Goal: Information Seeking & Learning: Check status

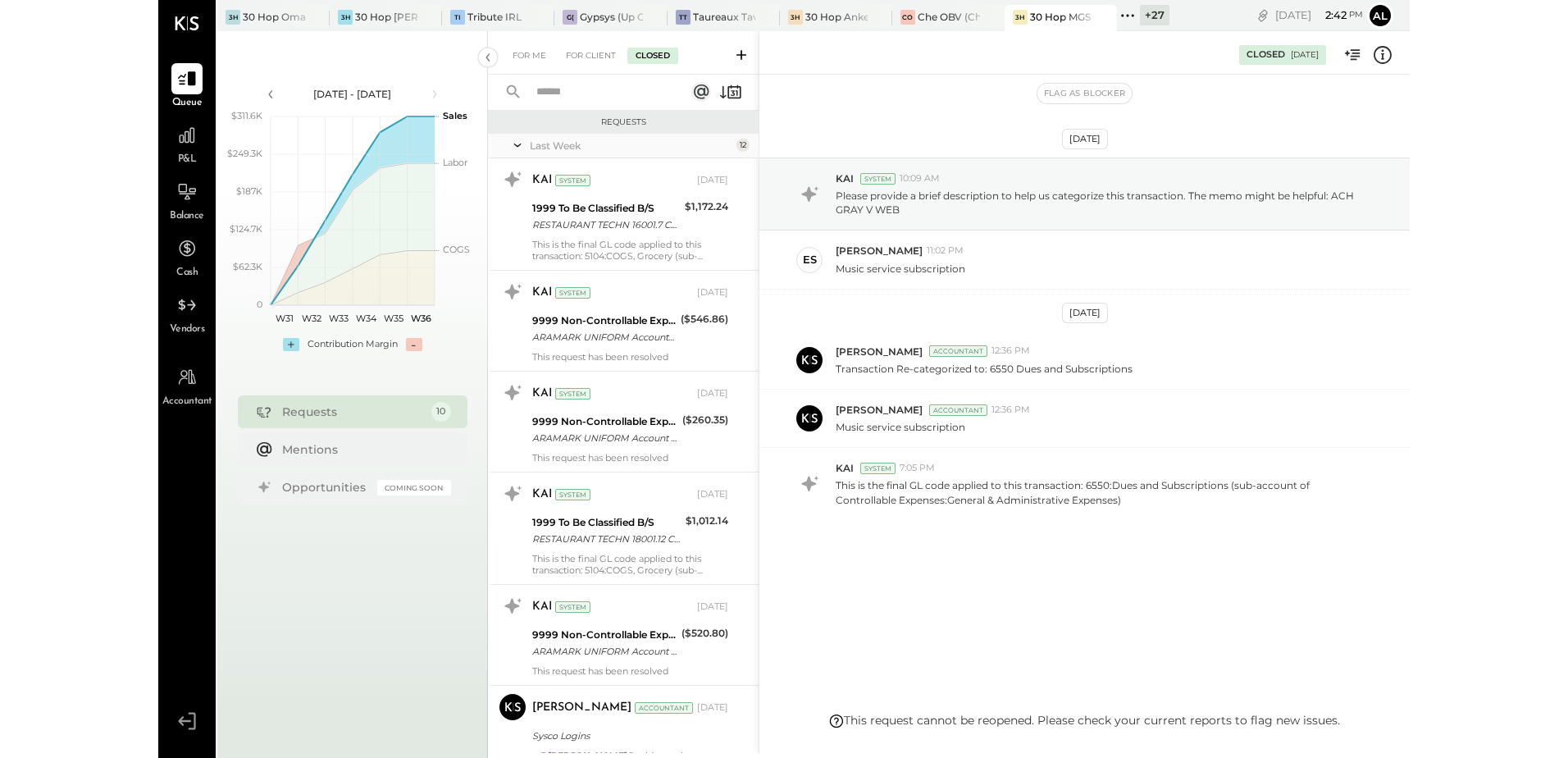
scroll to position [783, 0]
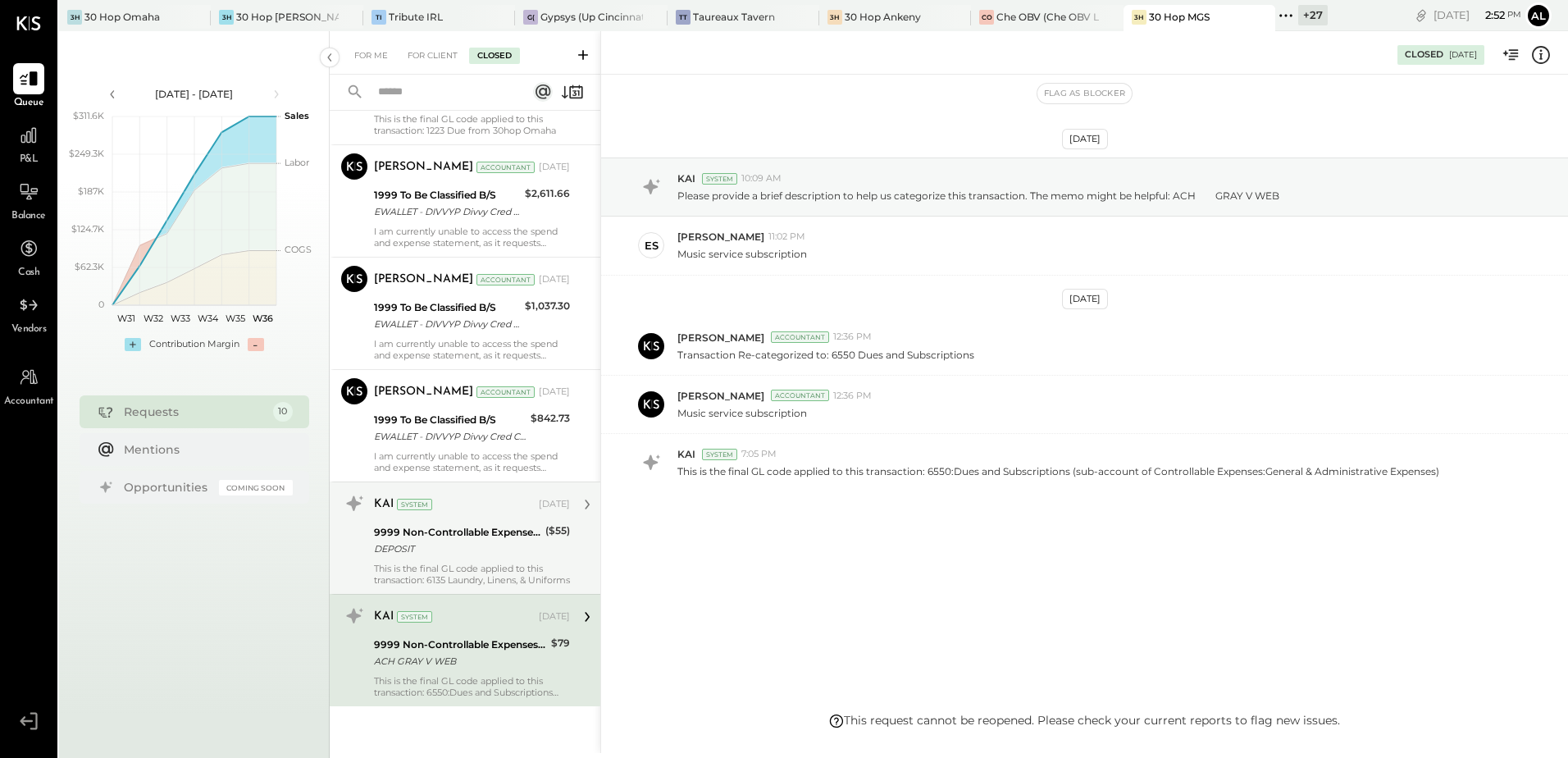
click at [474, 538] on div "9999 Non-Controllable Expenses:Other Income and Expenses:To Be Classified P&L" at bounding box center [456, 532] width 166 height 16
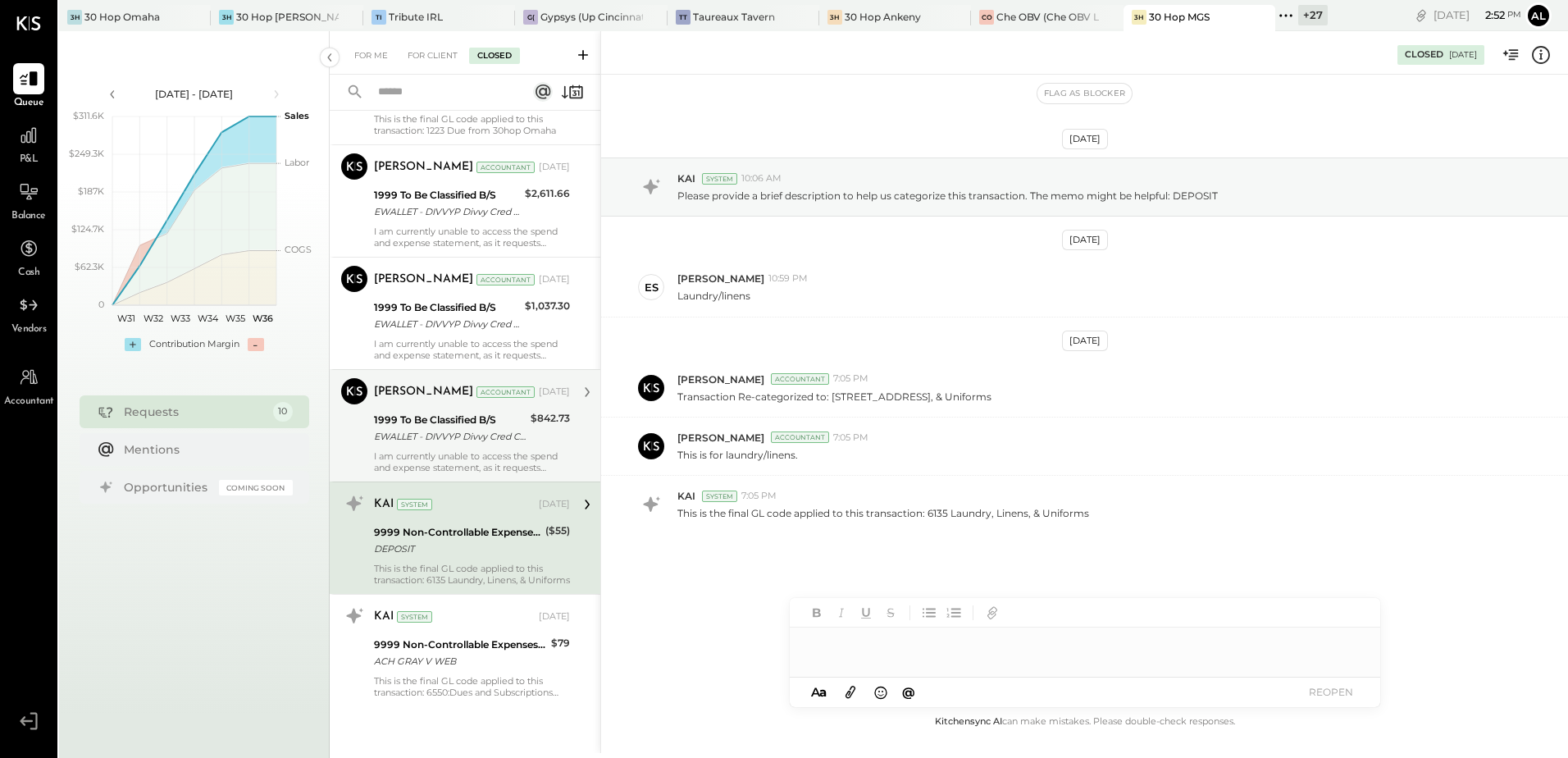
click at [440, 426] on div "1999 To Be Classified B/S" at bounding box center [450, 420] width 152 height 16
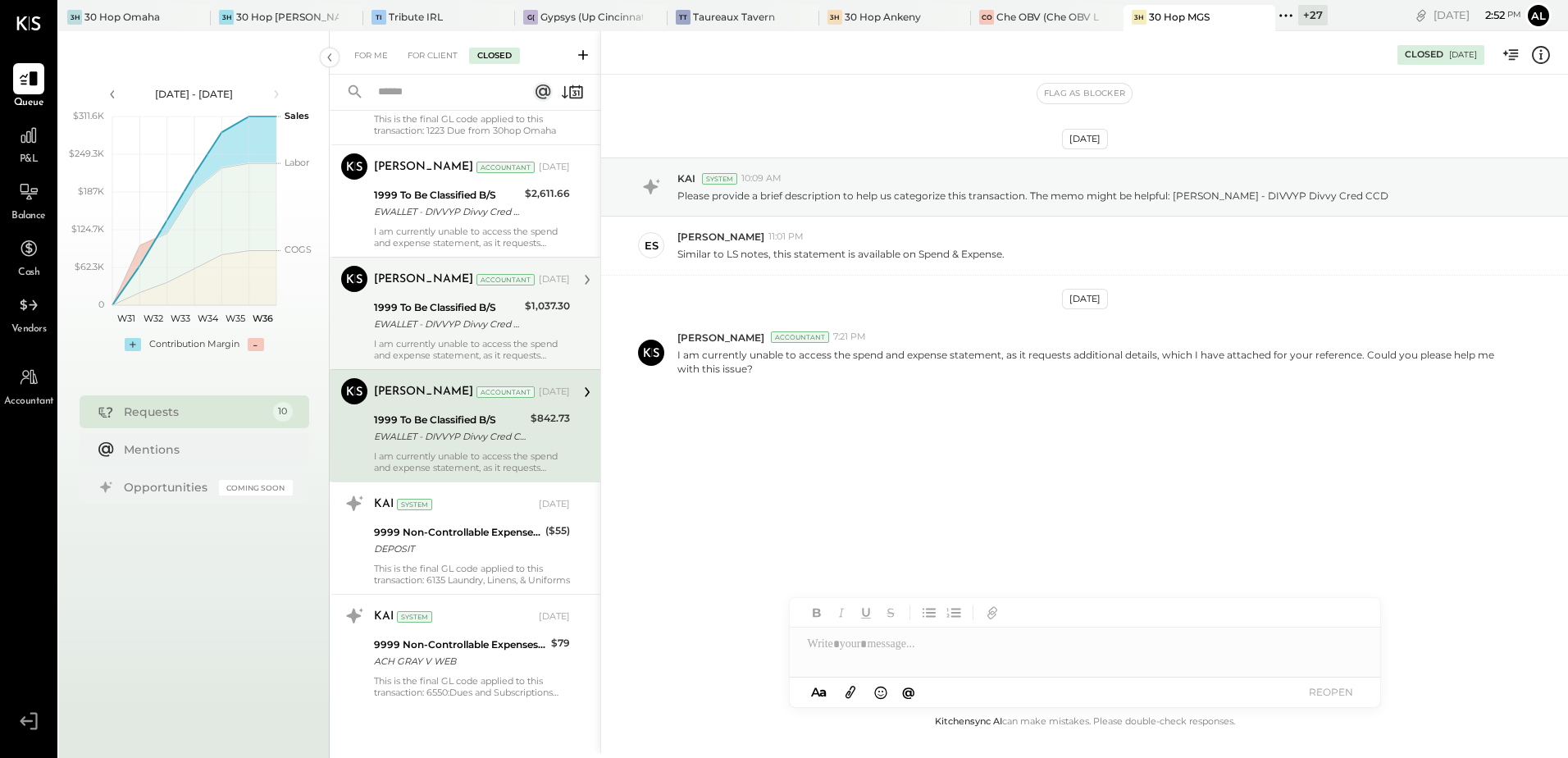
click at [408, 320] on div "EWALLET - DIVVYP Divvy Cred CCD" at bounding box center [447, 324] width 146 height 16
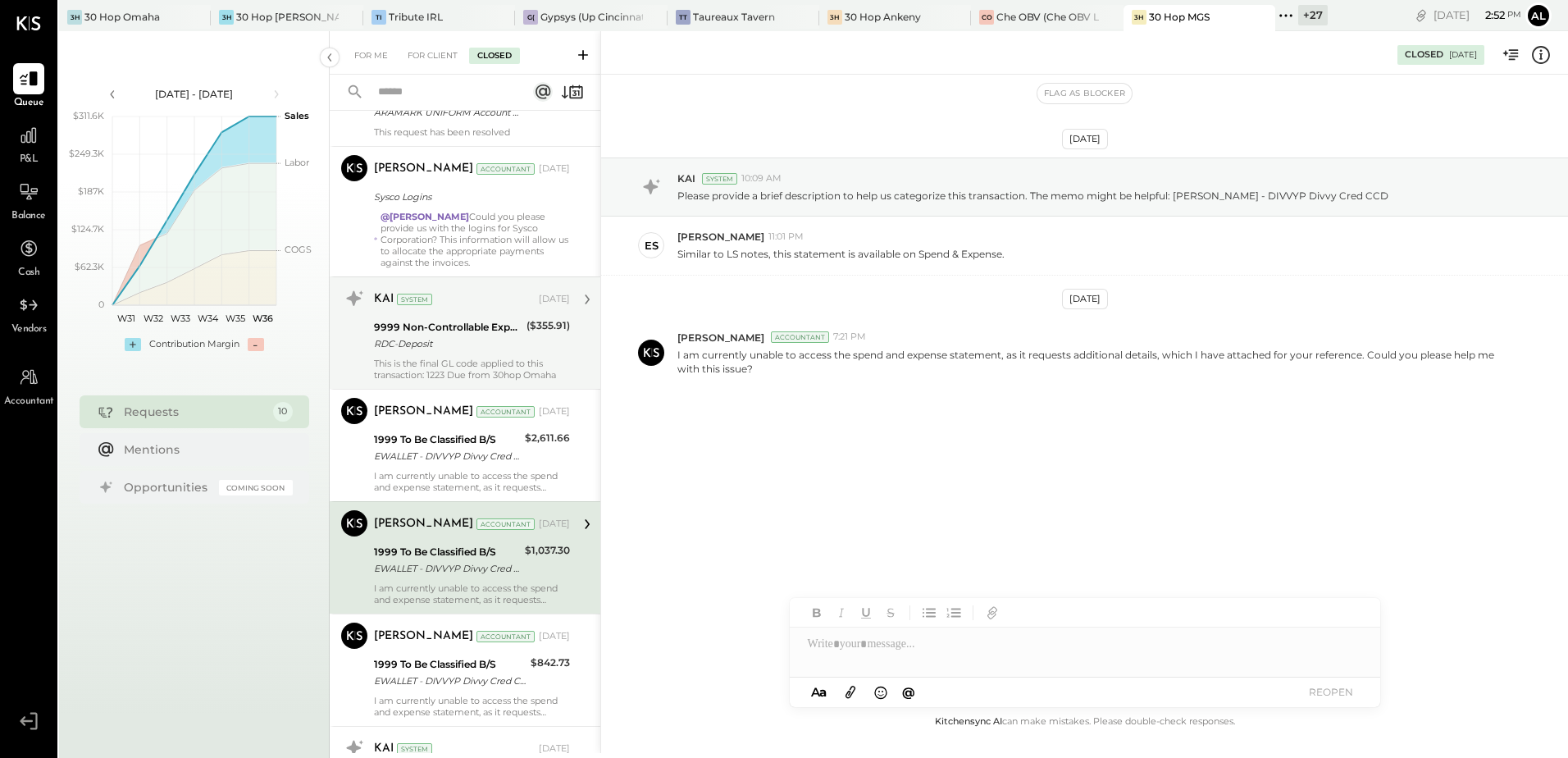
scroll to position [537, 0]
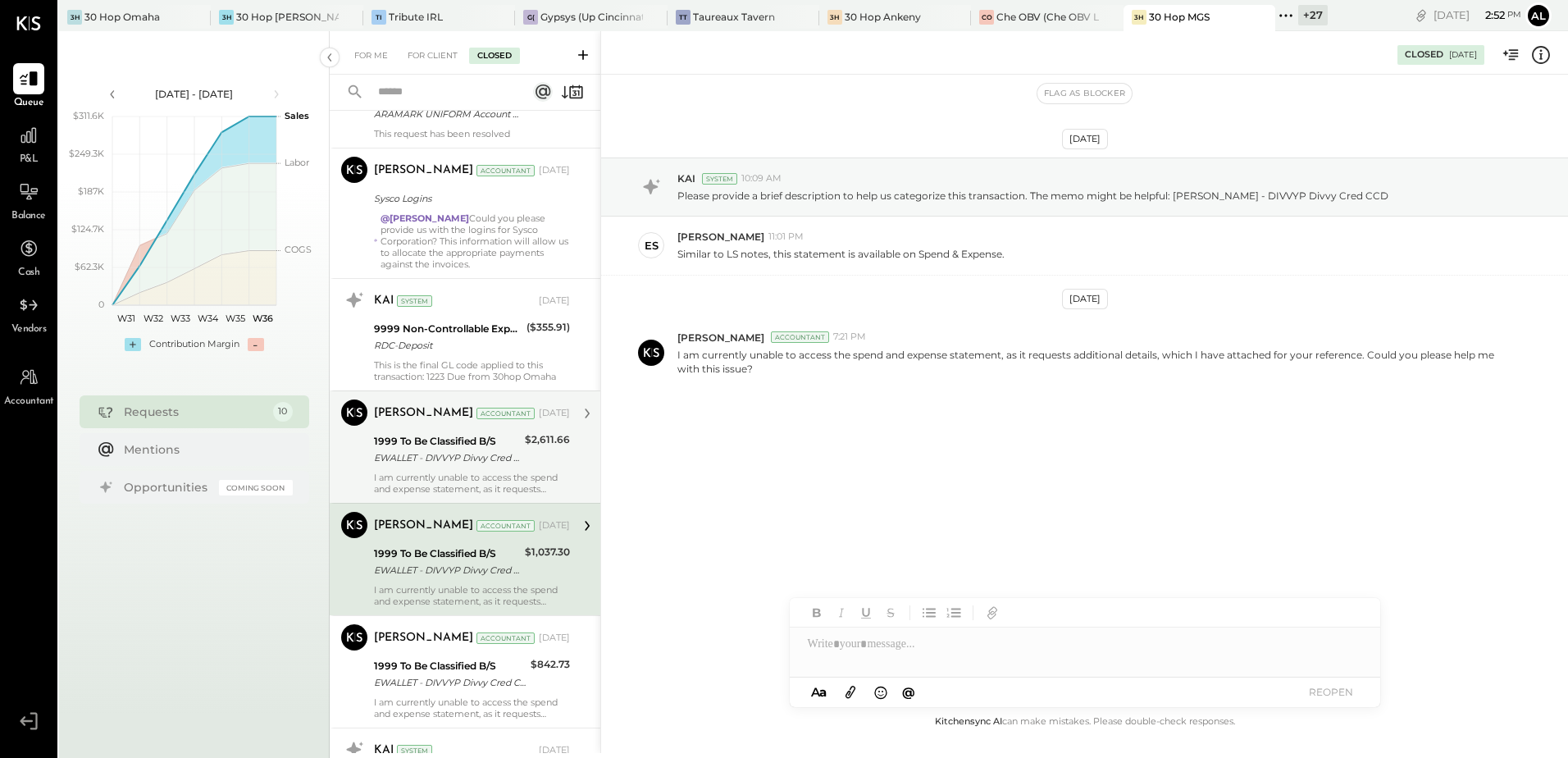
click at [409, 431] on div "1999 To Be Classified B/S EWALLET - DIVVYP Divvy Cred CCD" at bounding box center [447, 450] width 146 height 37
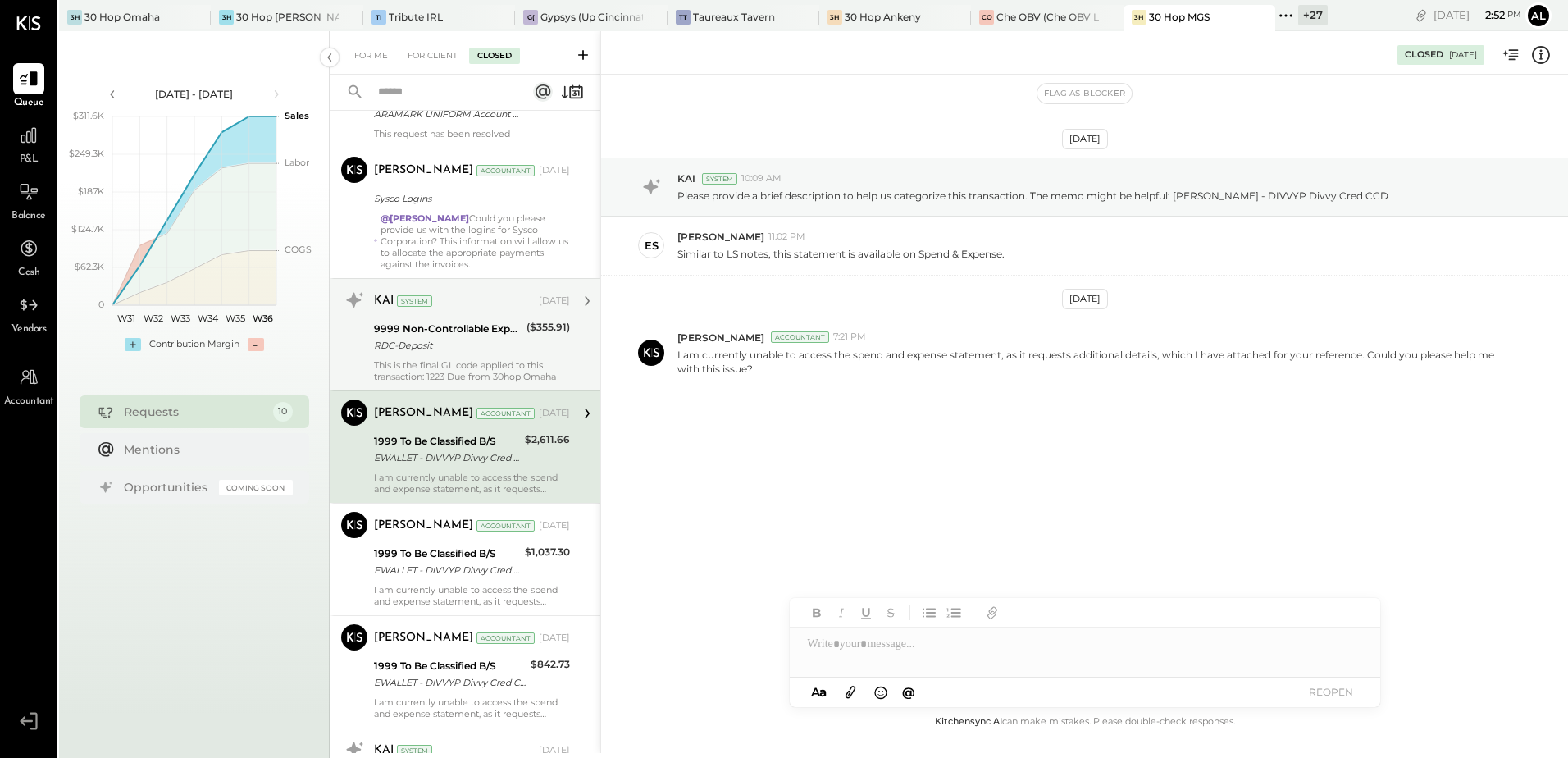
click at [395, 315] on div "KAI System Aug 29, 2025 9999 Non-Controllable Expenses:Other Income and Expense…" at bounding box center [472, 334] width 196 height 95
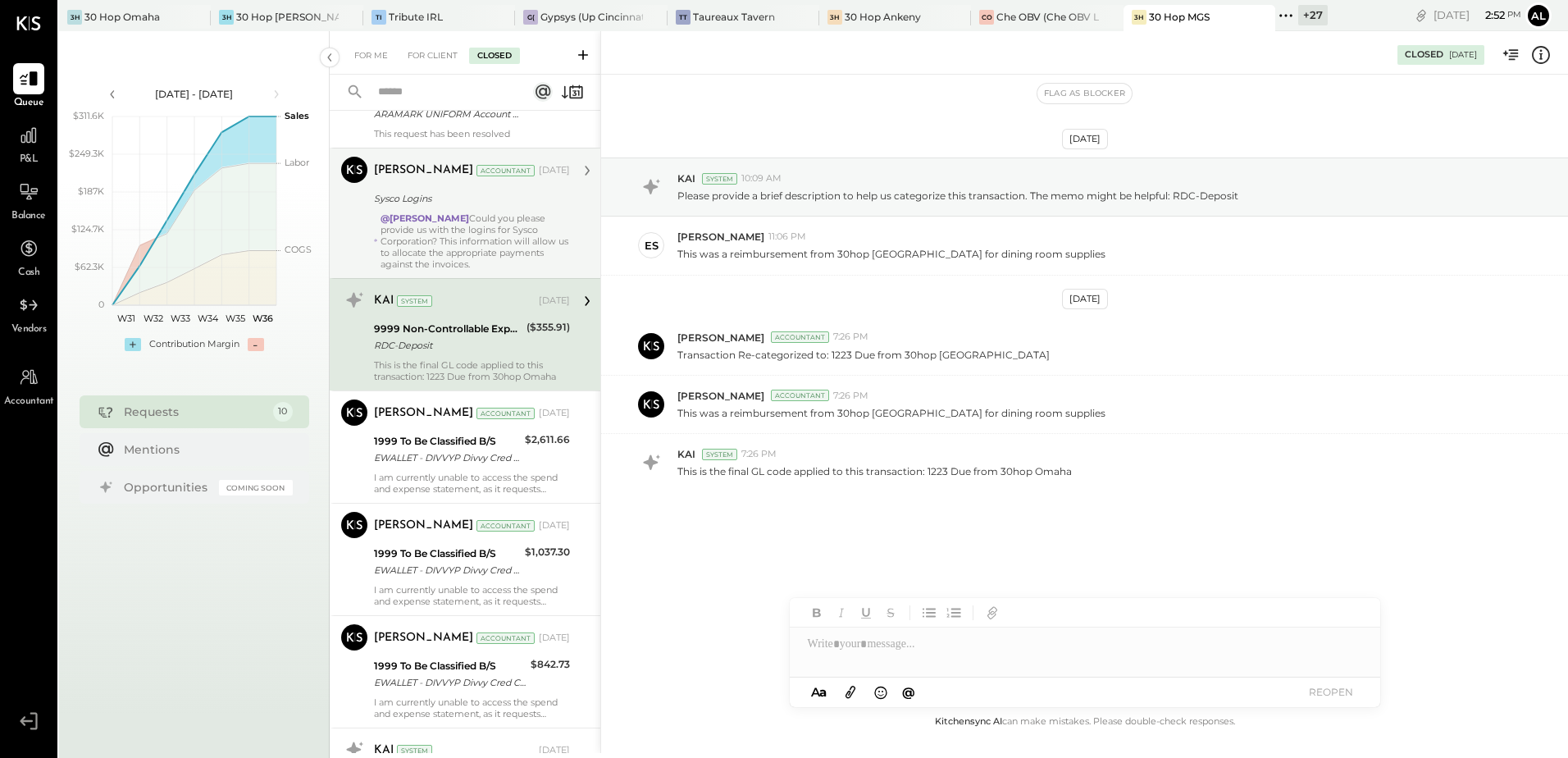
click at [401, 212] on strong "@Erik Shewmaker" at bounding box center [425, 218] width 88 height 12
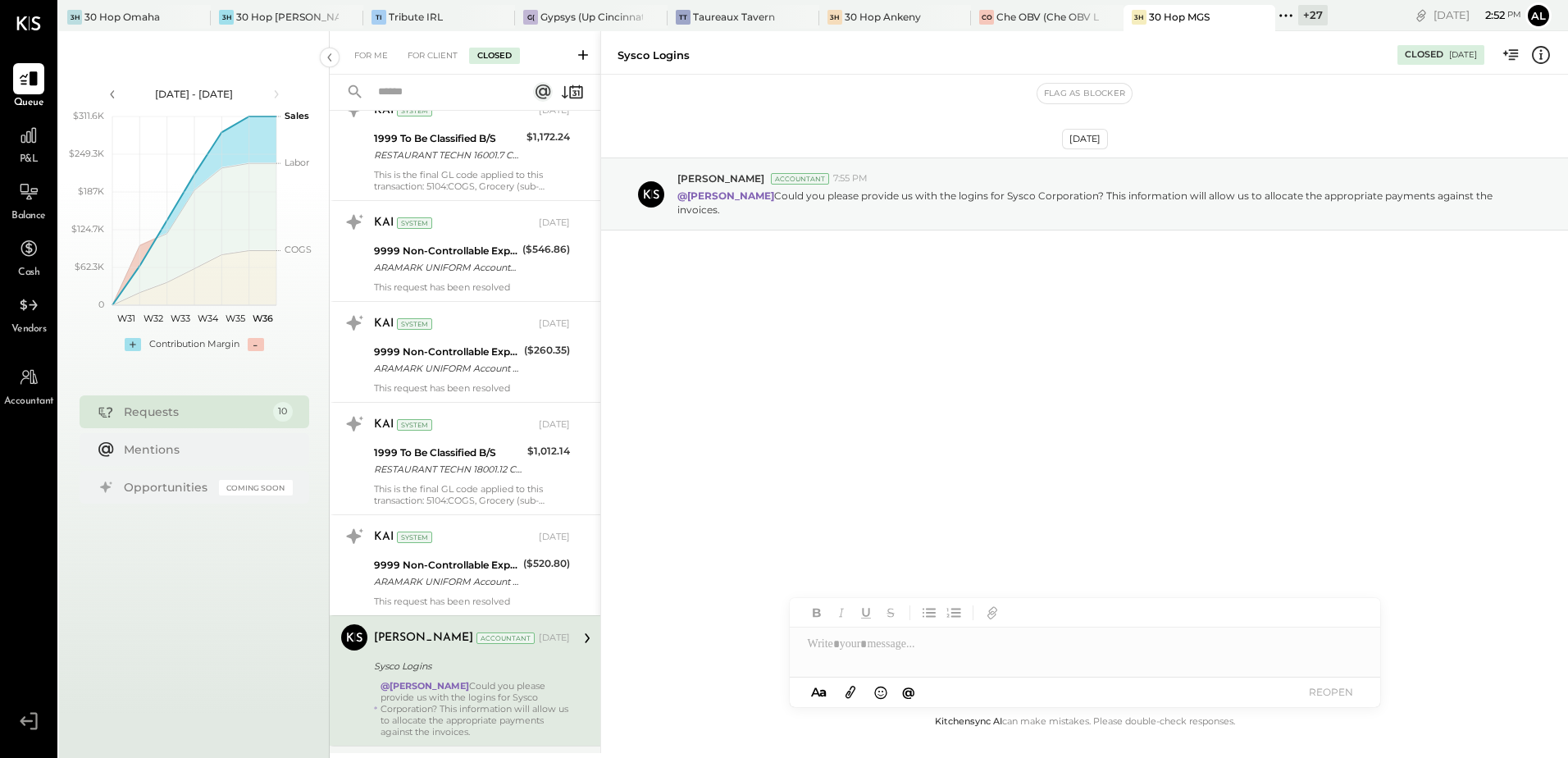
scroll to position [45, 0]
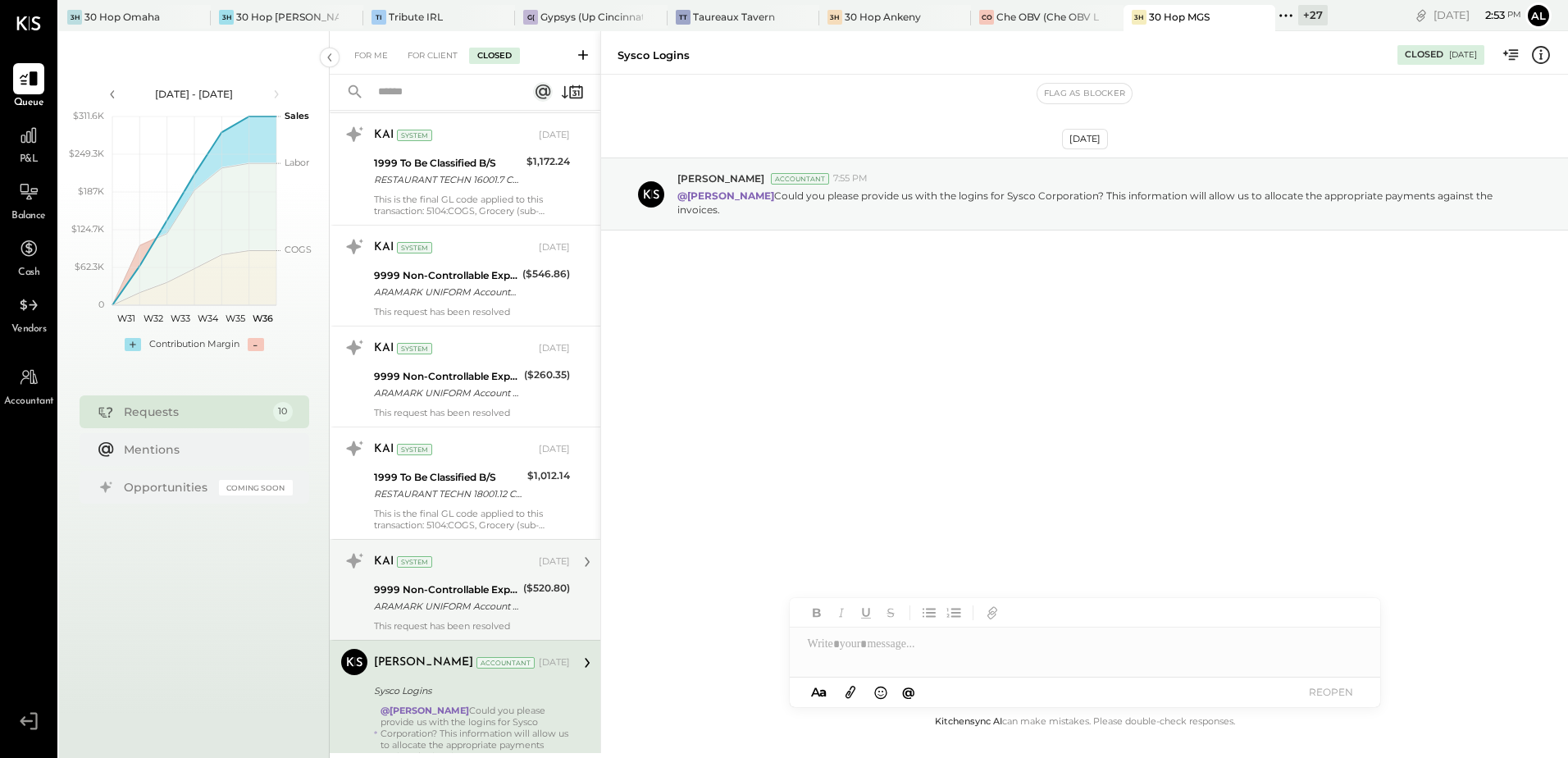
click at [413, 602] on div "ARAMARK UNIFORM Account St CCD" at bounding box center [446, 605] width 144 height 16
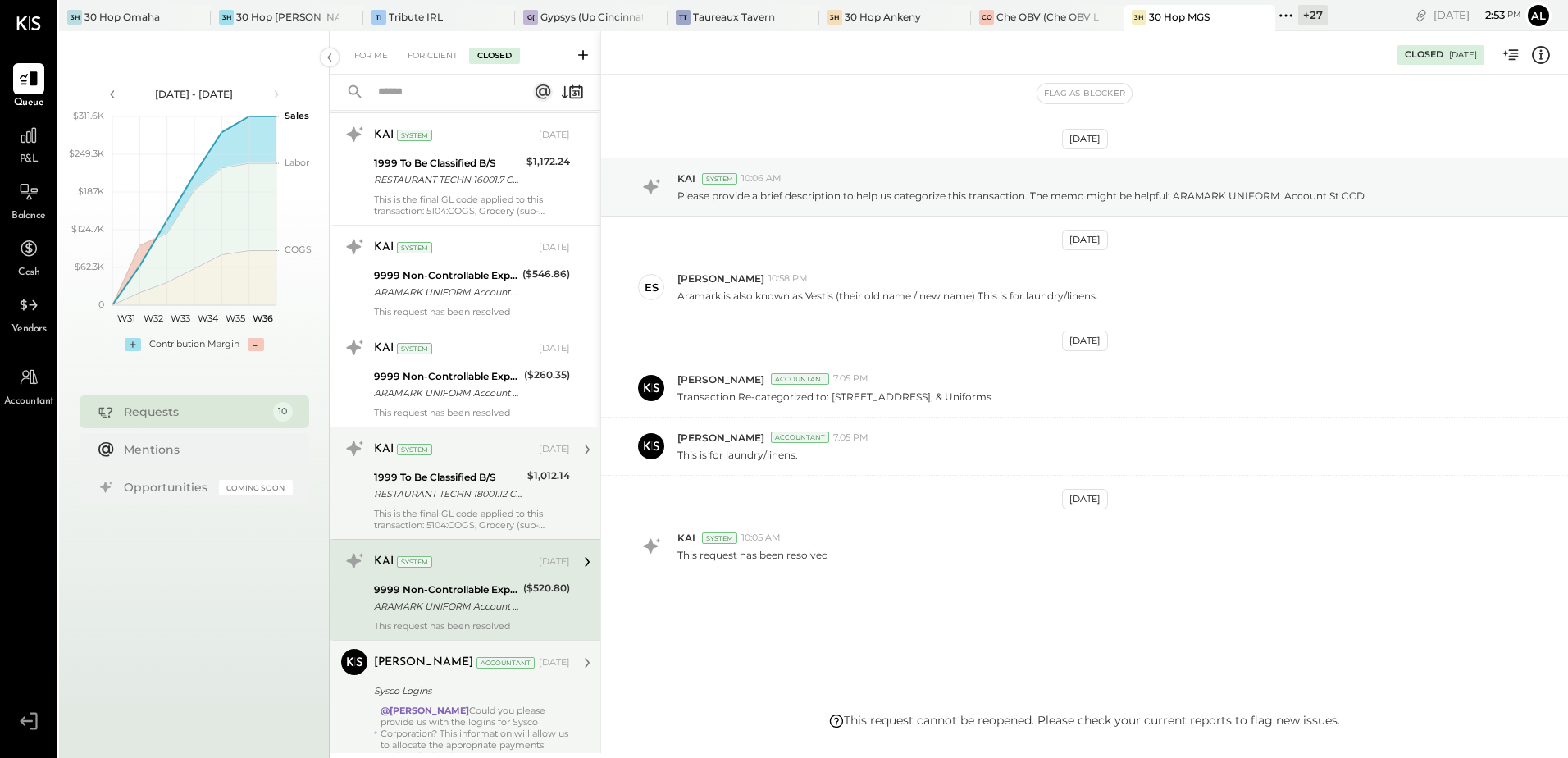
click at [432, 484] on div "1999 To Be Classified B/S" at bounding box center [448, 477] width 149 height 16
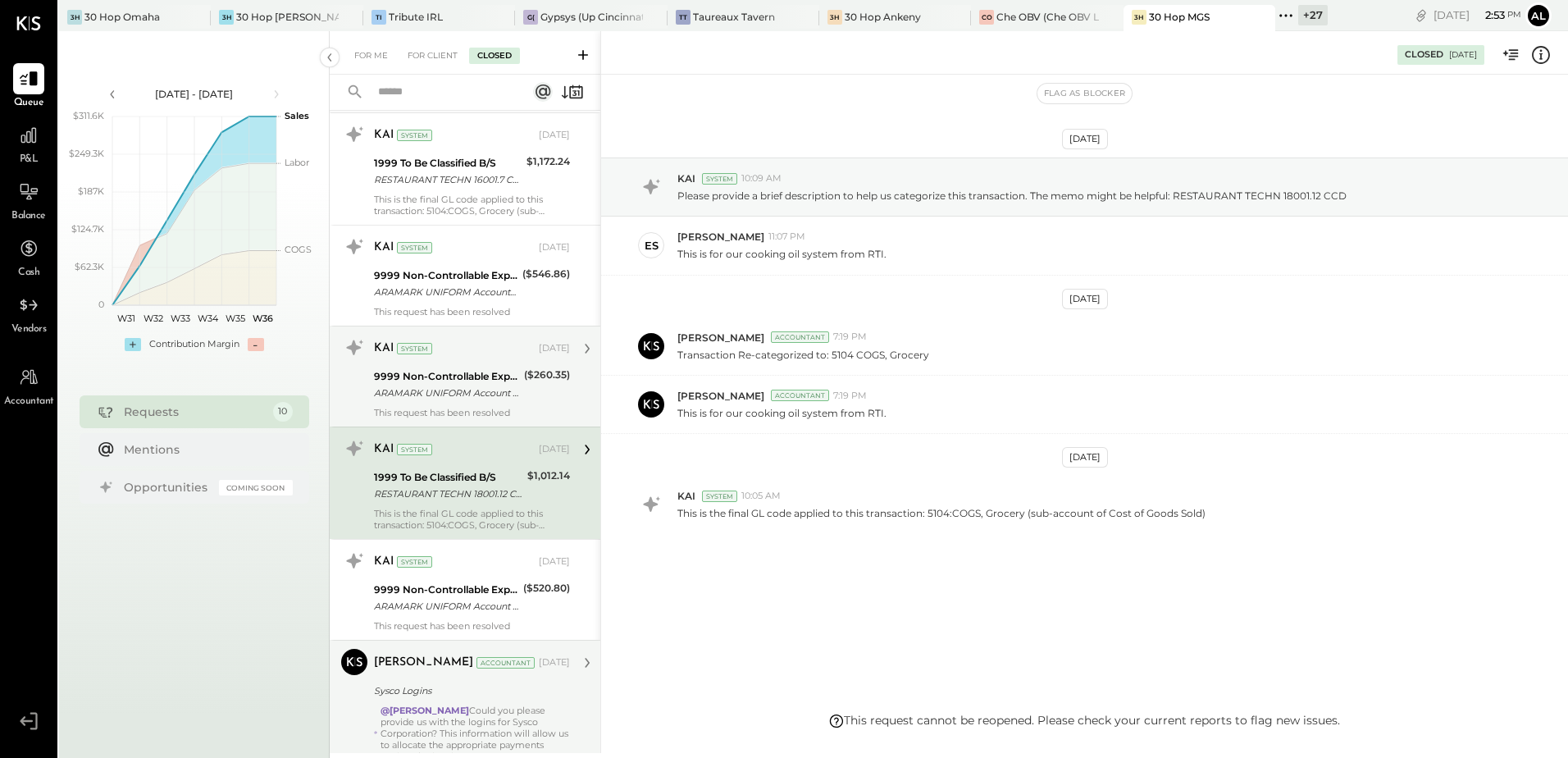
click at [408, 378] on div "9999 Non-Controllable Expenses:Other Income and Expenses:To Be Classified P&L" at bounding box center [446, 376] width 145 height 16
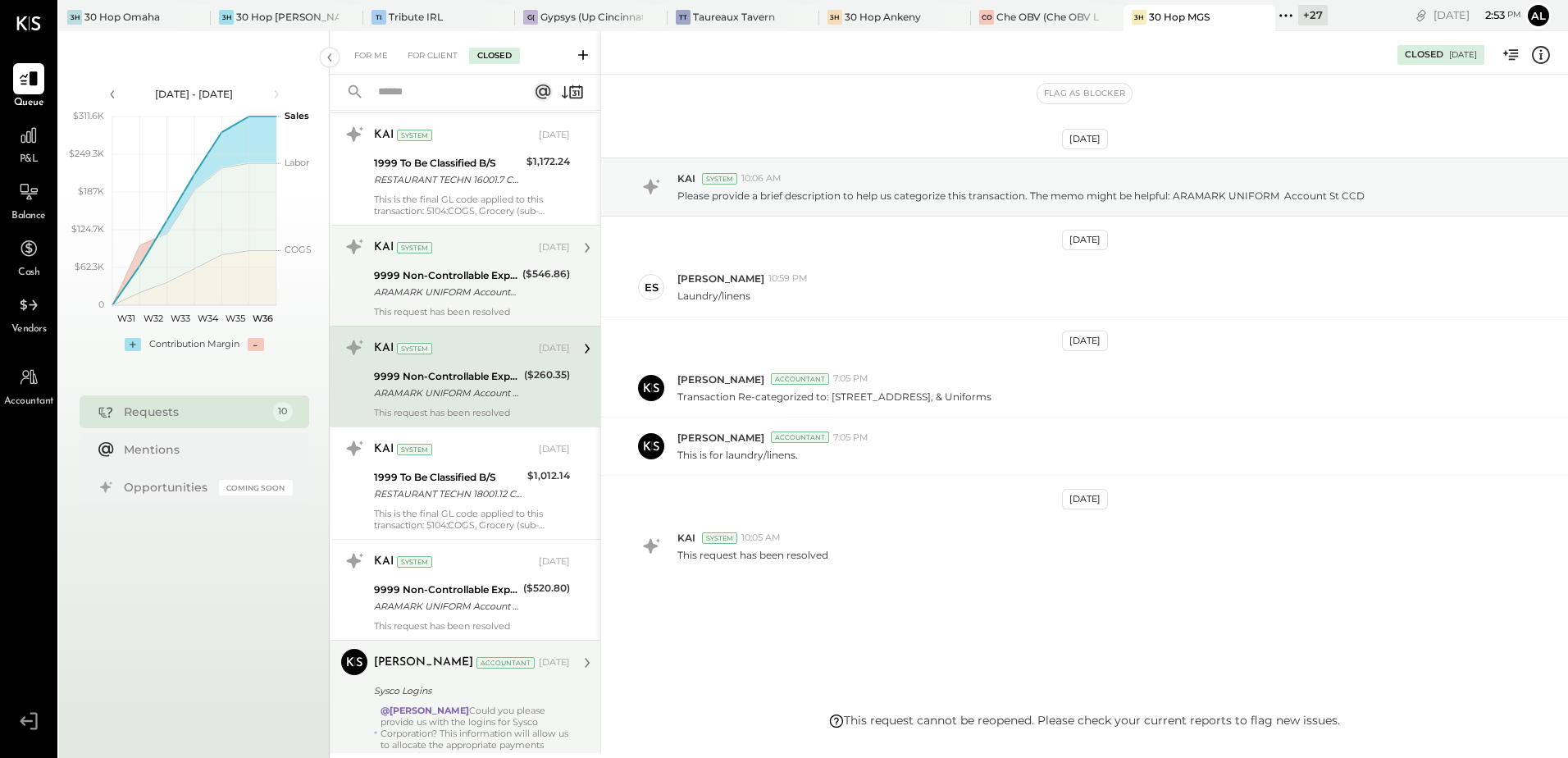
click at [426, 276] on div "9999 Non-Controllable Expenses:Other Income and Expenses:To Be Classified P&L" at bounding box center [445, 275] width 143 height 16
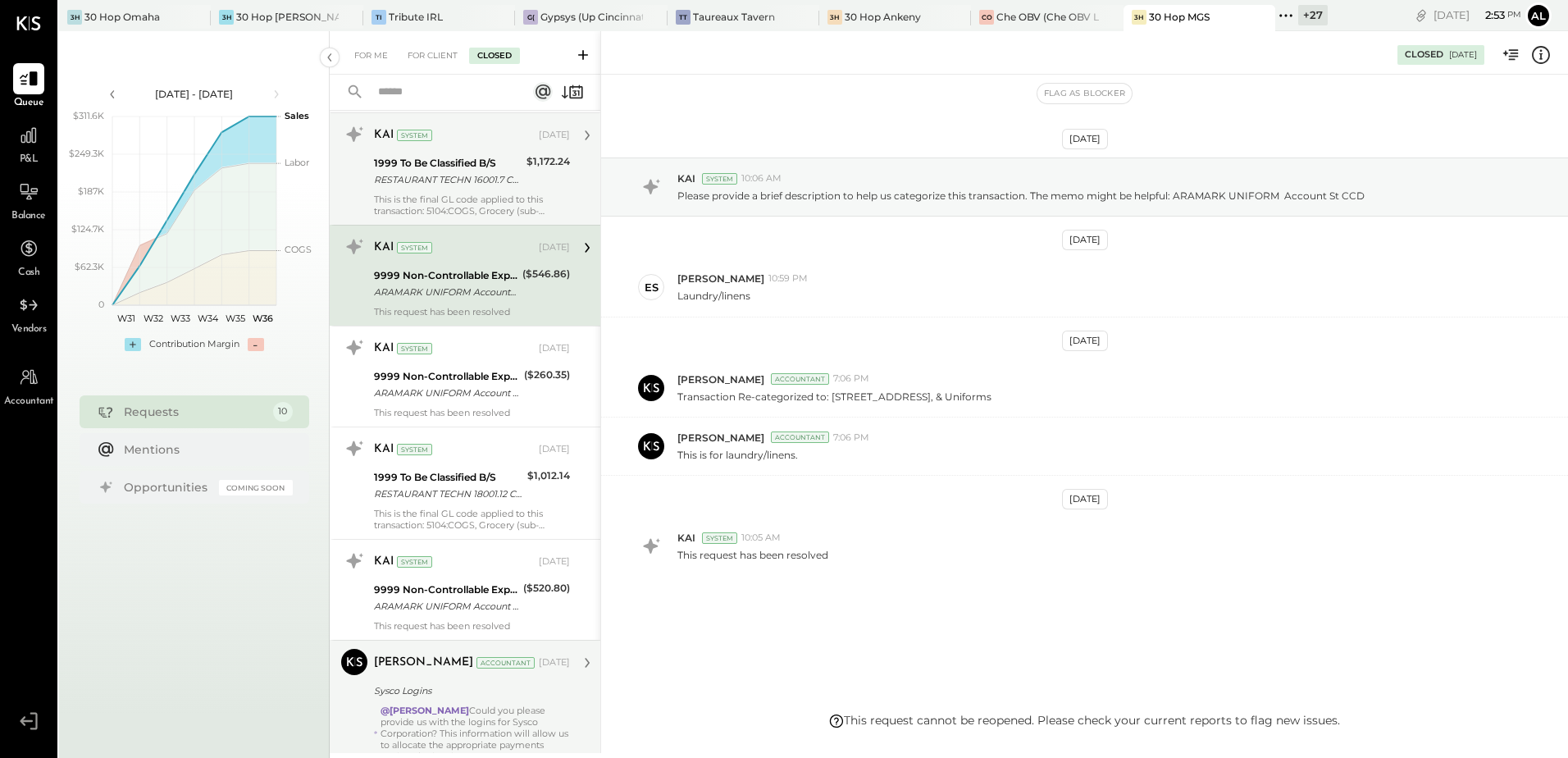
click at [429, 180] on div "RESTAURANT TECHN 16001.7 CCD" at bounding box center [448, 179] width 148 height 16
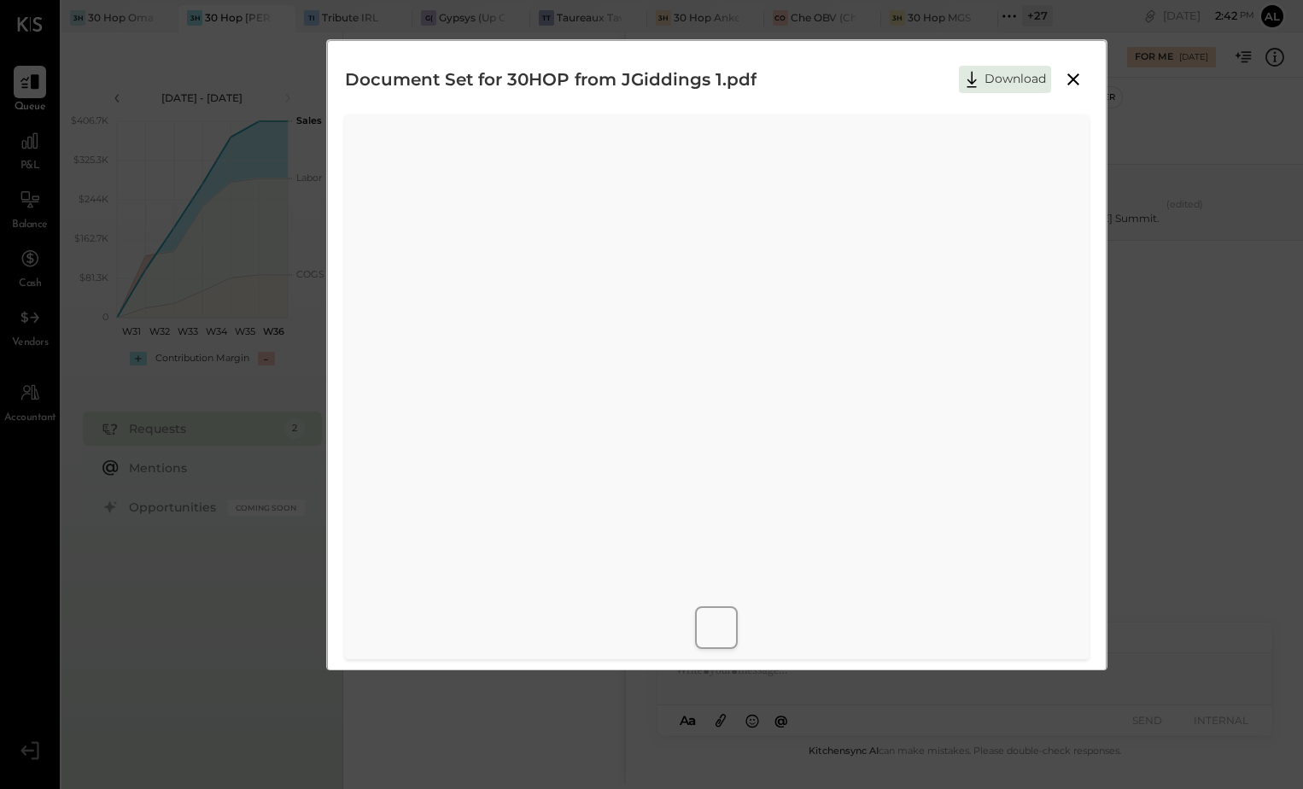
click at [1079, 83] on icon at bounding box center [1073, 79] width 20 height 20
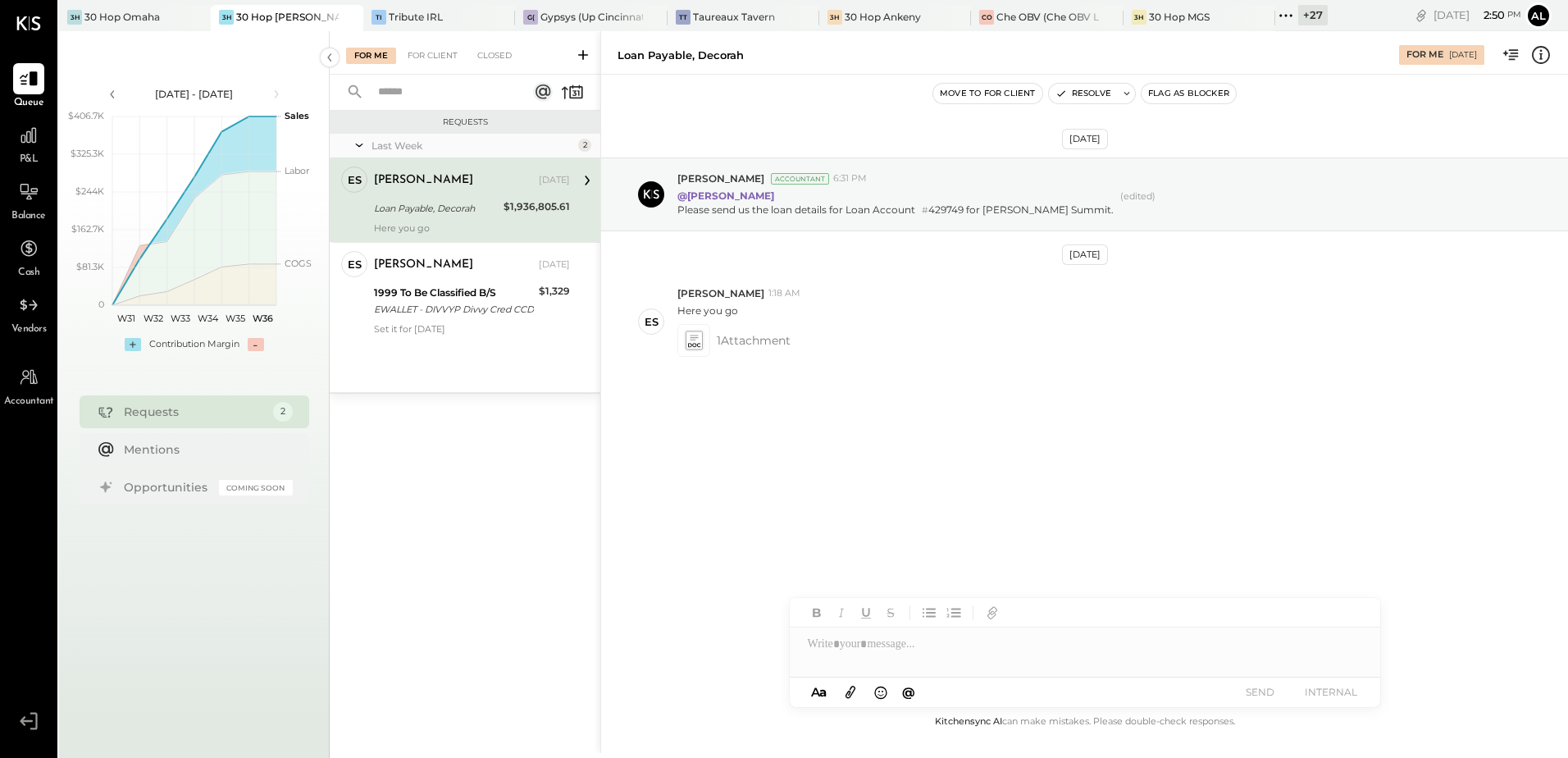
click at [852, 648] on div at bounding box center [1085, 644] width 591 height 33
click at [936, 571] on span "[PERSON_NAME]" at bounding box center [947, 576] width 129 height 15
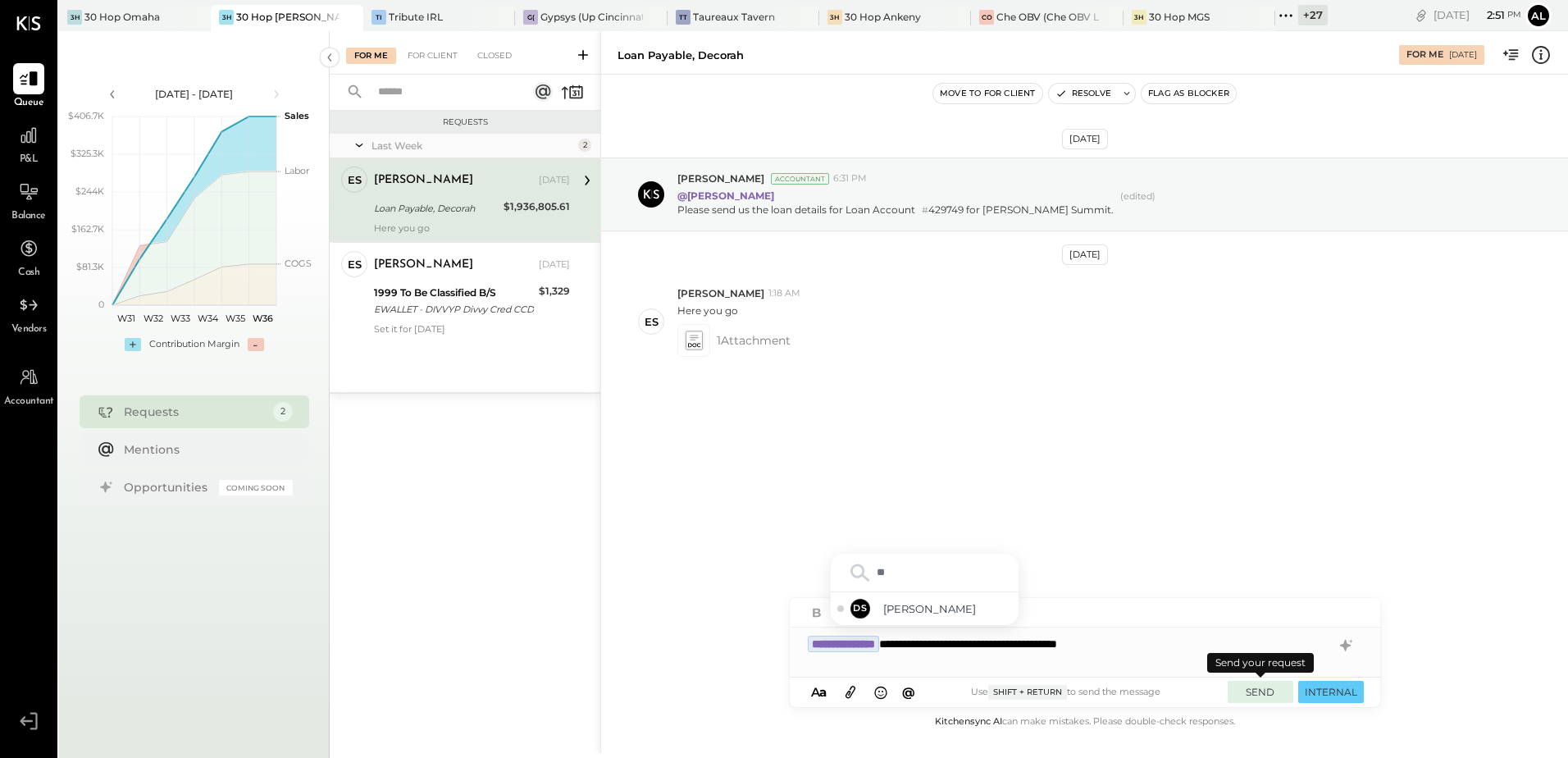
type input "***"
click at [967, 607] on span "[PERSON_NAME]" at bounding box center [947, 609] width 129 height 15
click at [1249, 691] on button "SEND" at bounding box center [1261, 692] width 65 height 22
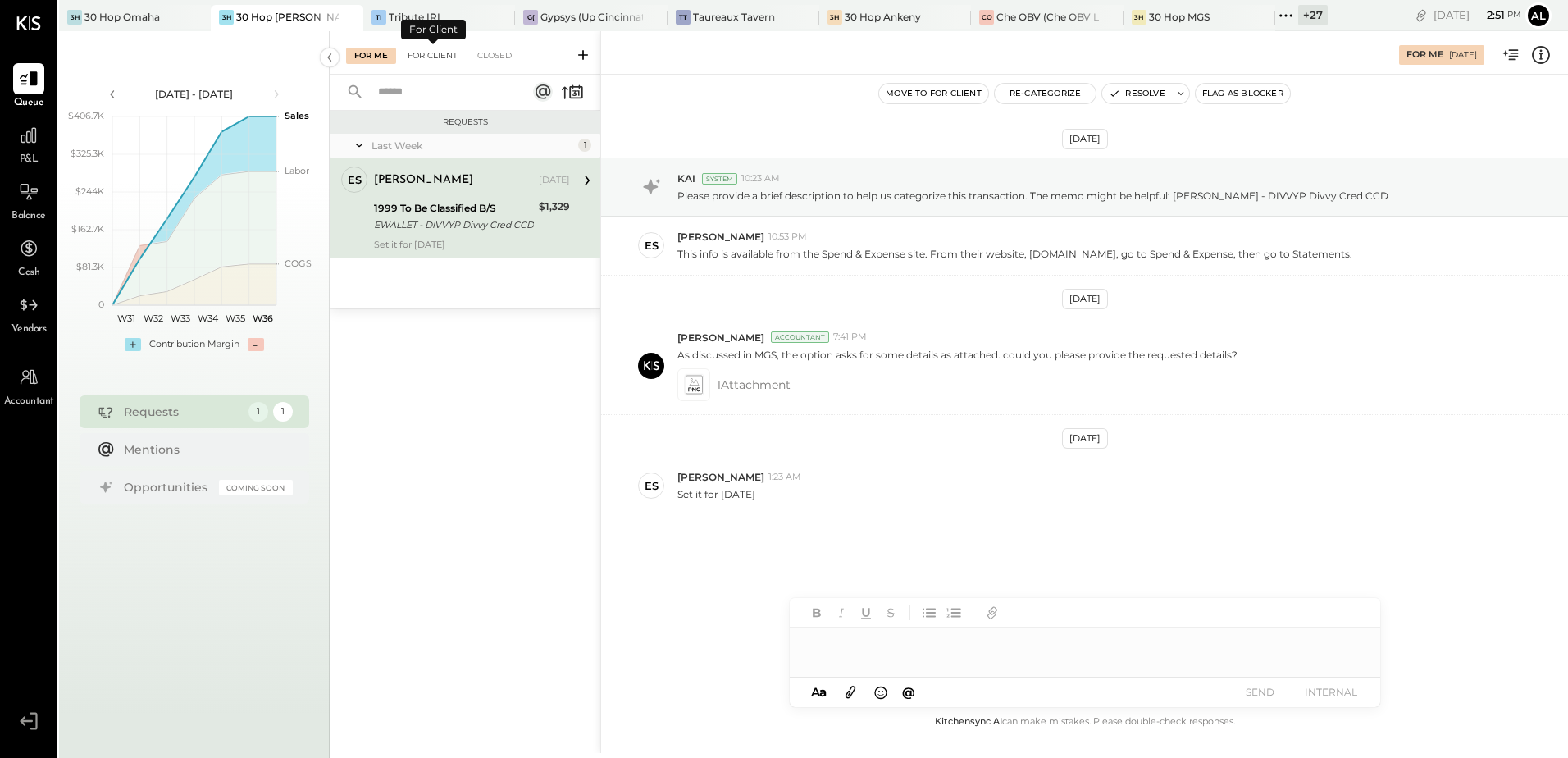
click at [437, 55] on div "For Client" at bounding box center [432, 56] width 66 height 16
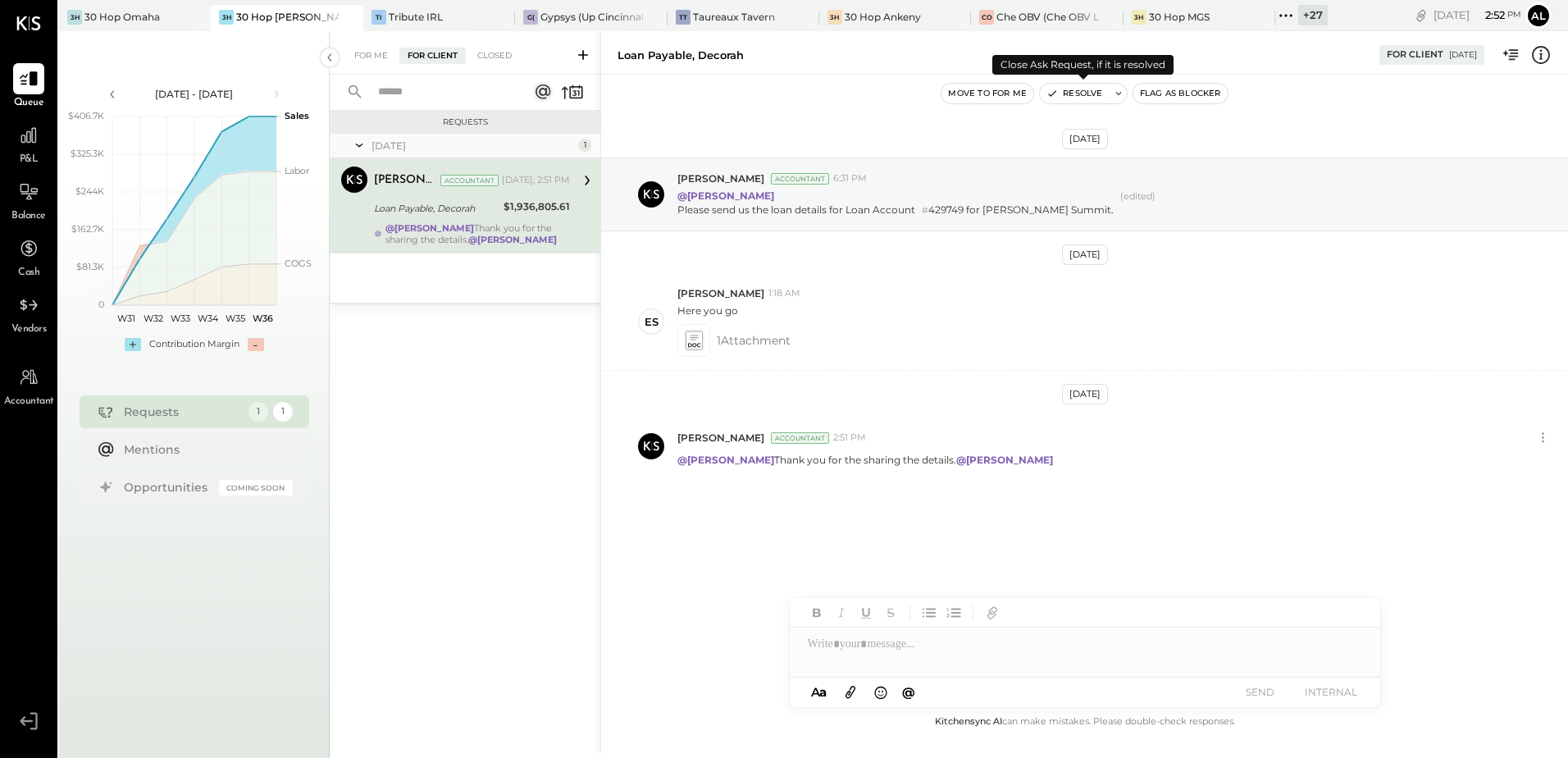
click at [1080, 97] on button "Resolve" at bounding box center [1075, 93] width 69 height 19
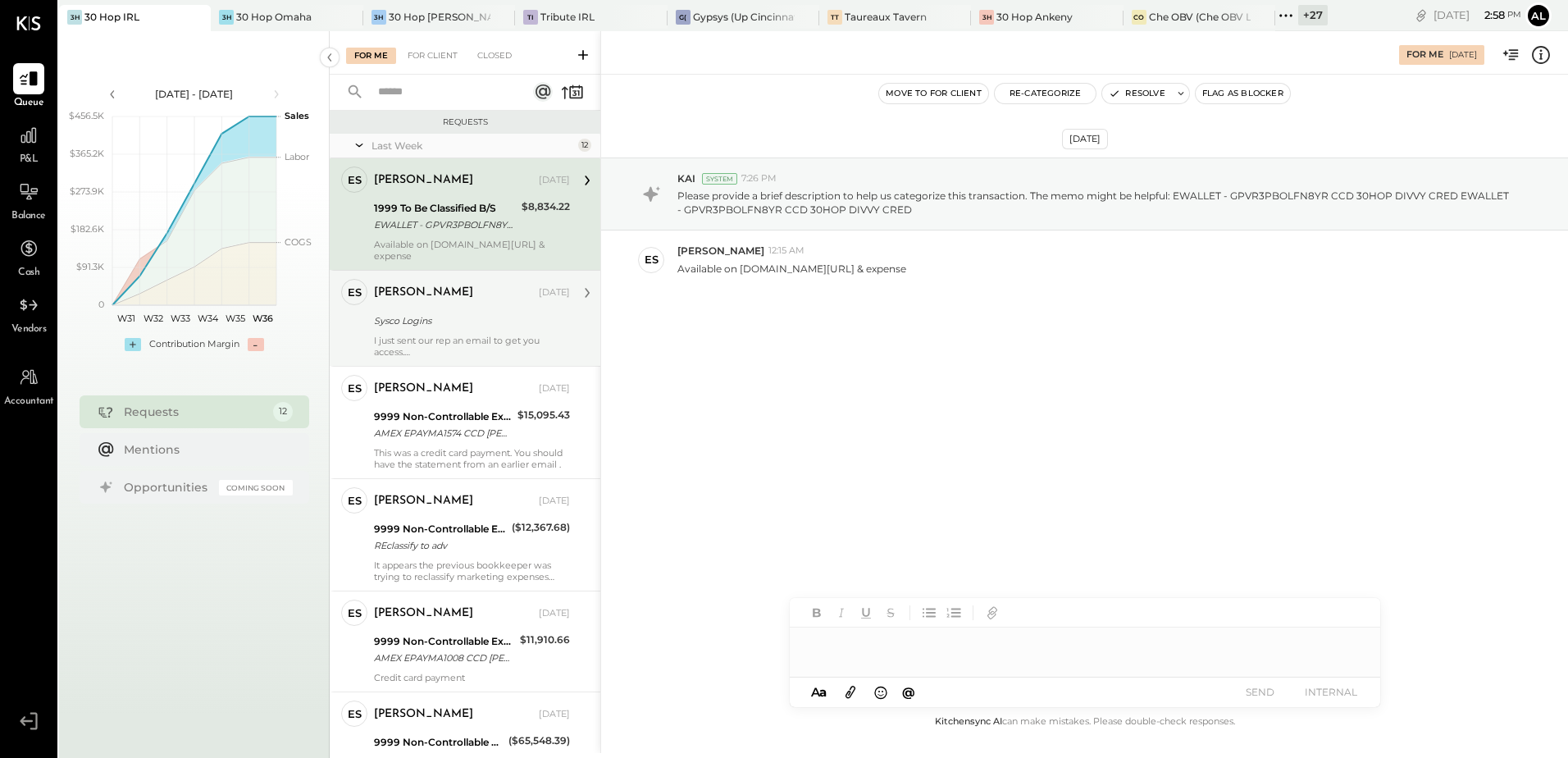
click at [406, 284] on div "[PERSON_NAME]" at bounding box center [423, 292] width 99 height 16
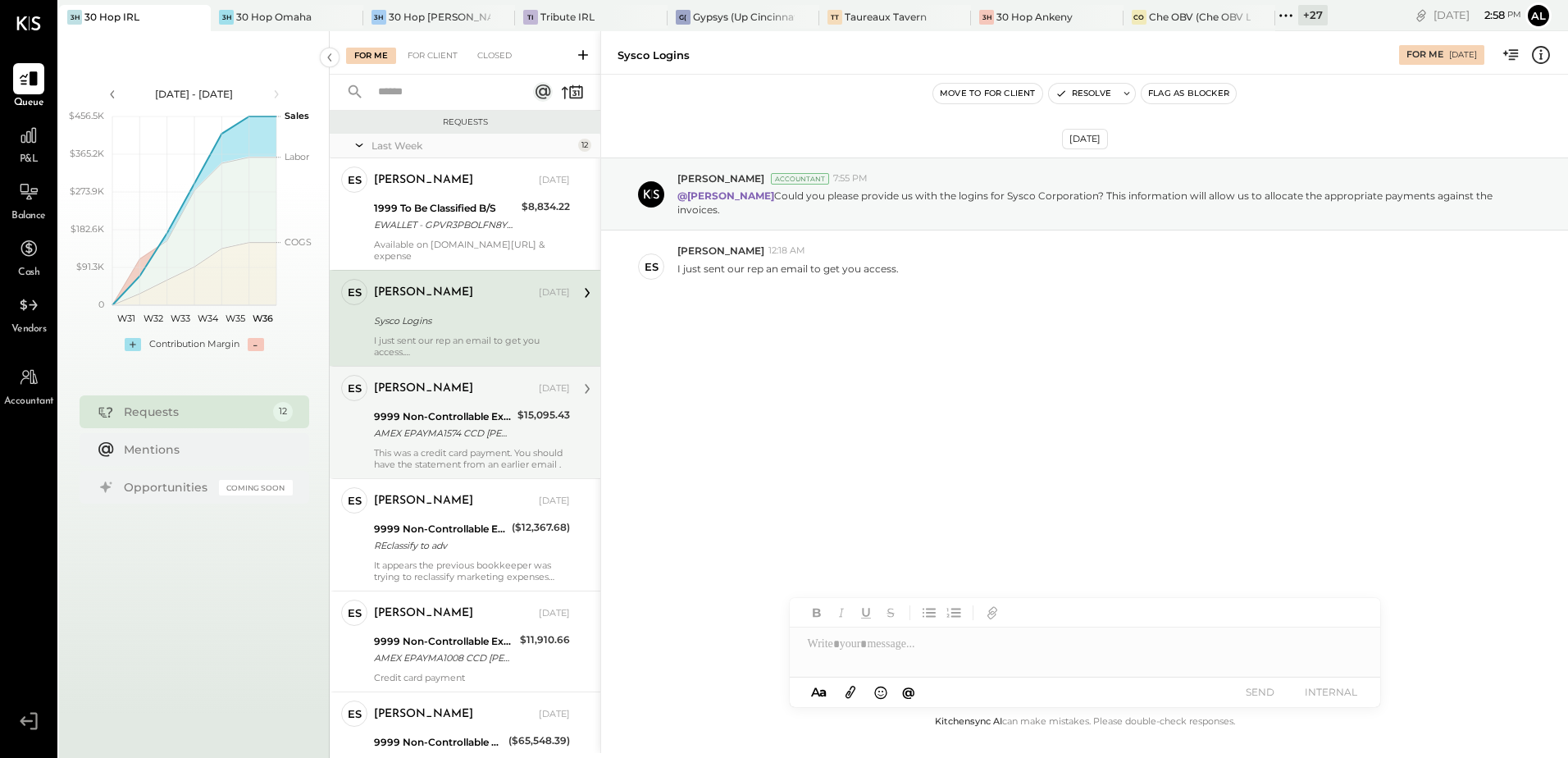
click at [455, 410] on div "9999 Non-Controllable Expenses:Other Income and Expenses:To Be Classified P&L" at bounding box center [443, 416] width 138 height 16
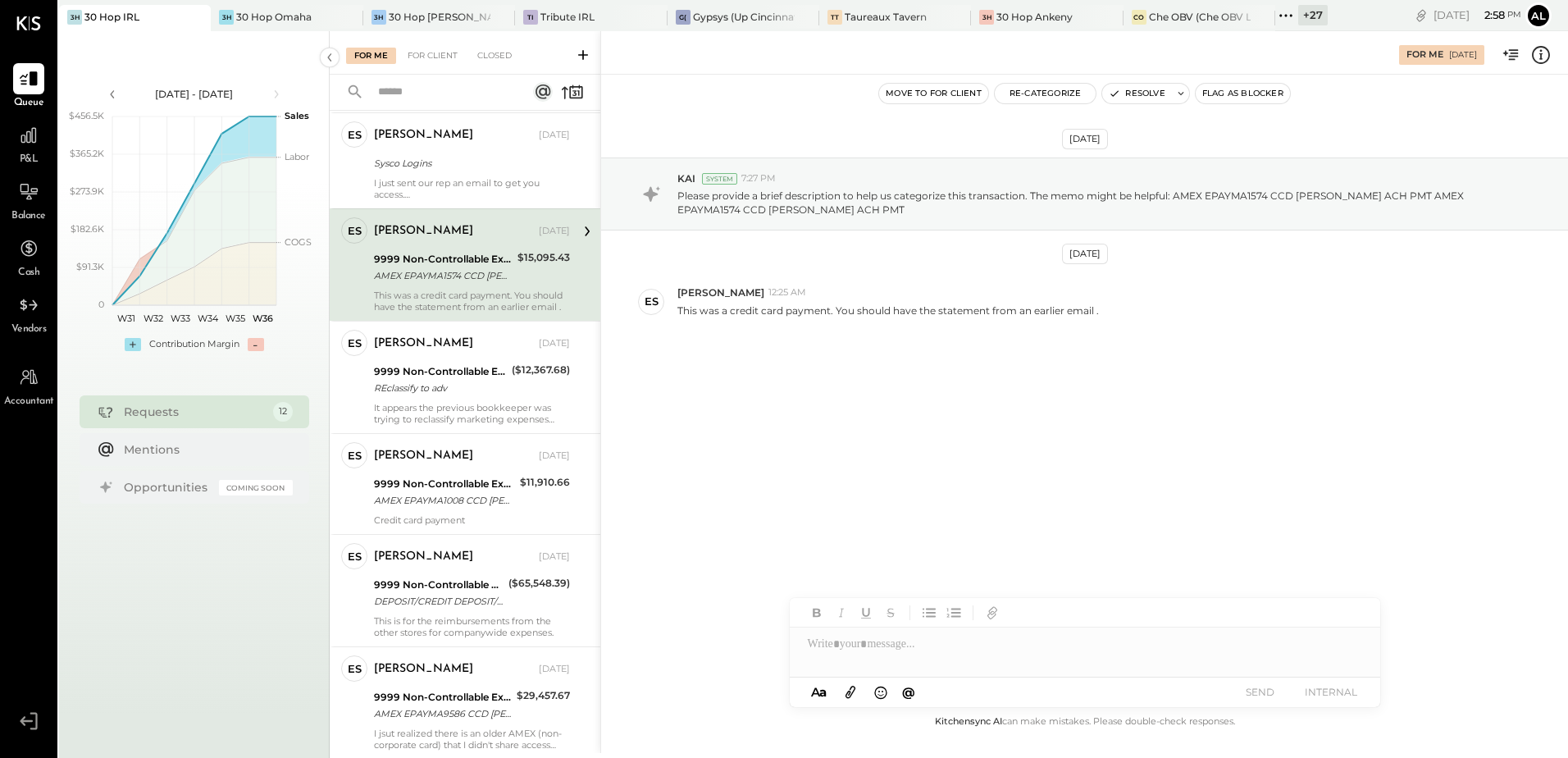
scroll to position [164, 0]
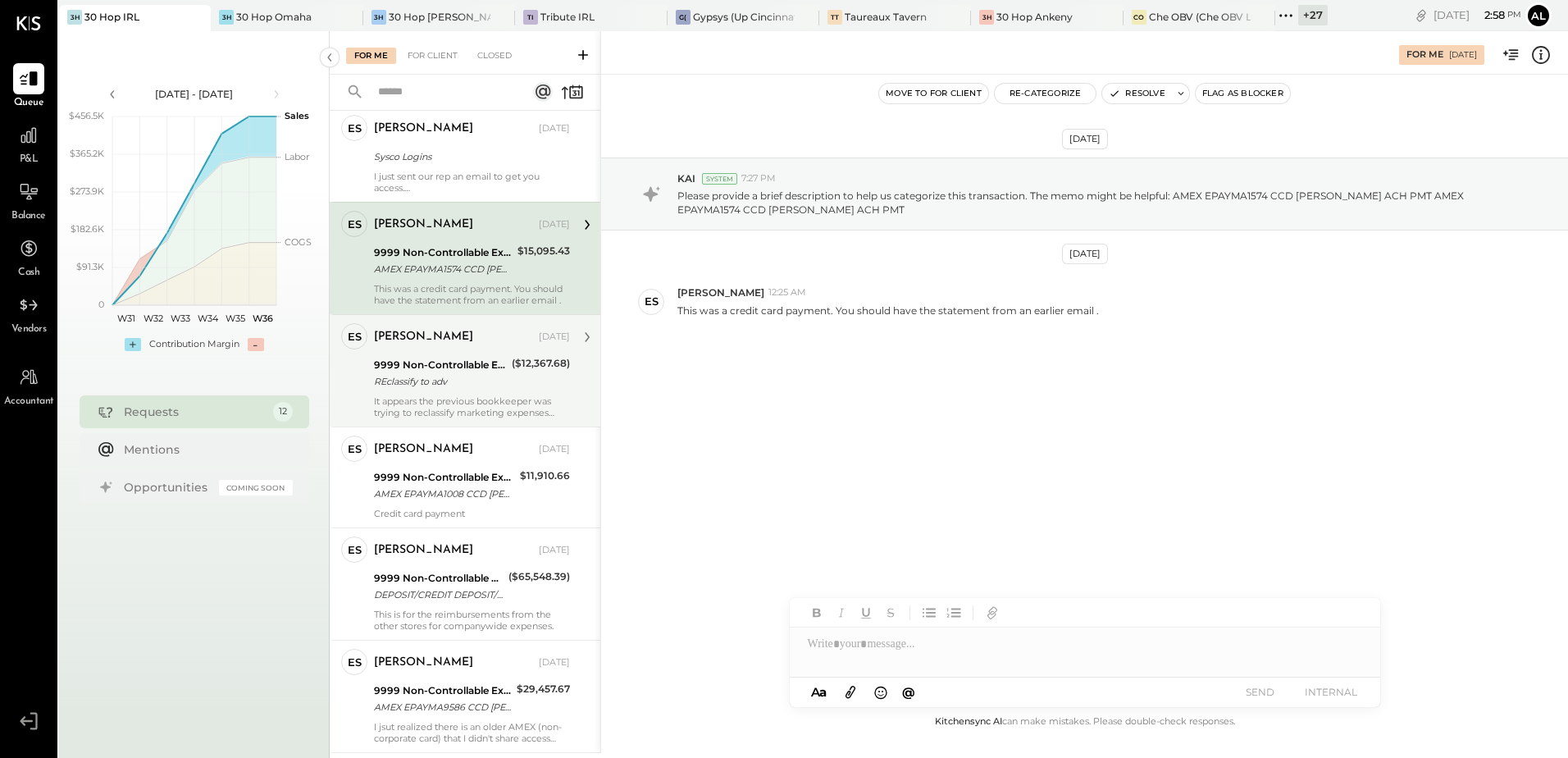
click at [456, 359] on div "9999 Non-Controllable Expenses:Other Income and Expenses:To Be Classified P&L" at bounding box center [440, 364] width 133 height 16
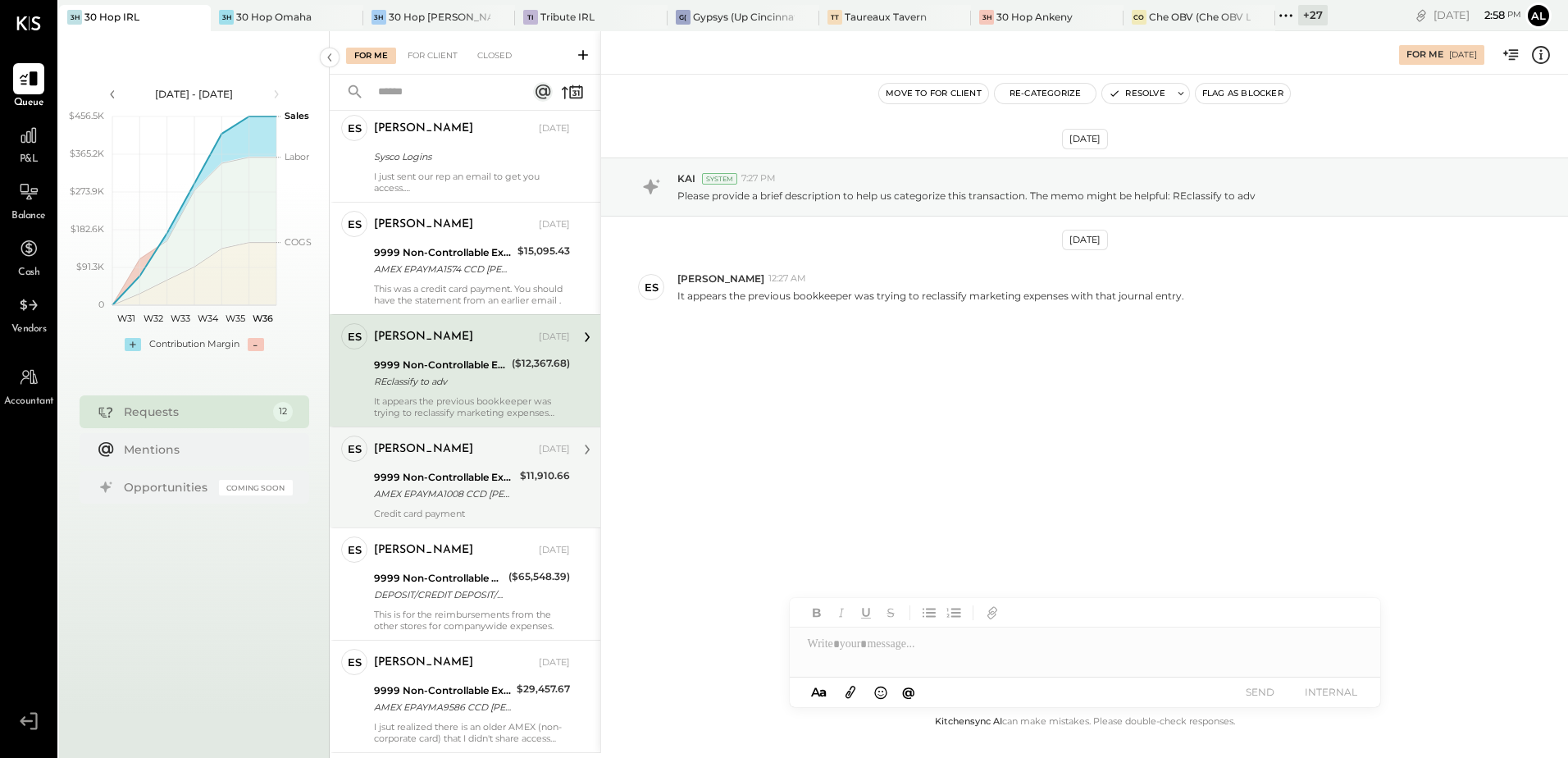
click at [429, 469] on div "9999 Non-Controllable Expenses:Other Income and Expenses:To Be Classified P&L" at bounding box center [444, 477] width 141 height 16
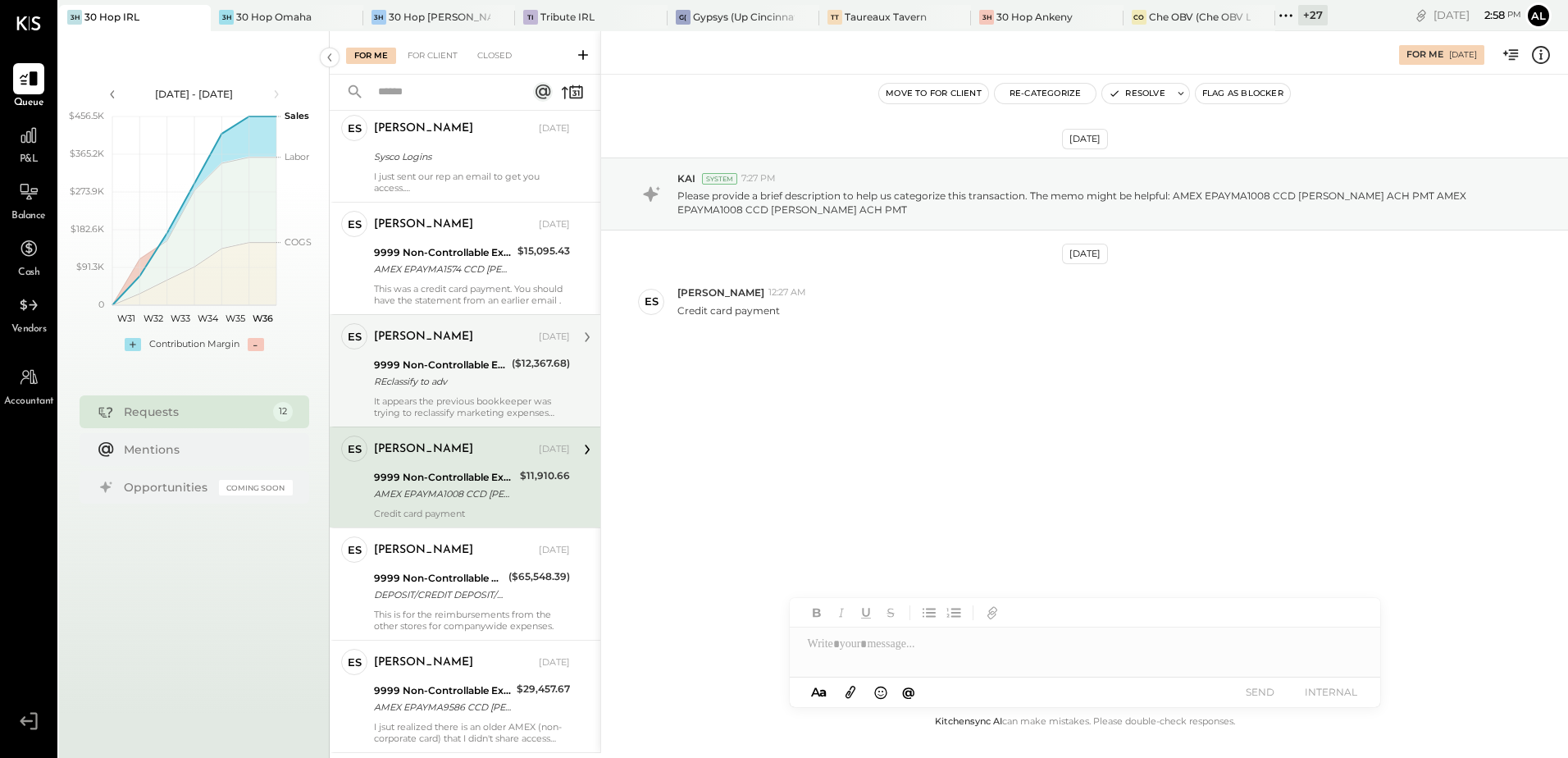
click at [457, 373] on div "REclassify to adv" at bounding box center [440, 380] width 133 height 16
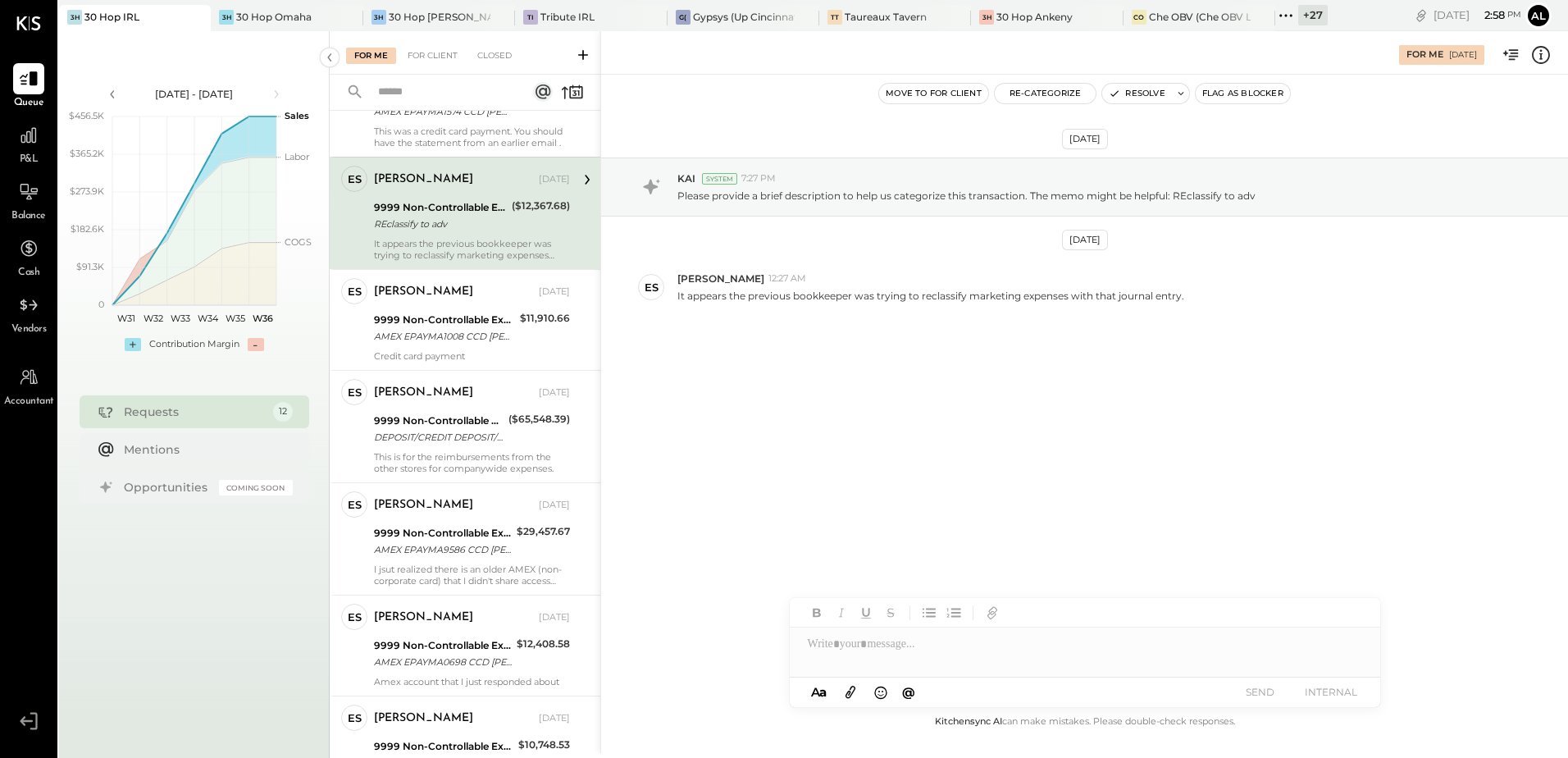
scroll to position [328, 0]
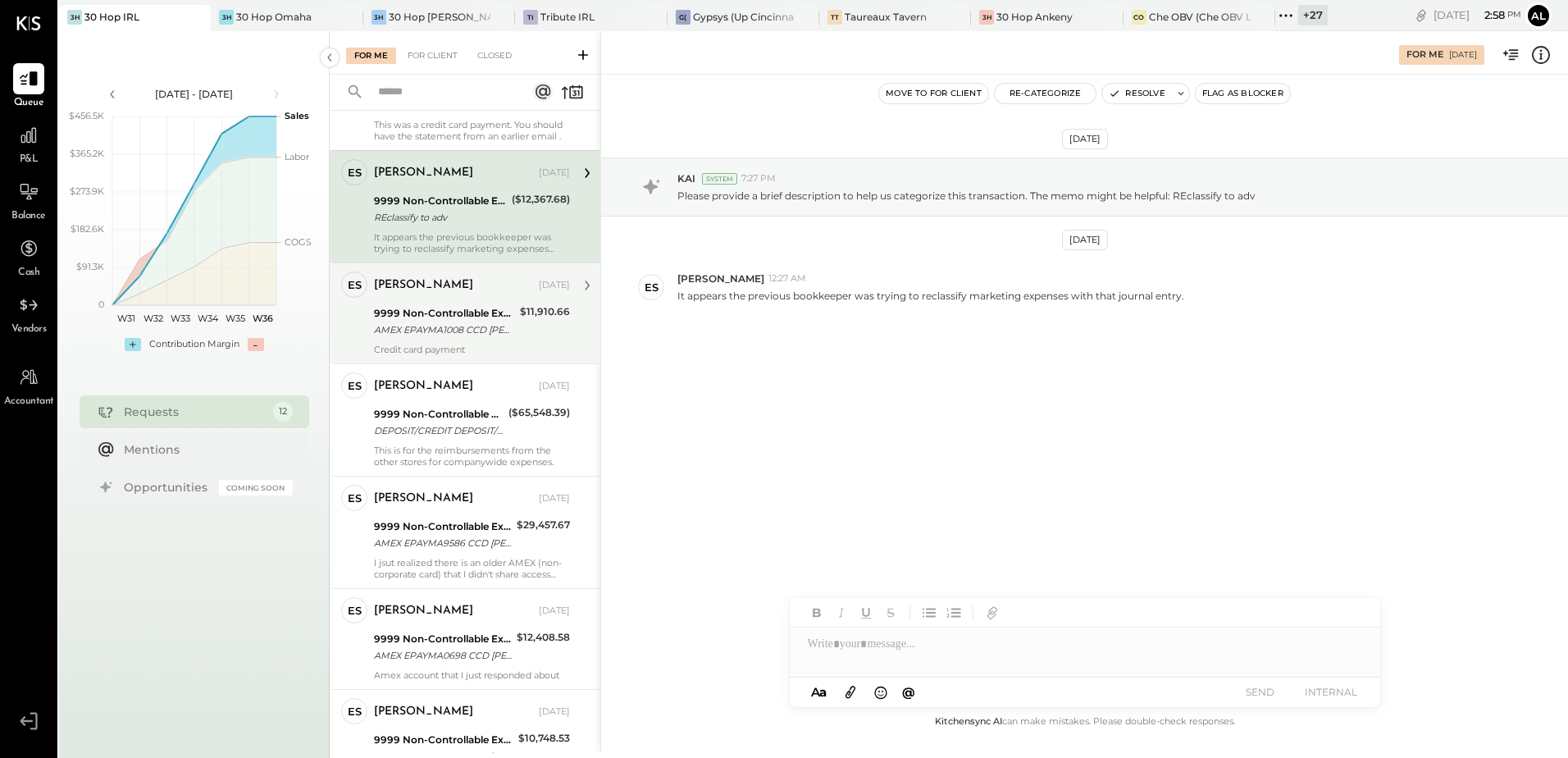
click at [448, 327] on div "9999 Non-Controllable Expenses:Other Income and Expenses:To Be Classified P&L A…" at bounding box center [444, 322] width 141 height 37
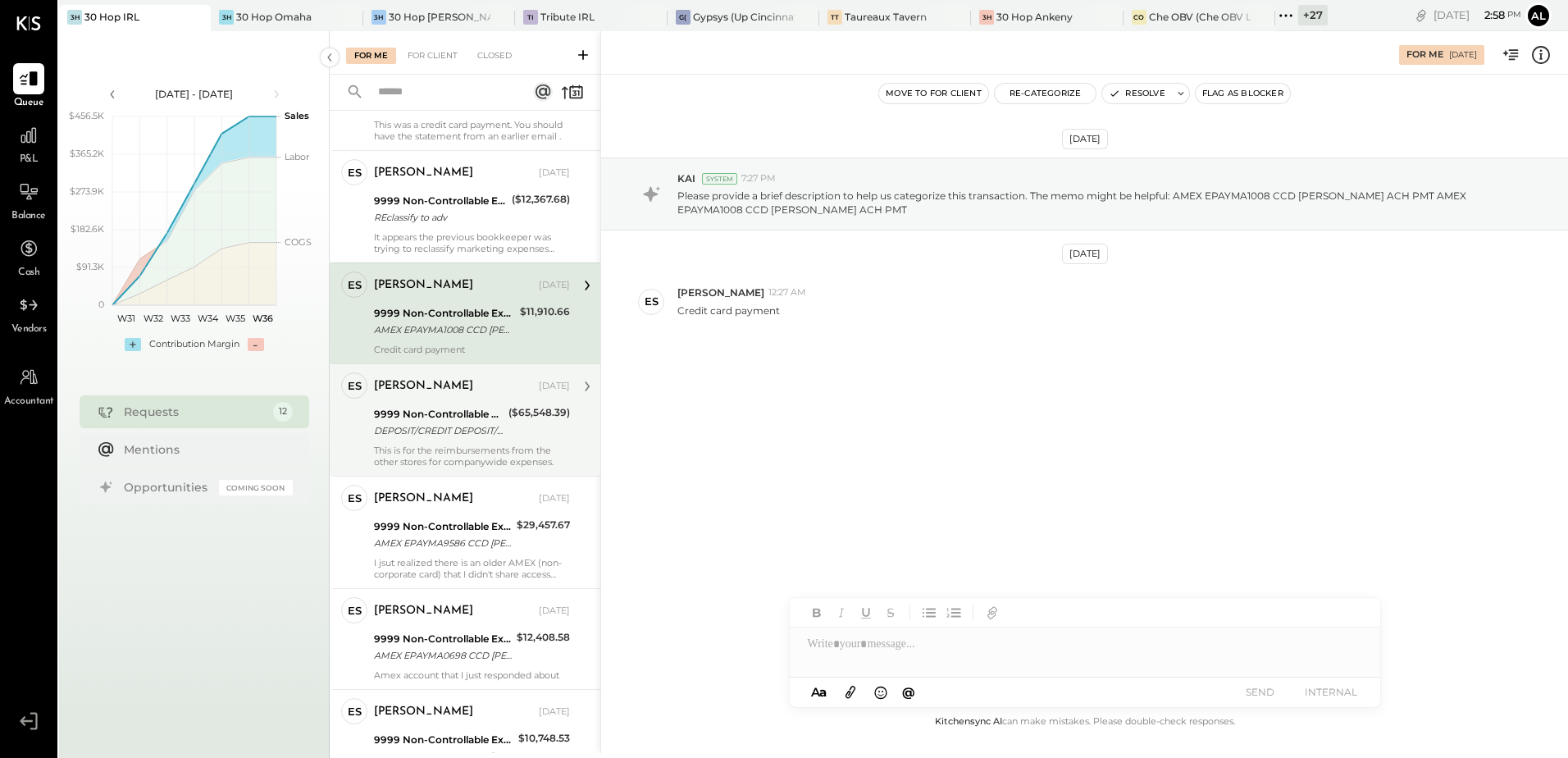
click at [434, 423] on div "DEPOSIT/CREDIT DEPOSIT/CREDIT" at bounding box center [438, 430] width 130 height 16
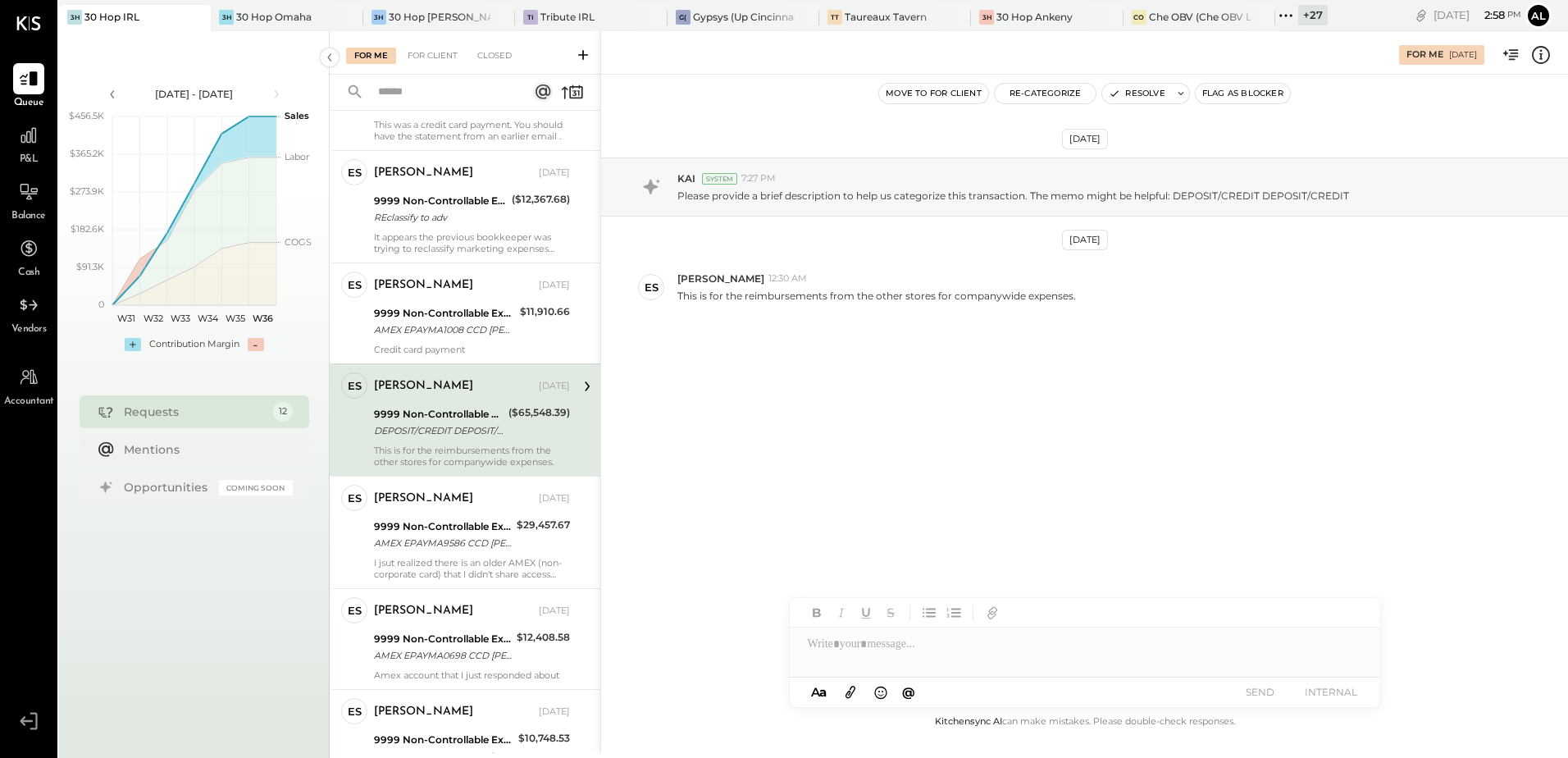
scroll to position [410, 0]
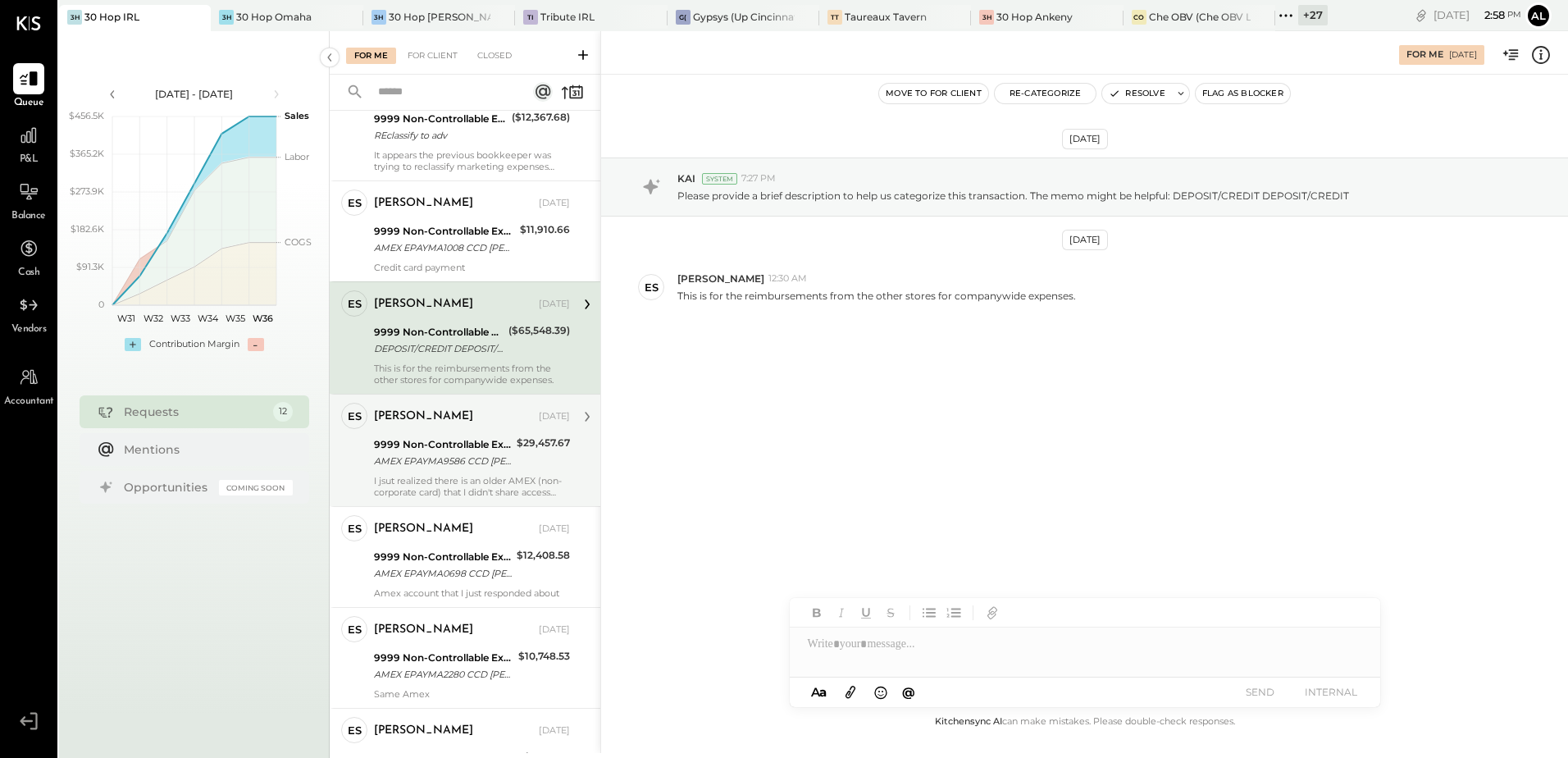
click at [439, 452] on div "AMEX EPAYMA9586 CCD DAN BLUM ACH PMT AMEX EPAYMA9586 CCD DAN BLUM ACH PMT" at bounding box center [442, 460] width 137 height 16
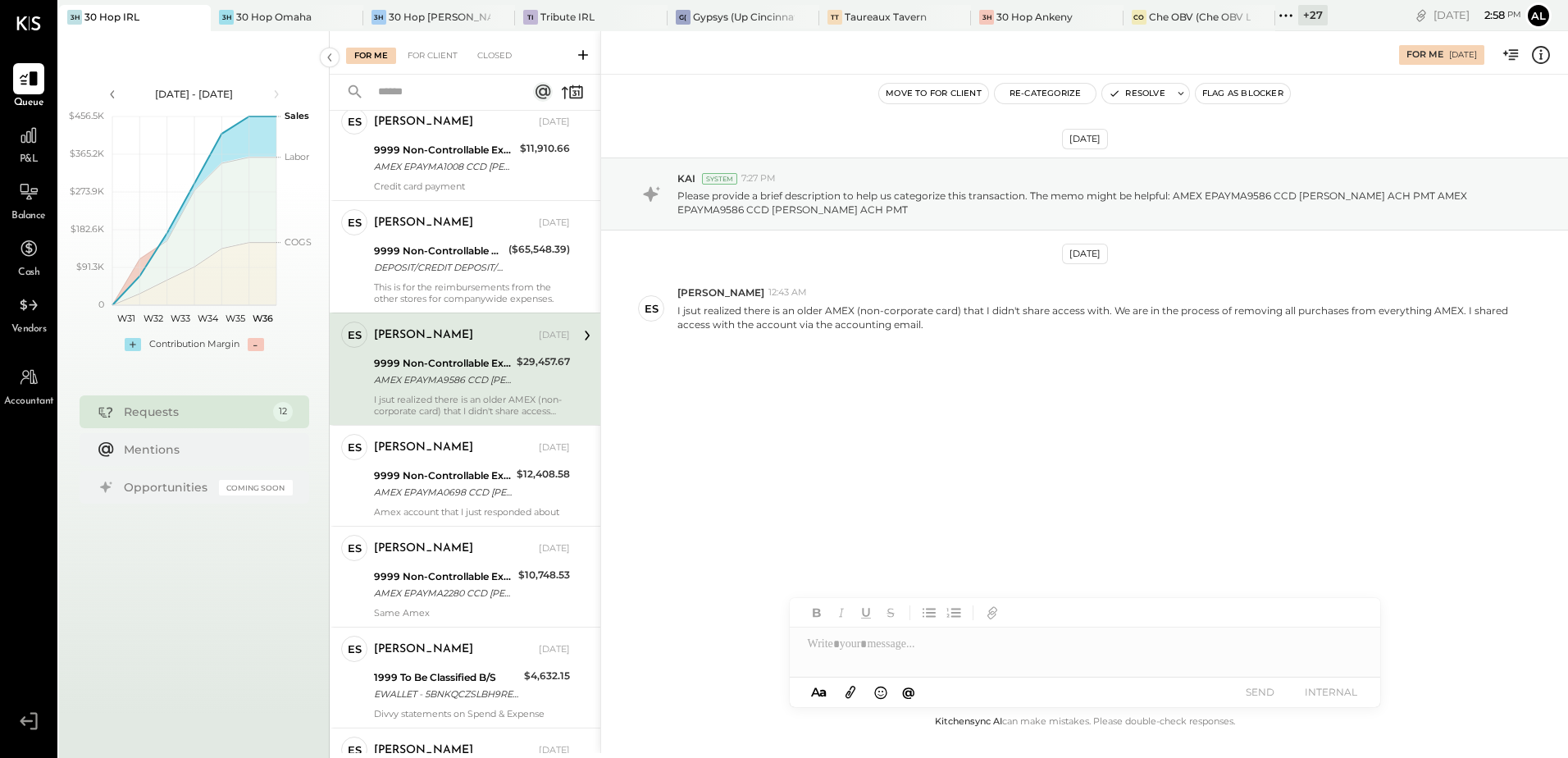
scroll to position [492, 0]
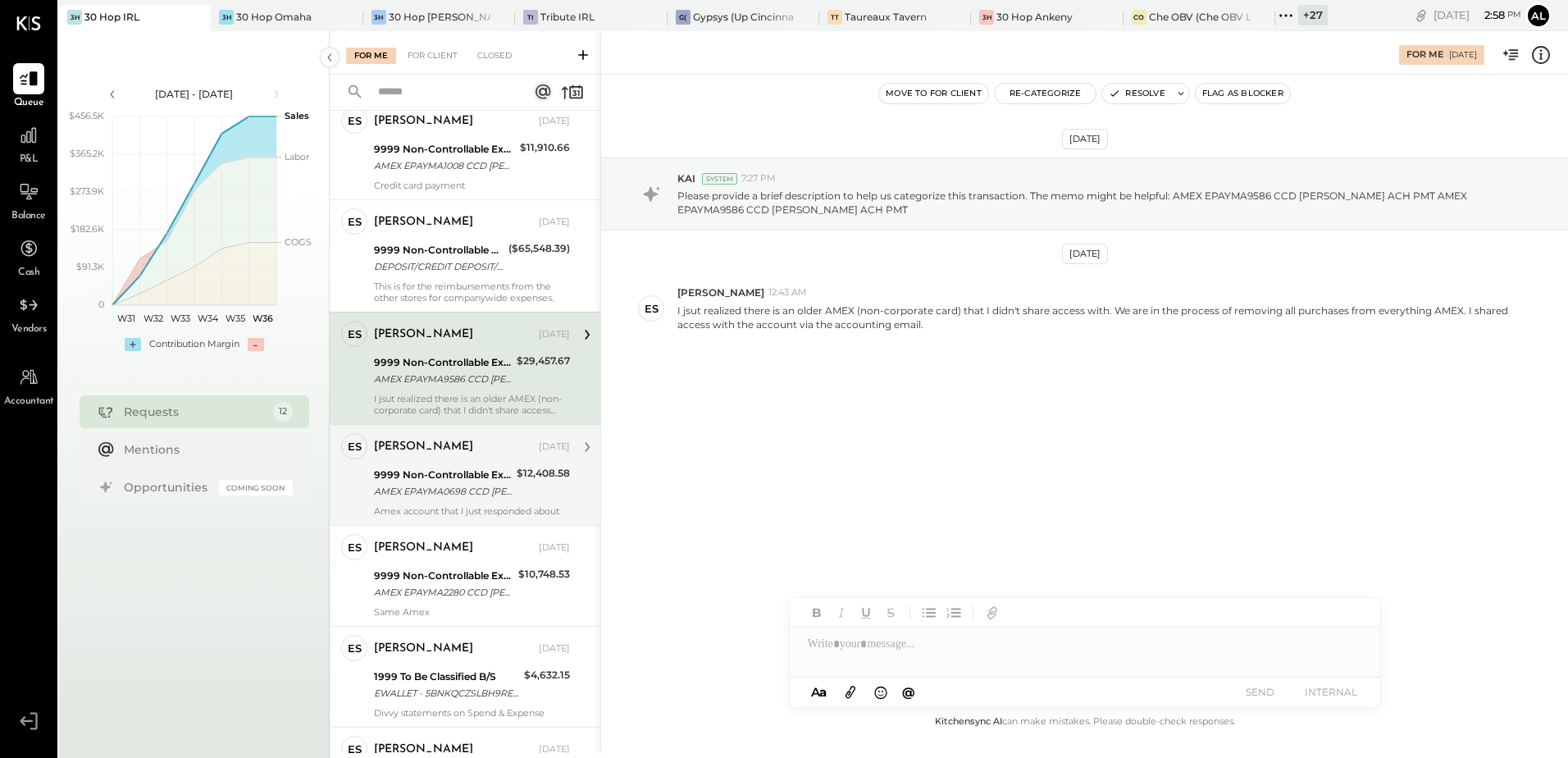
click at [433, 449] on div "Erik Shewmaker Aug 29, 2025" at bounding box center [472, 447] width 196 height 28
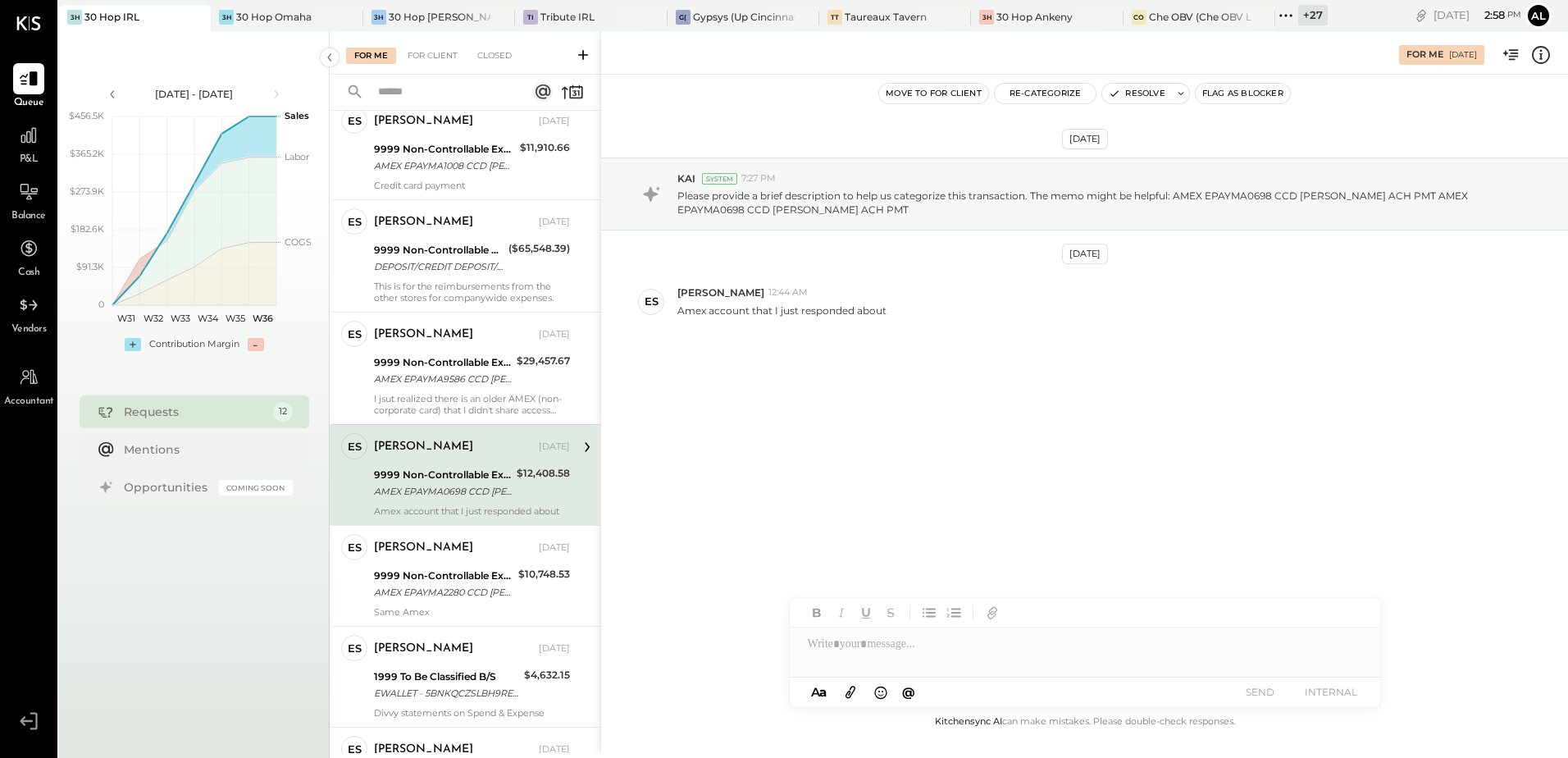
scroll to position [575, 0]
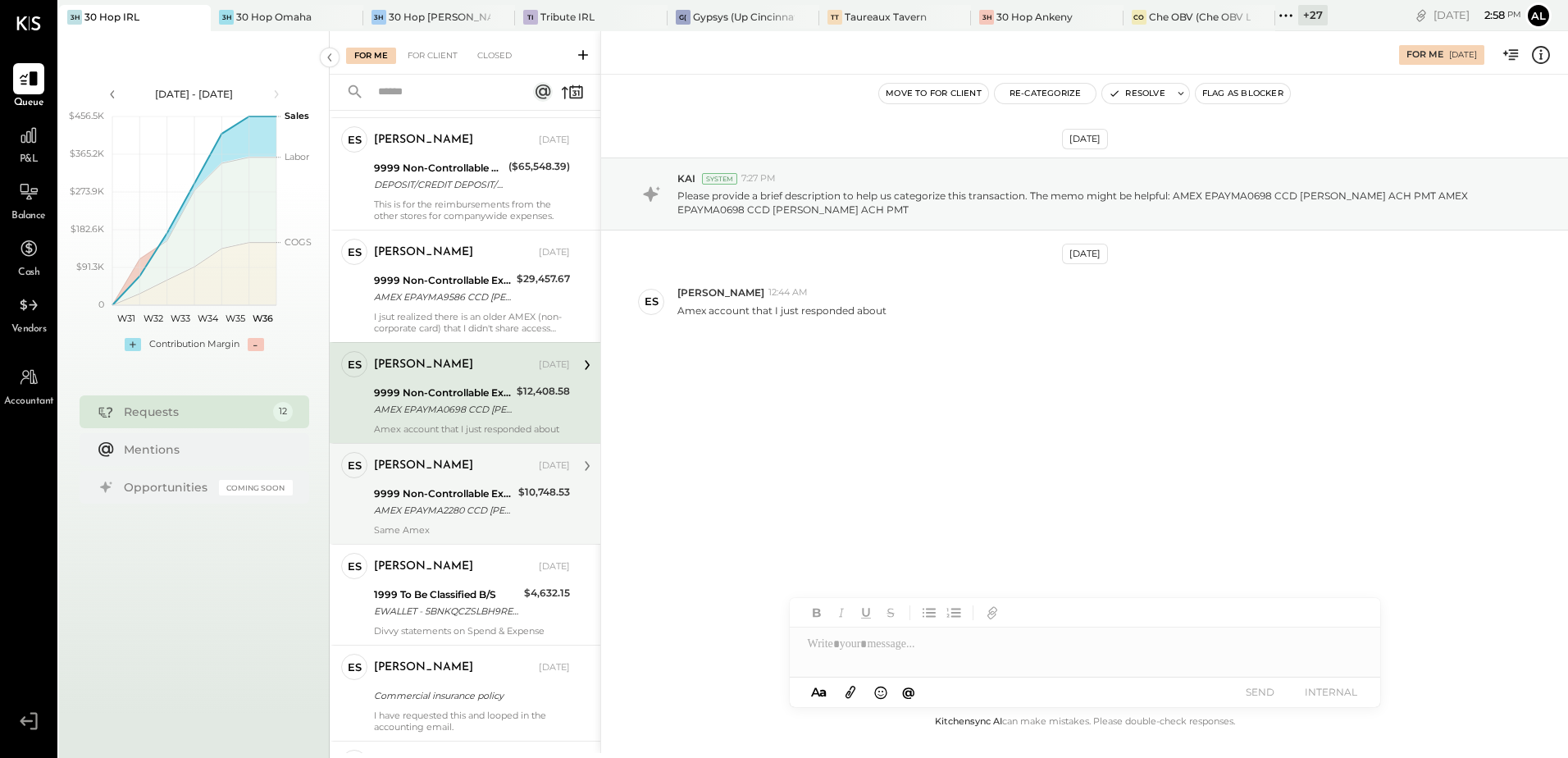
click at [438, 501] on div "AMEX EPAYMA2280 CCD DAN BLUM ACH PMT AMEX EPAYMA2280 CCD DAN BLUM ACH PMT" at bounding box center [443, 509] width 139 height 16
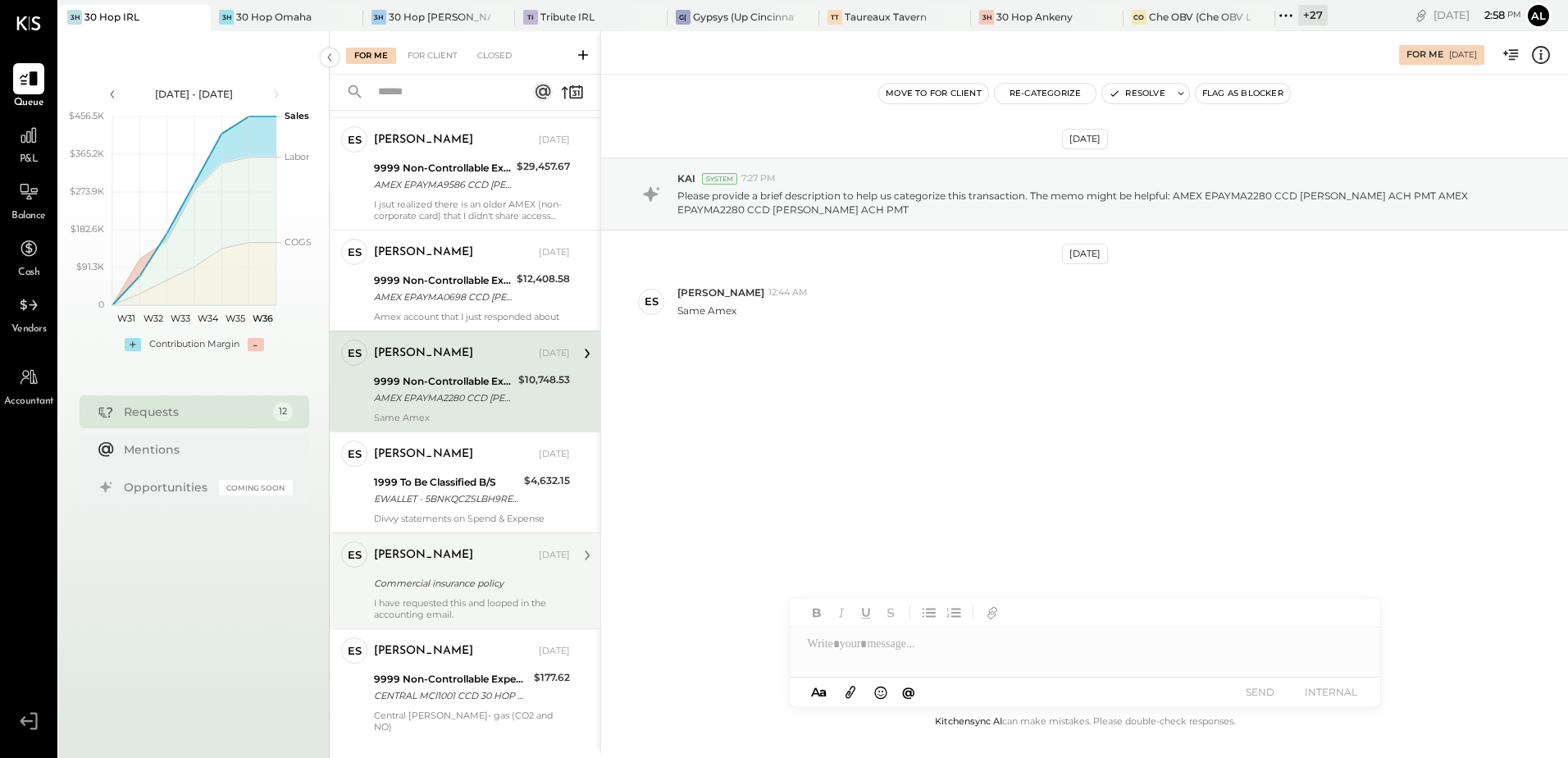
scroll to position [698, 0]
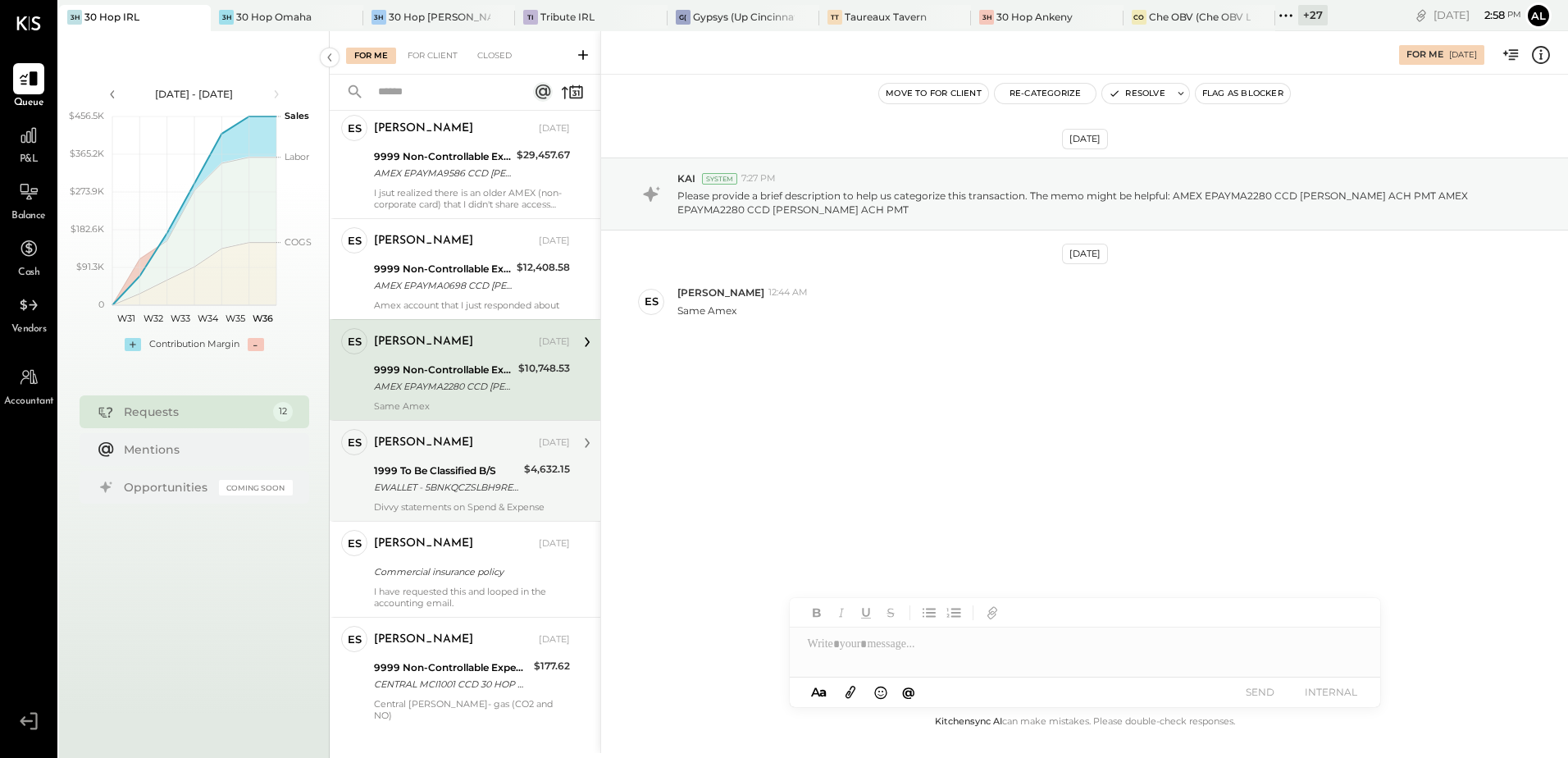
click at [451, 462] on div "1999 To Be Classified B/S" at bounding box center [446, 470] width 145 height 16
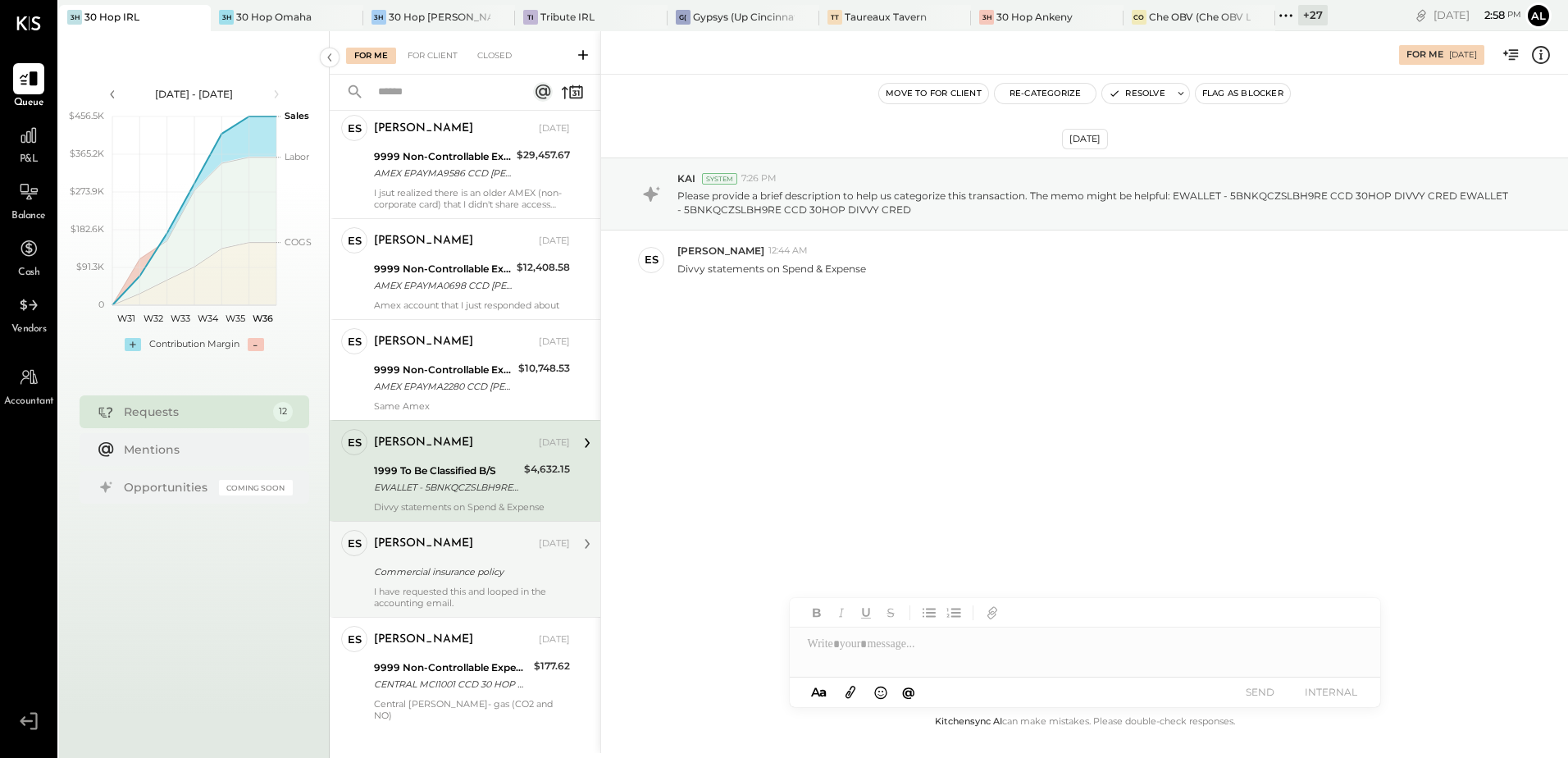
click at [452, 543] on div "Erik Shewmaker Aug 30, 2025" at bounding box center [472, 544] width 196 height 23
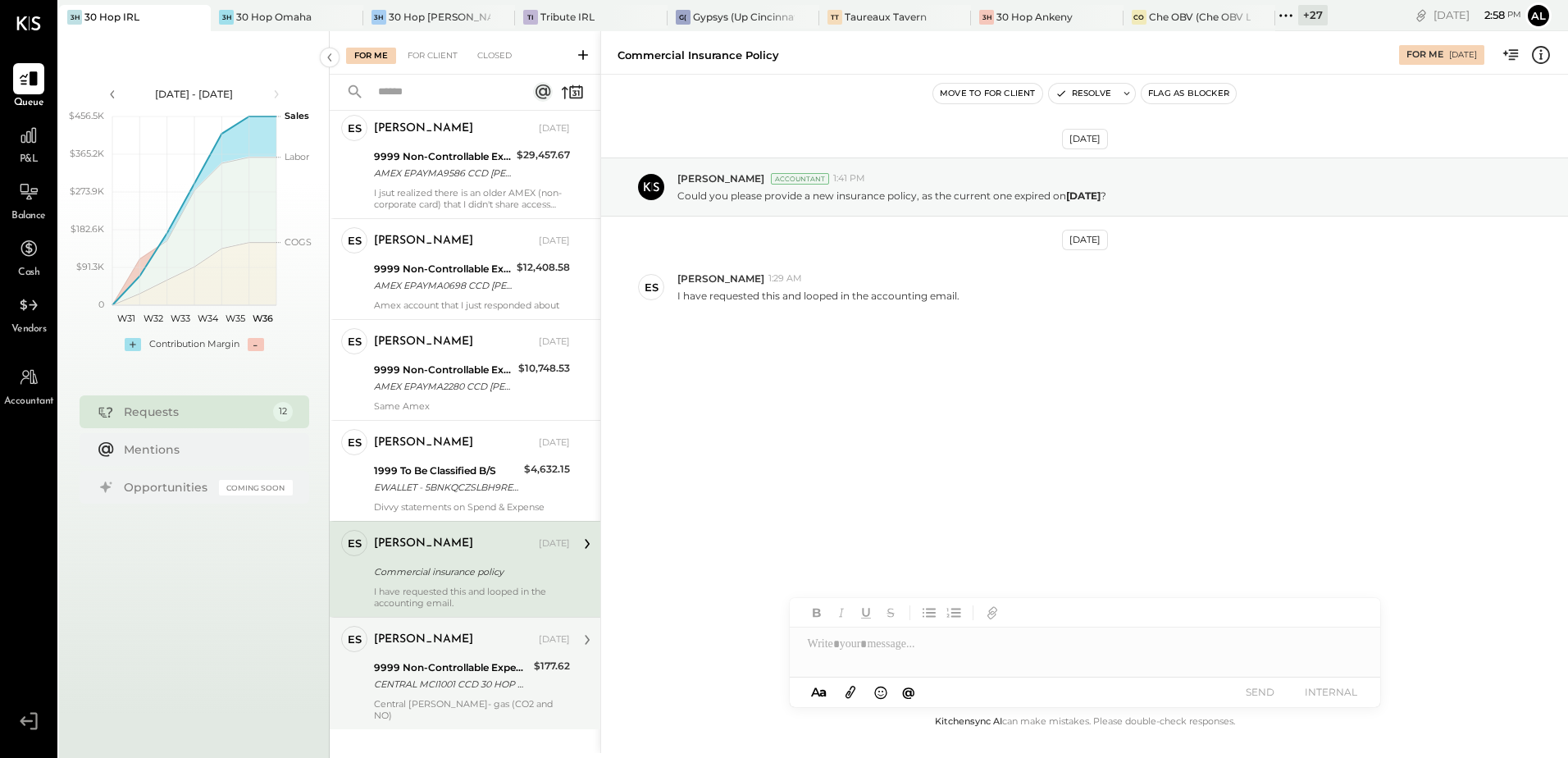
click at [456, 675] on div "CENTRAL MCI1001 CCD 30 HOP CORALVILLE ACHCOLLECT CENTRAL MCI1001 CCD 30 HOP COR…" at bounding box center [451, 683] width 155 height 16
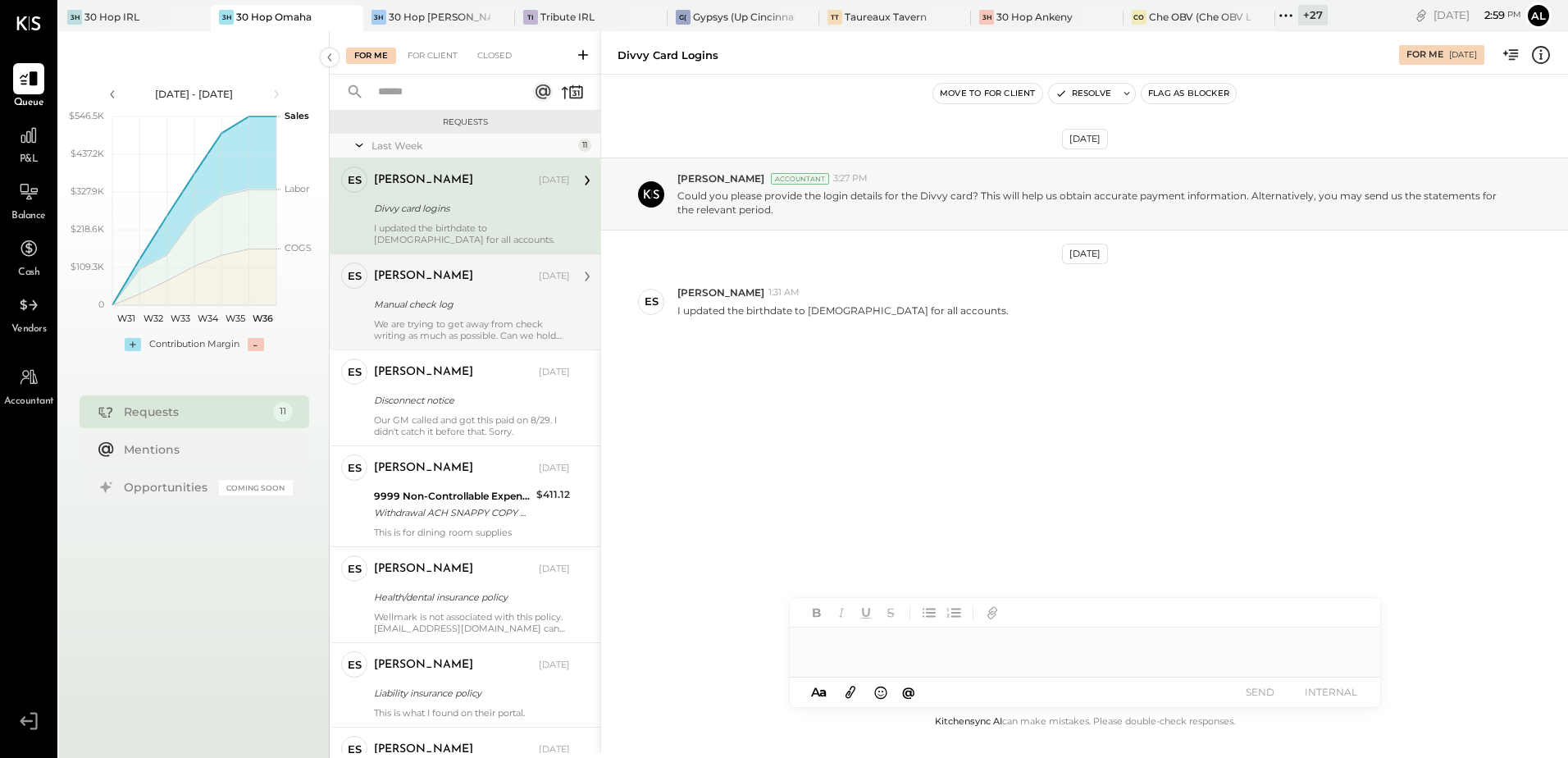
click at [441, 294] on div "Manual check log" at bounding box center [469, 304] width 191 height 19
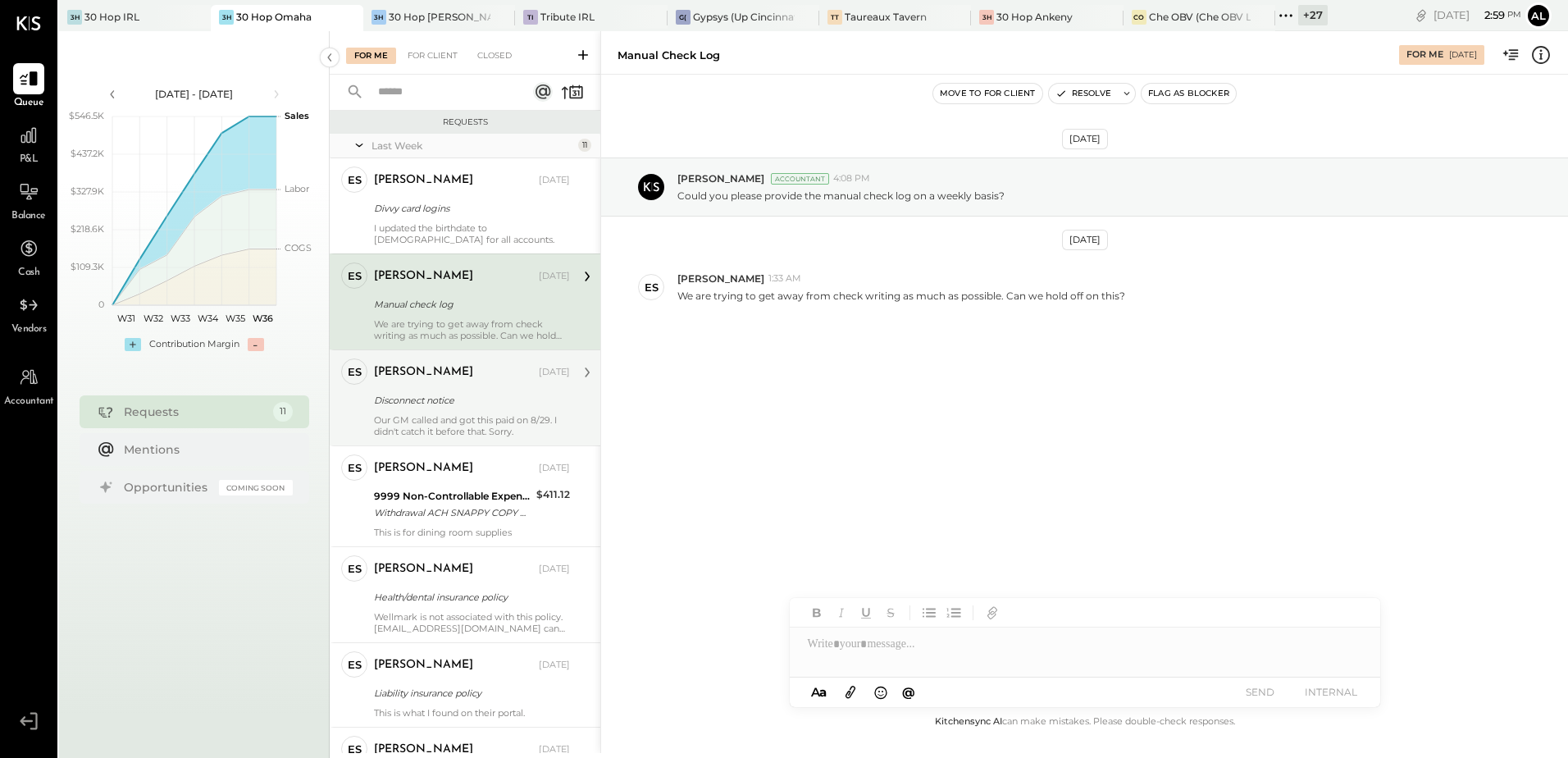
click at [404, 414] on div "Our GM called and got this paid on 8/29. I didn't catch it before that. Sorry." at bounding box center [472, 426] width 196 height 23
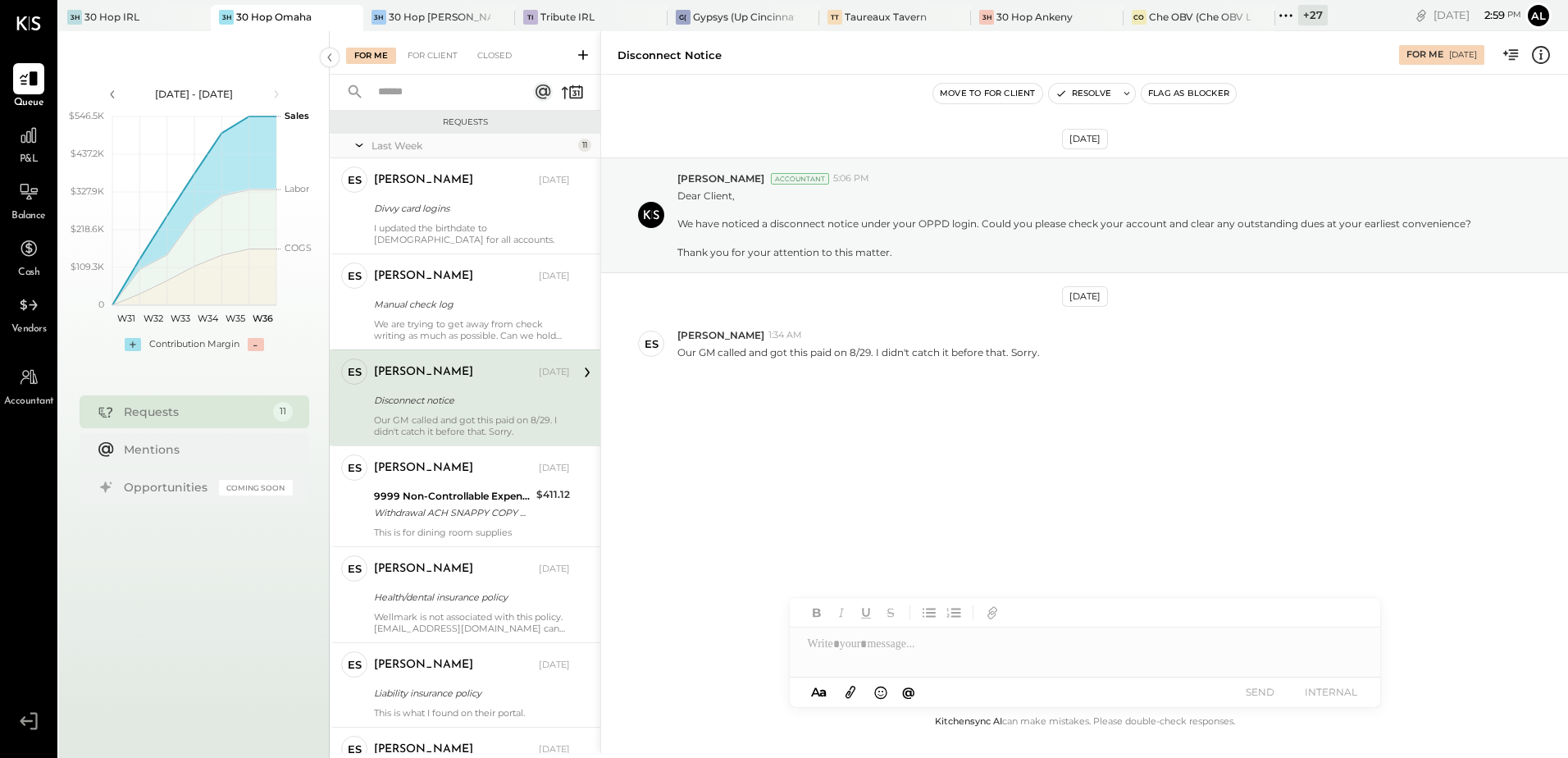
scroll to position [82, 0]
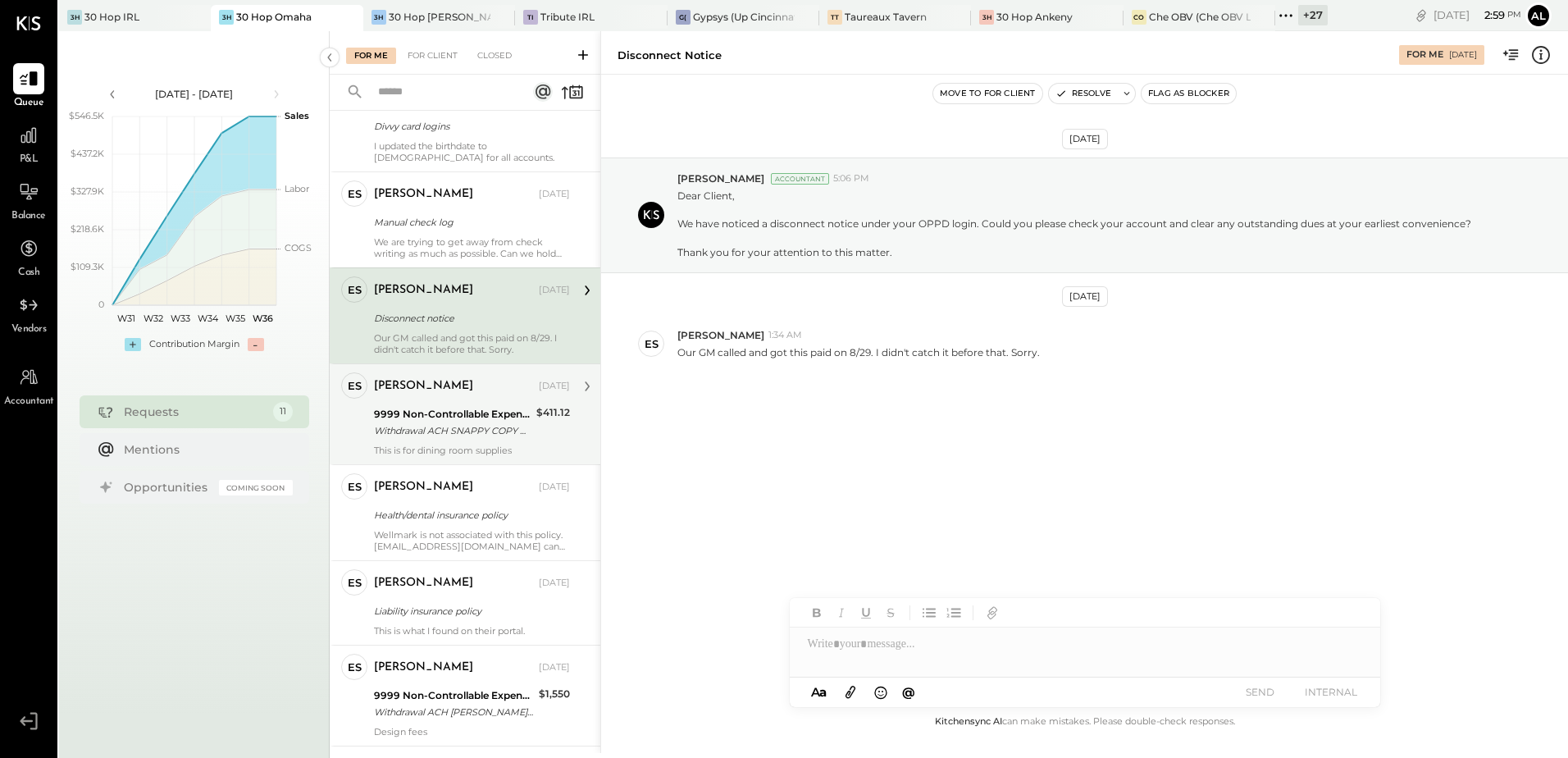
click at [409, 406] on div "9999 Non-Controllable Expenses:Other Income and Expenses:To Be Classified P&L" at bounding box center [453, 414] width 158 height 16
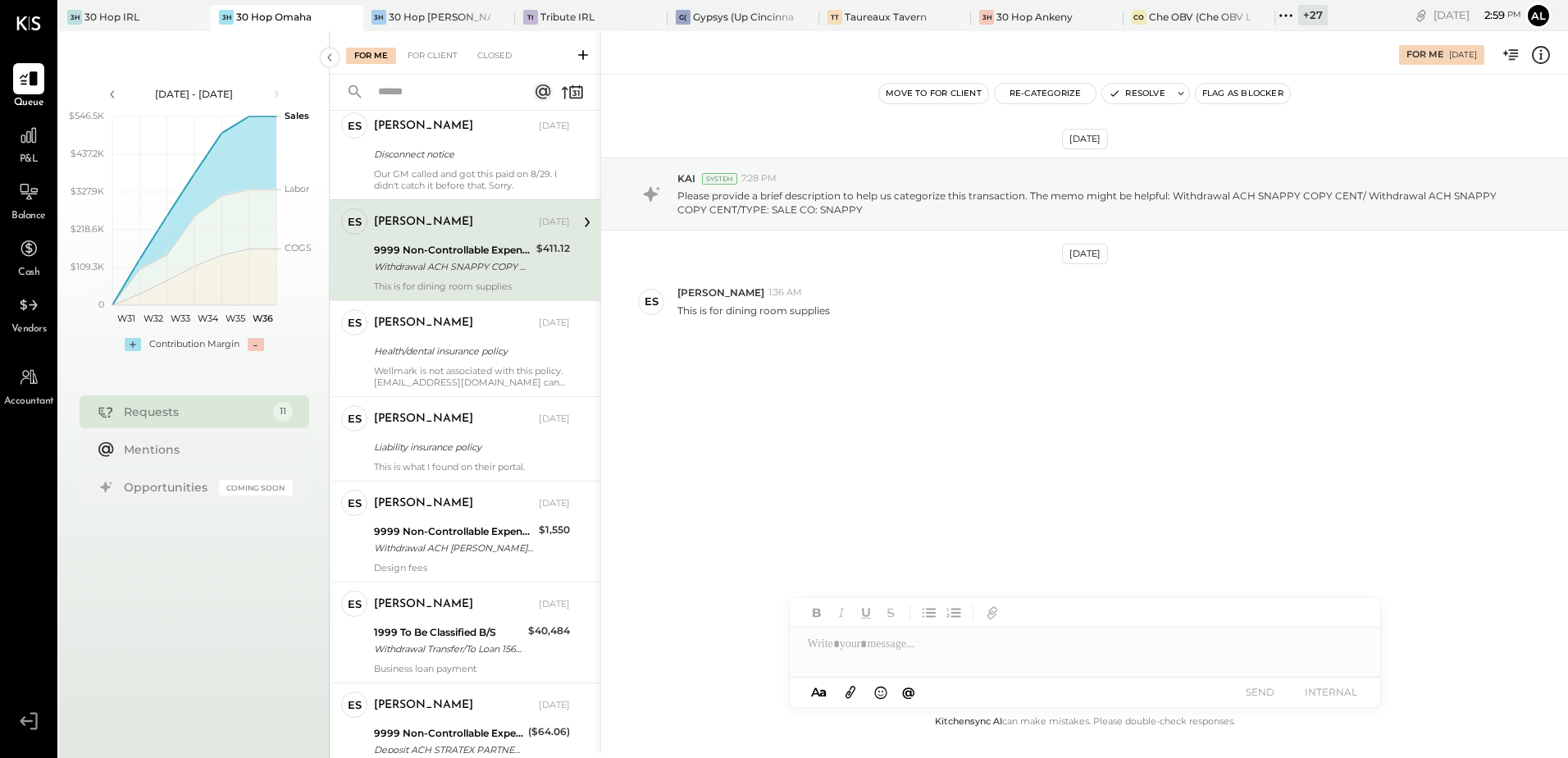
scroll to position [328, 0]
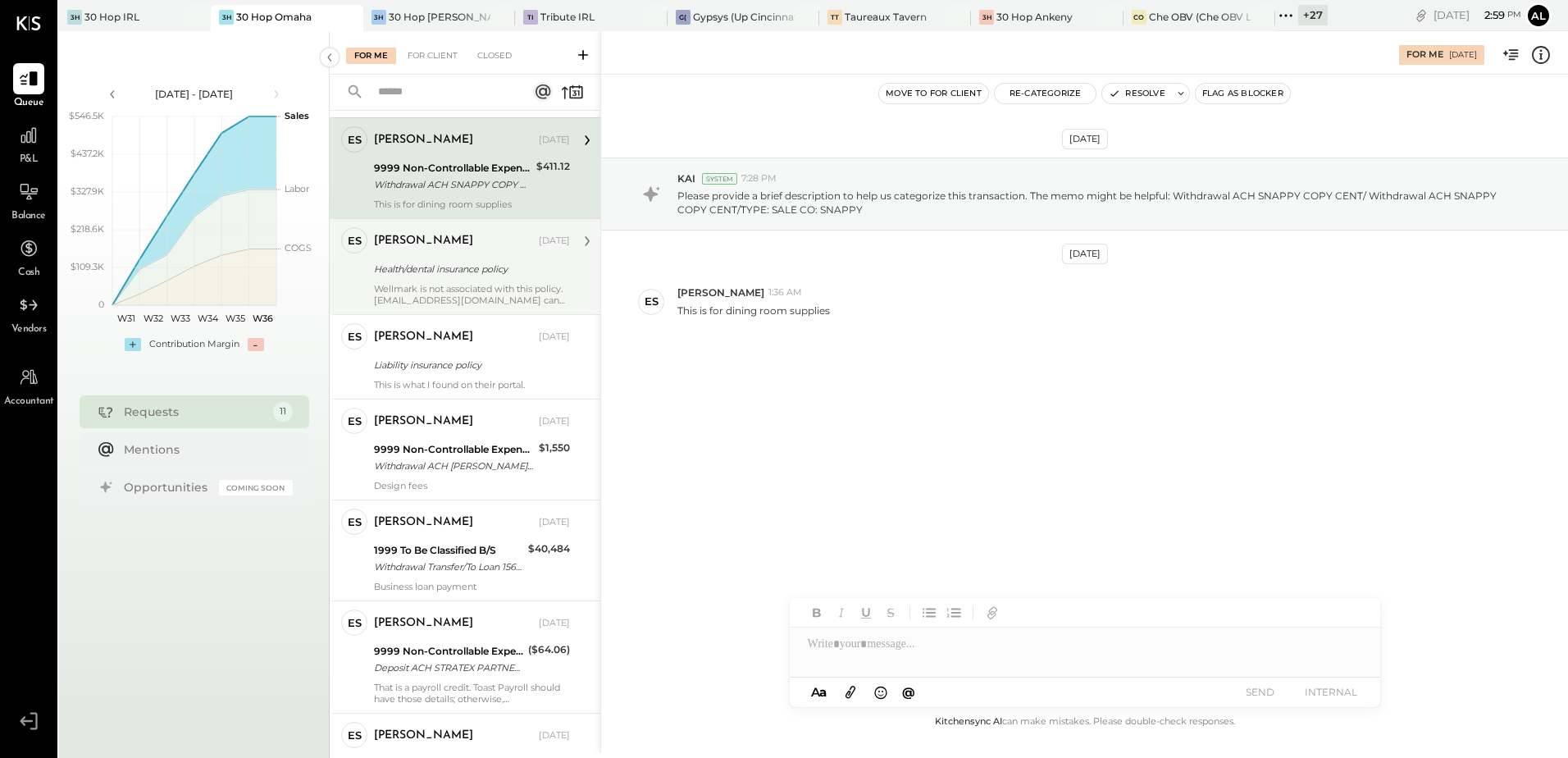
click at [429, 291] on div "Wellmark is not associated with this policy. dallas@30hop.com can help provide …" at bounding box center [472, 295] width 196 height 23
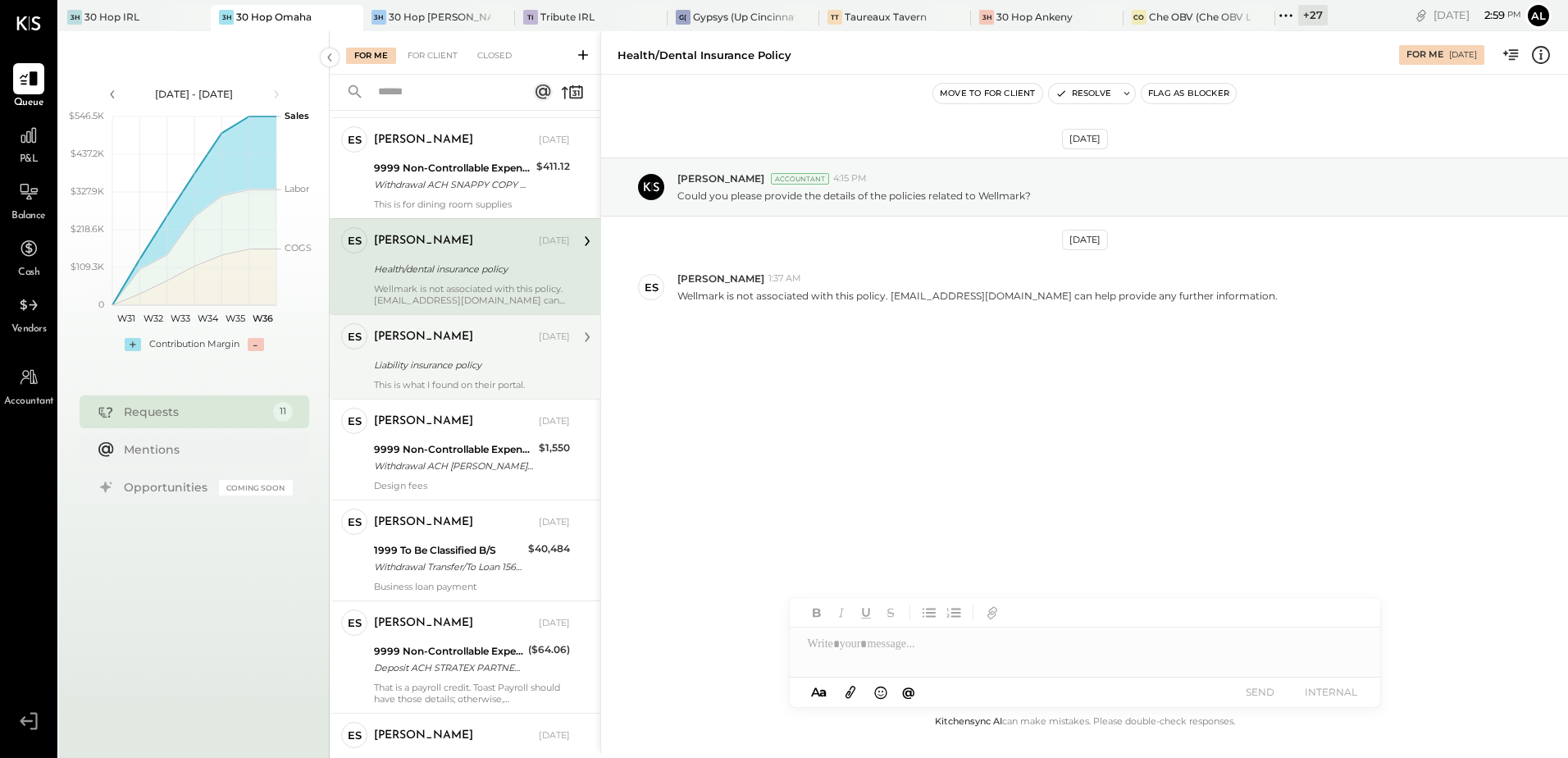
click at [462, 391] on div "ES Erik Shewmaker Owner Erik Shewmaker Aug 30, 2025 Liability insurance policy …" at bounding box center [465, 356] width 271 height 85
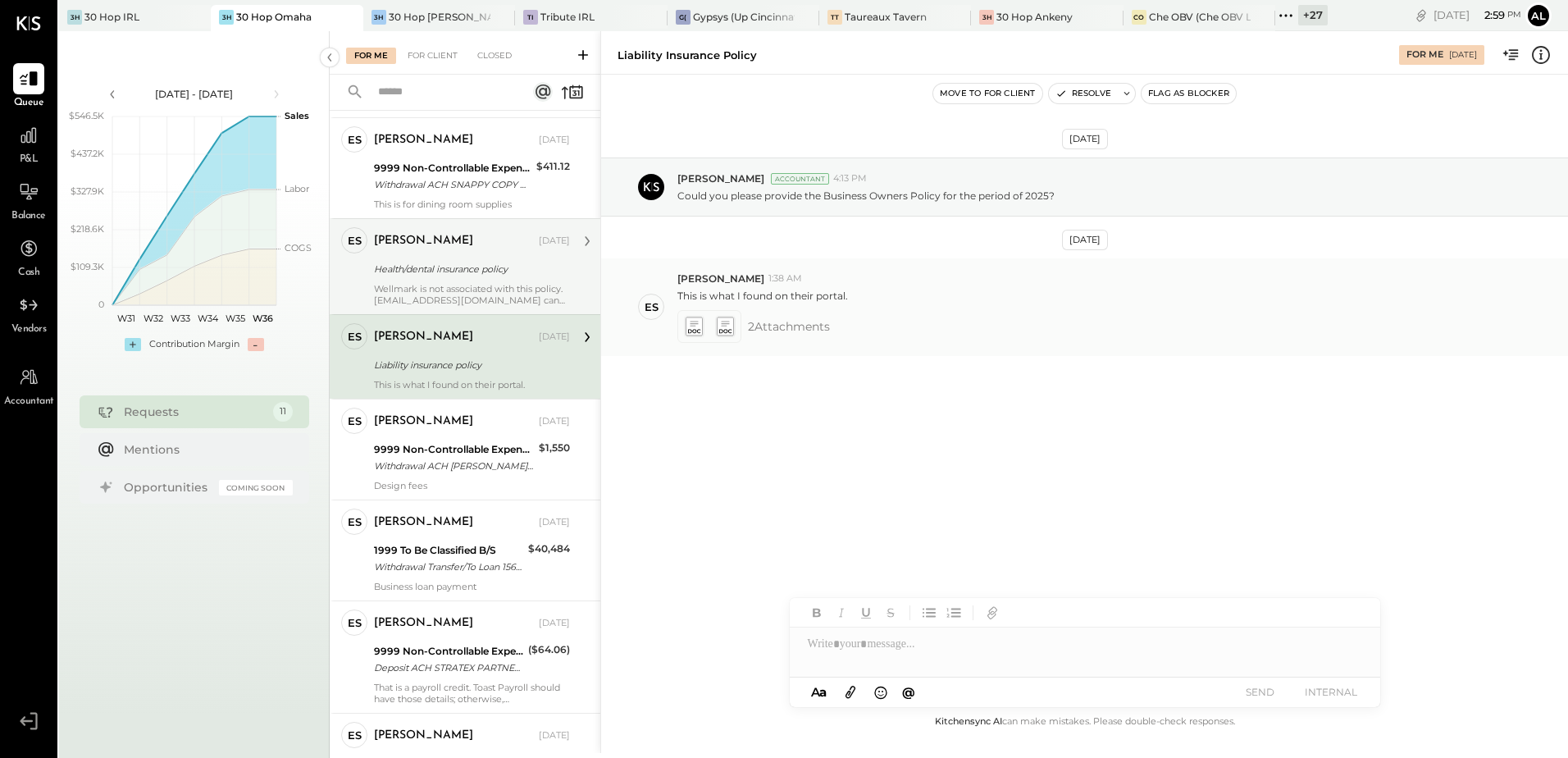
click at [694, 332] on icon at bounding box center [694, 327] width 17 height 19
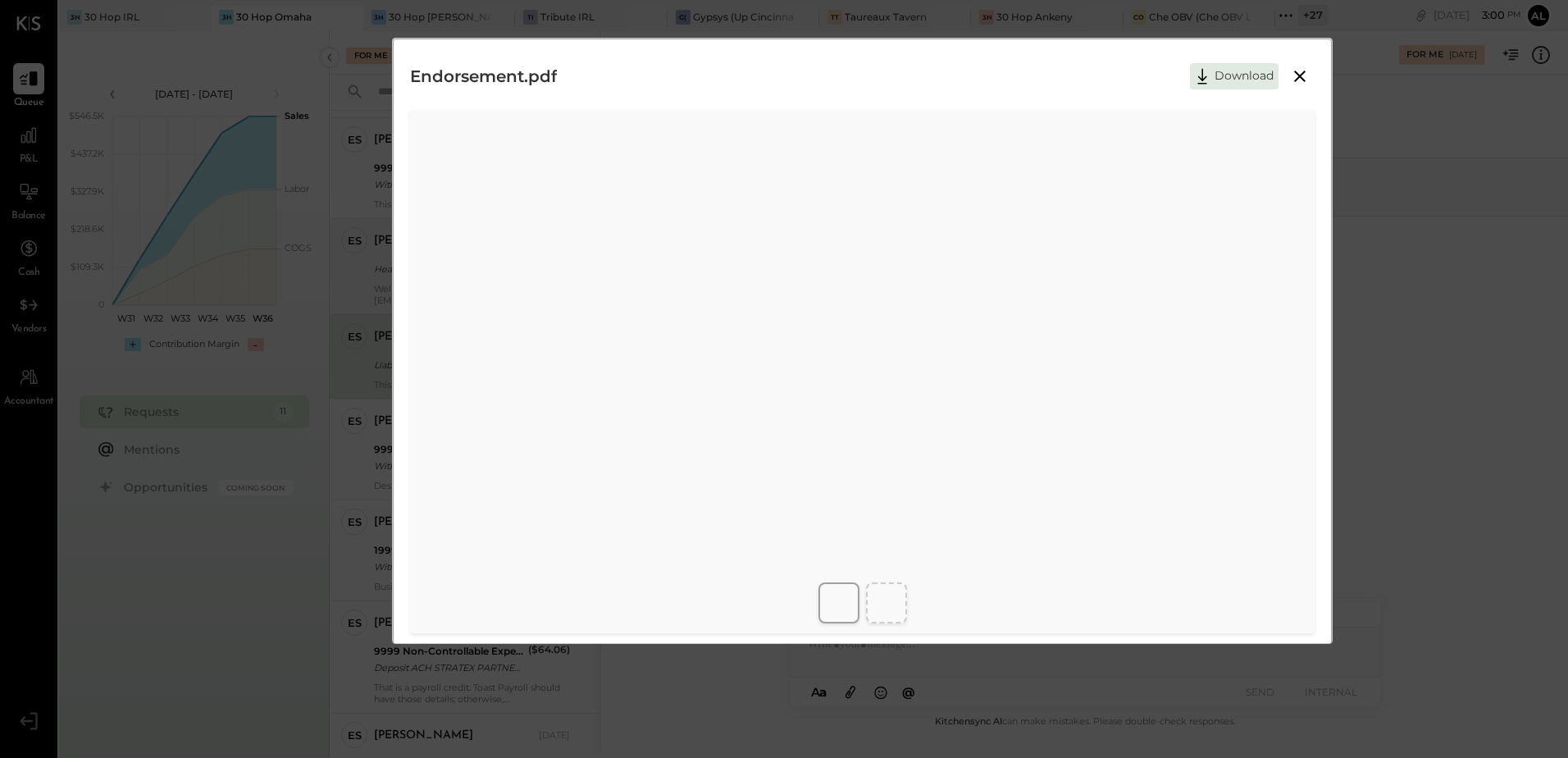
click at [1299, 80] on icon at bounding box center [1300, 76] width 19 height 19
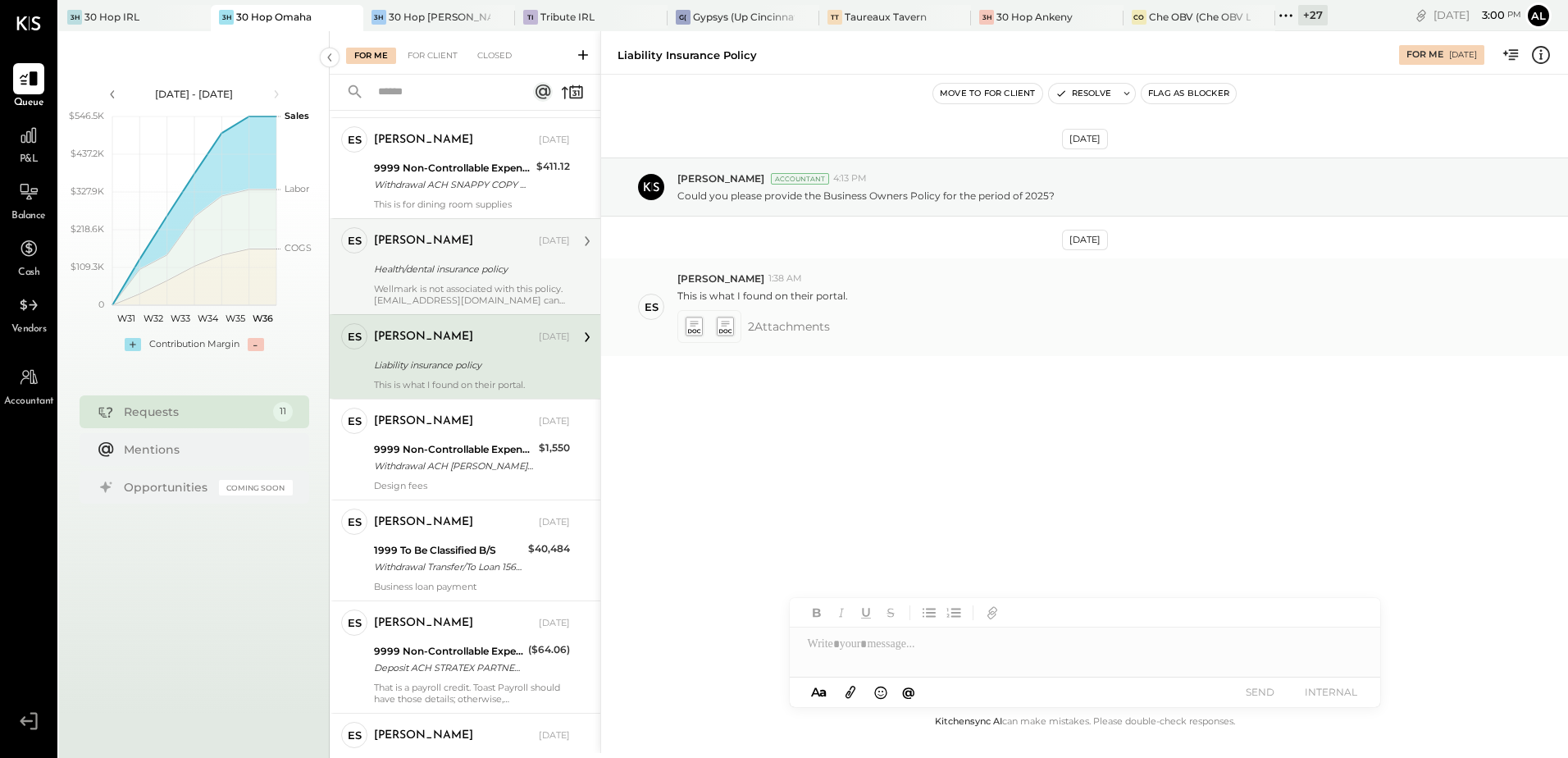
click at [723, 325] on icon at bounding box center [724, 327] width 17 height 19
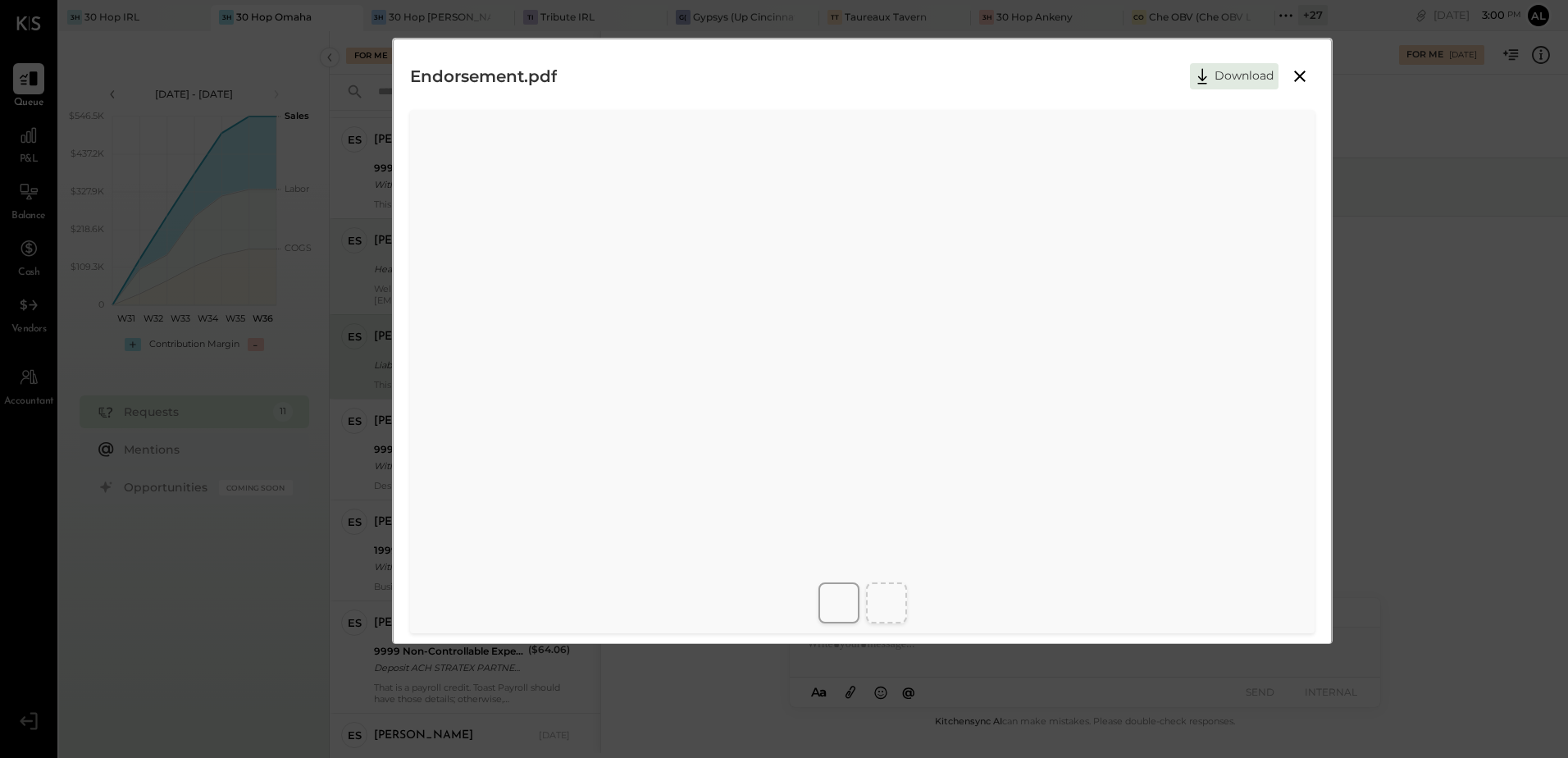
click at [1303, 80] on icon at bounding box center [1300, 76] width 12 height 12
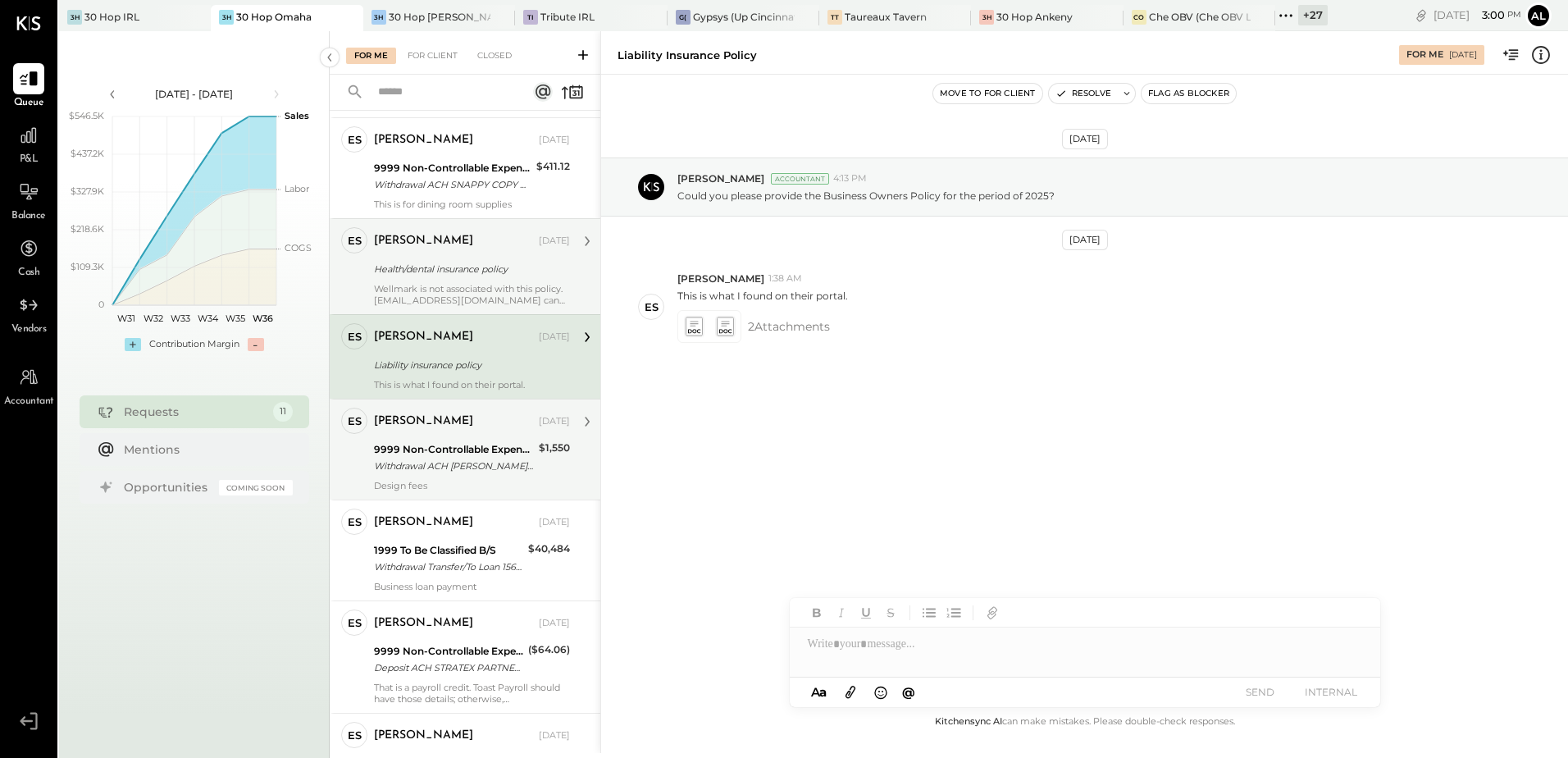
click at [470, 455] on div "9999 Non-Controllable Expenses:Other Income and Expenses:To Be Classified P&L" at bounding box center [453, 449] width 159 height 16
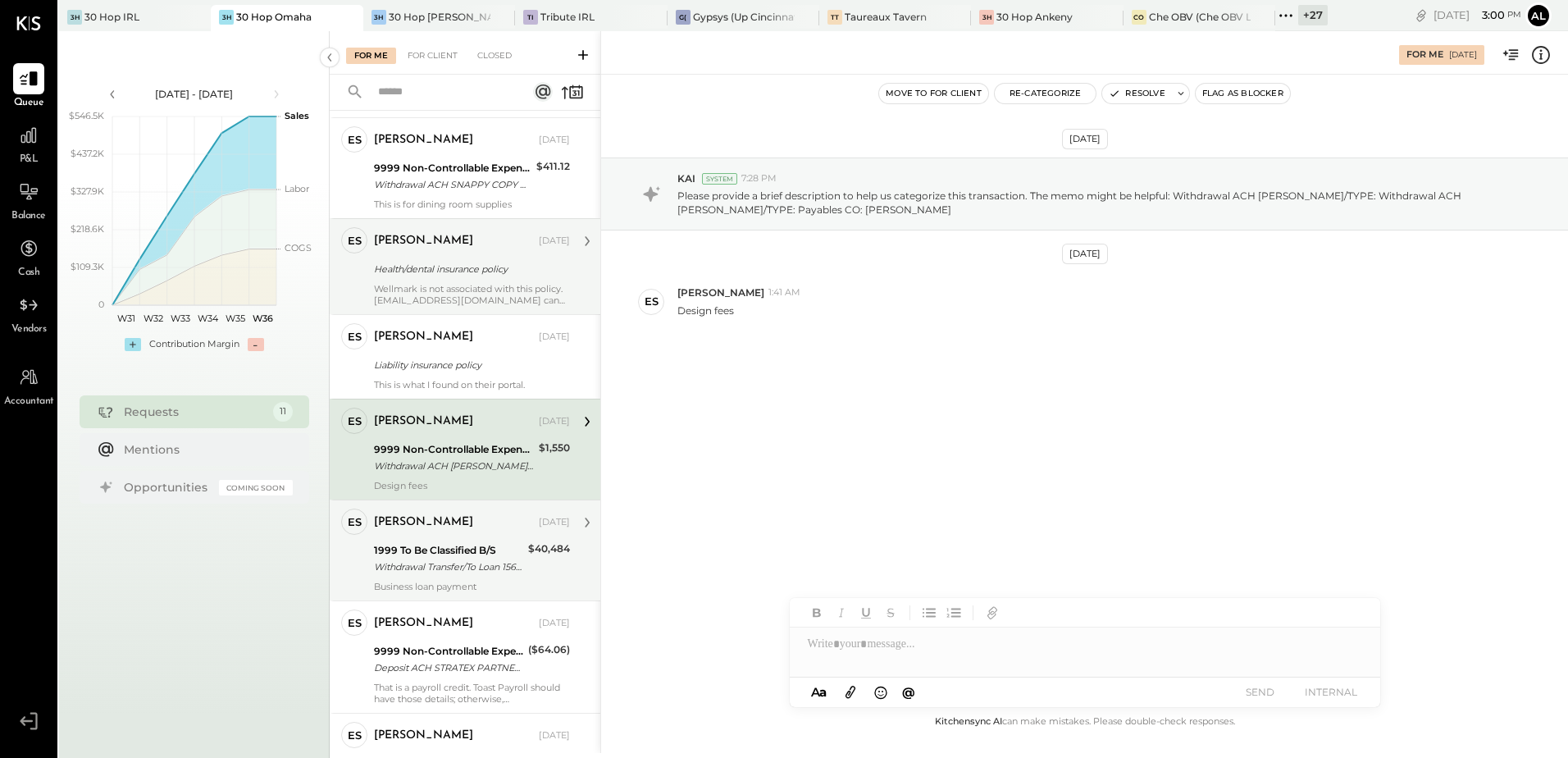
click at [452, 546] on div "1999 To Be Classified B/S" at bounding box center [448, 550] width 149 height 16
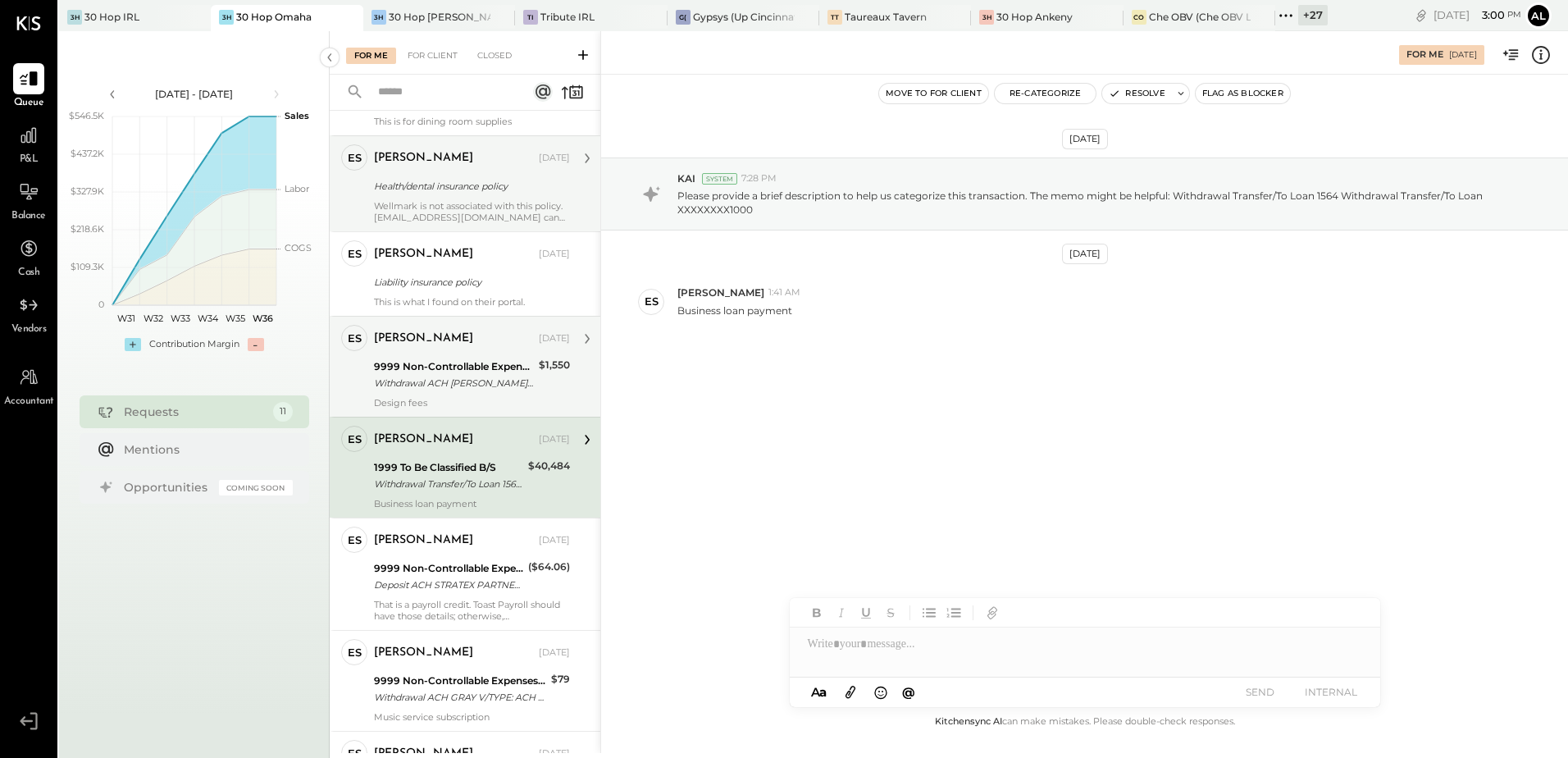
scroll to position [492, 0]
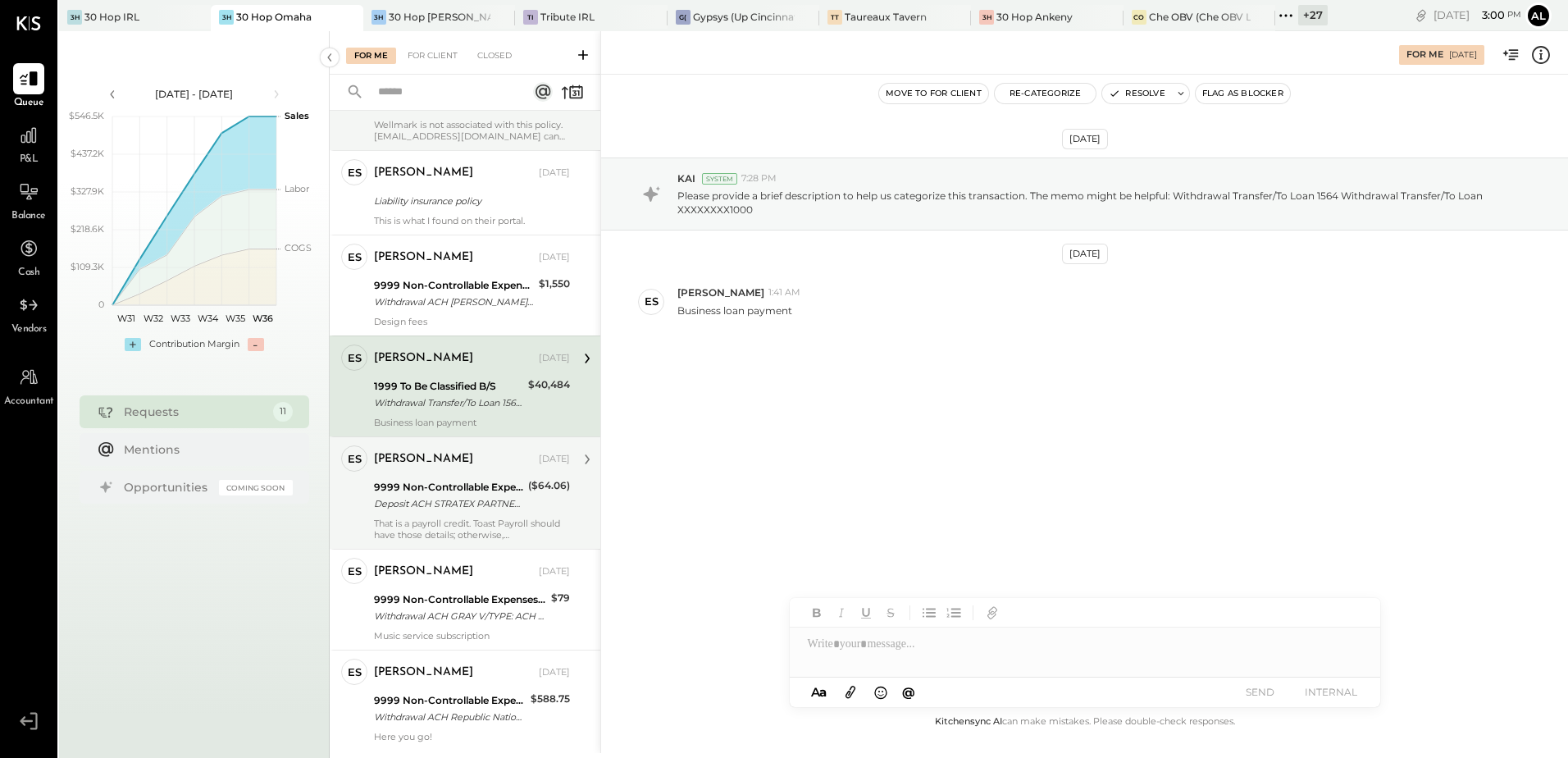
click at [451, 513] on div "Erik Shewmaker Aug 30, 2025 9999 Non-Controllable Expenses:Other Income and Exp…" at bounding box center [472, 493] width 196 height 95
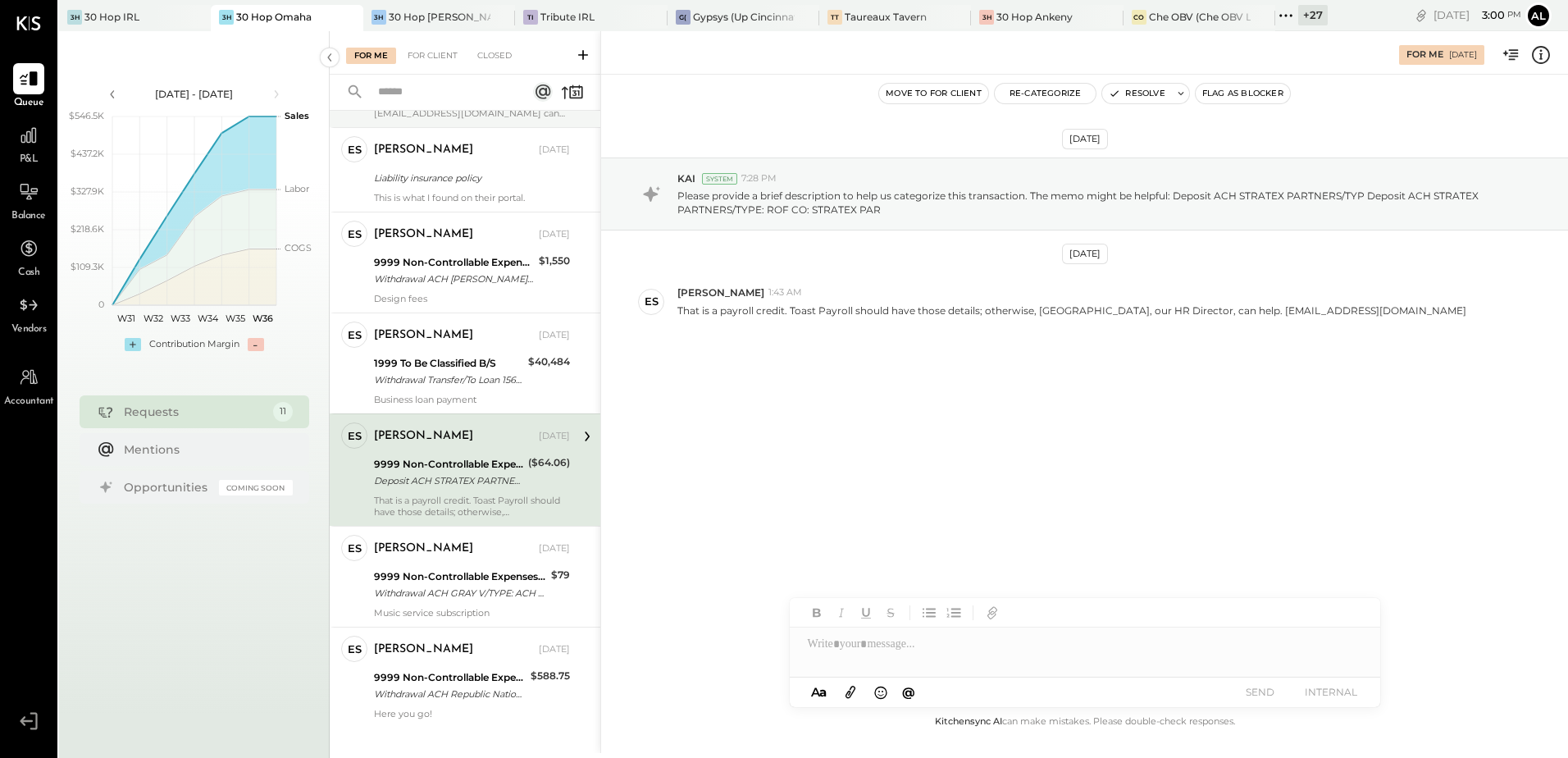
scroll to position [536, 0]
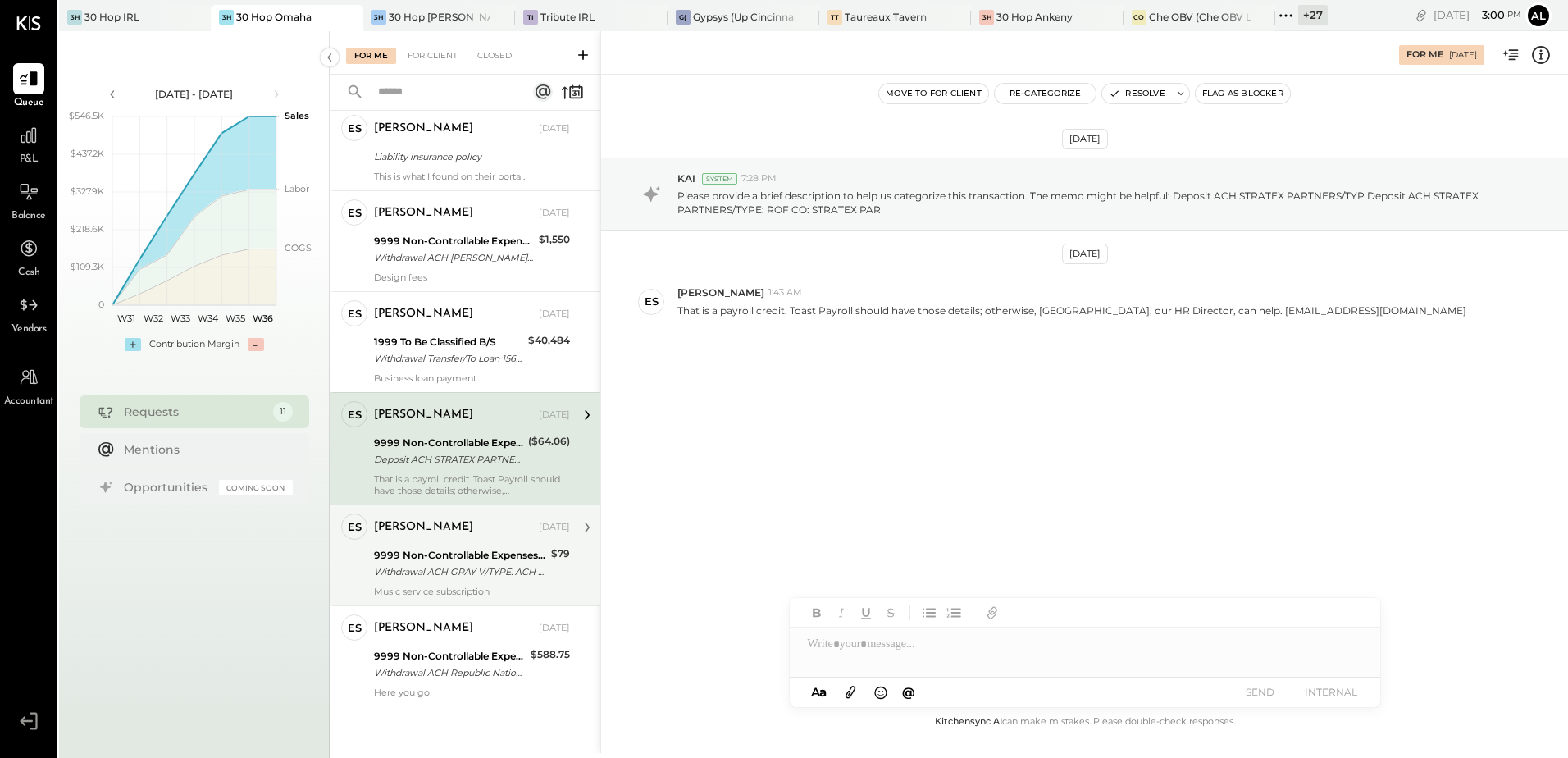
click at [412, 546] on div "9999 Non-Controllable Expenses:Other Income and Expenses:To Be Classified P&L W…" at bounding box center [459, 564] width 172 height 37
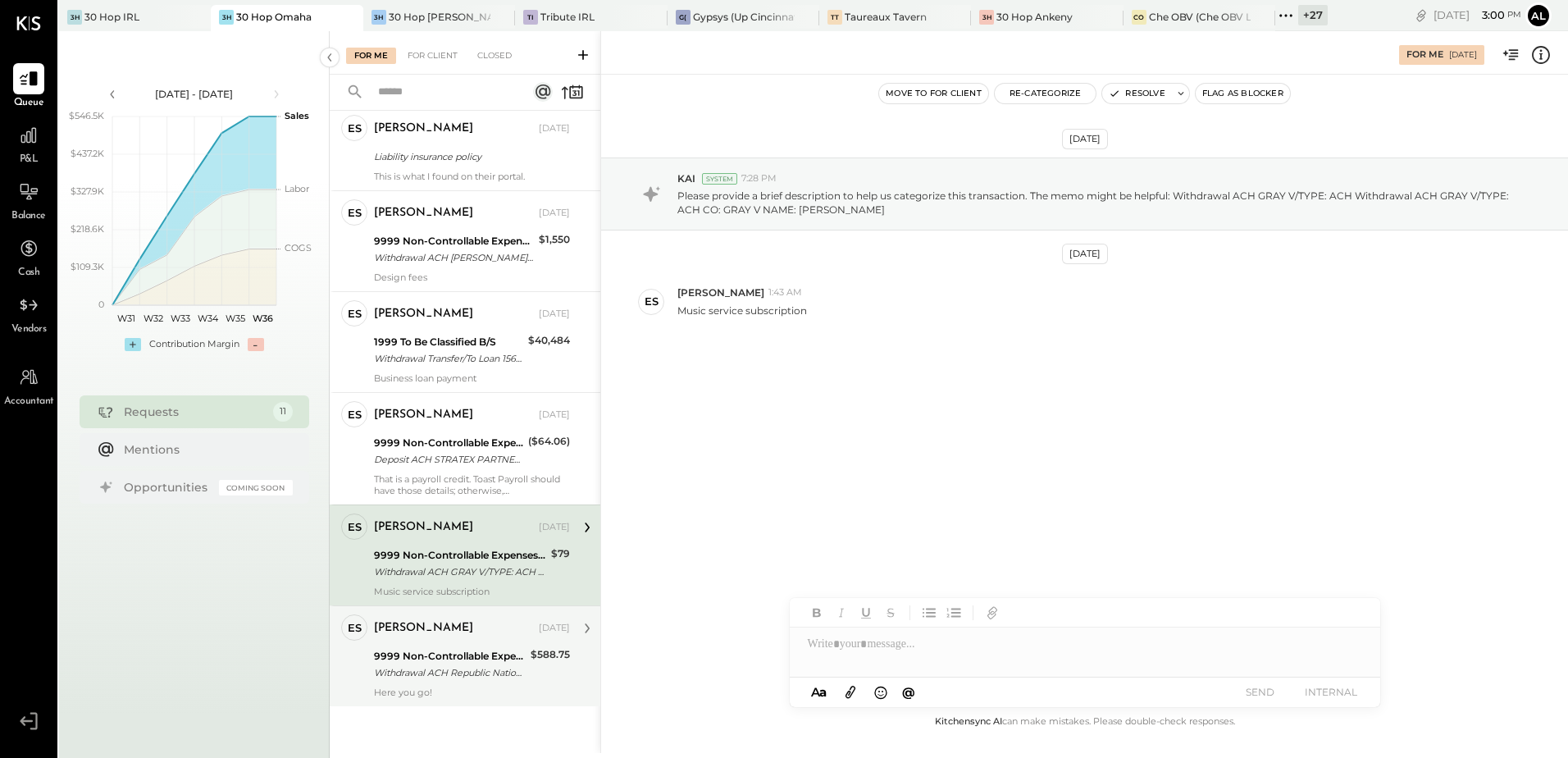
click at [409, 674] on div "Withdrawal ACH Republic Nationa/ Withdrawal ACH Republic Nationa/TYPE: FINTECHE…" at bounding box center [450, 672] width 152 height 16
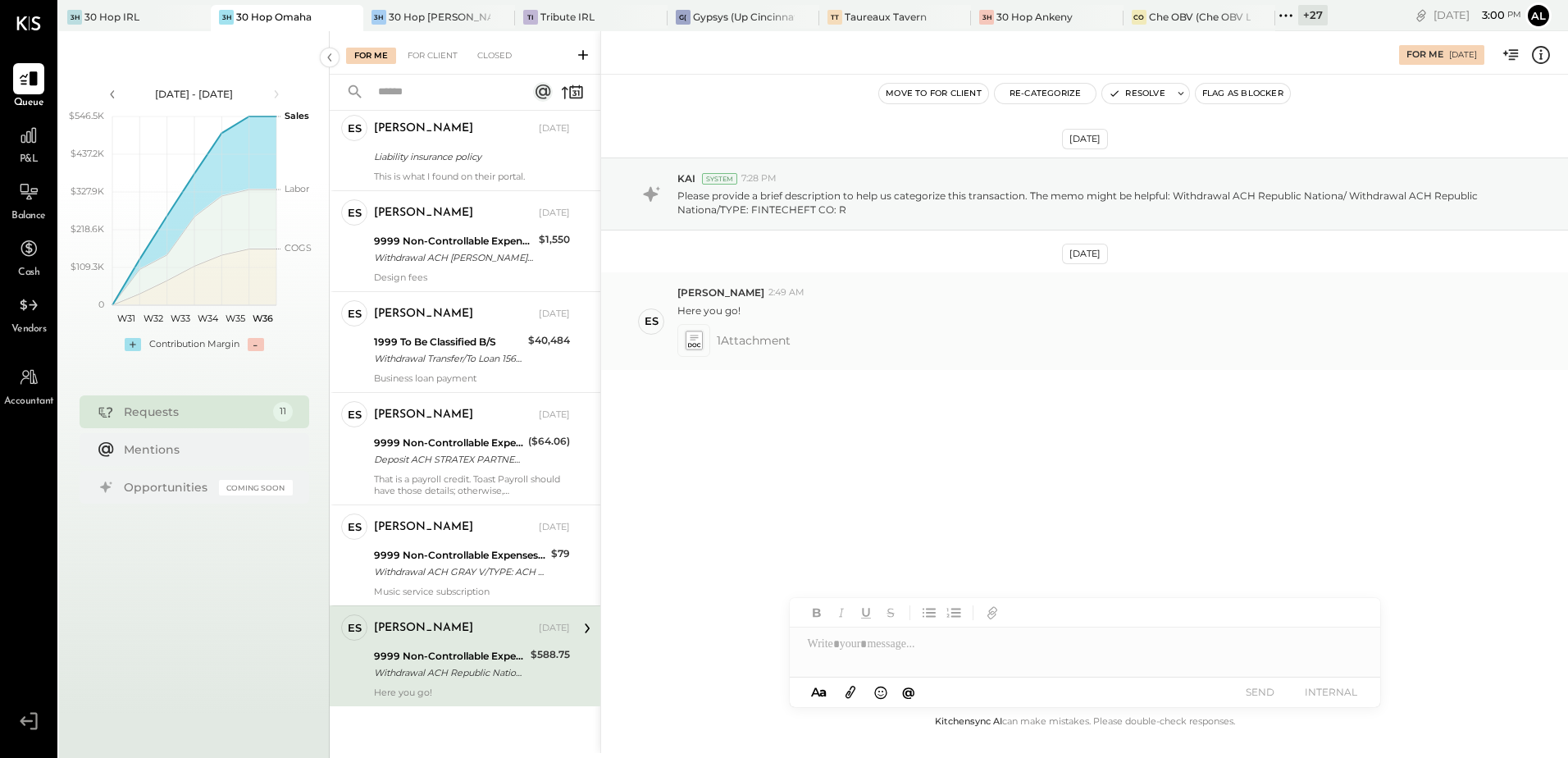
click at [689, 338] on icon at bounding box center [694, 340] width 17 height 19
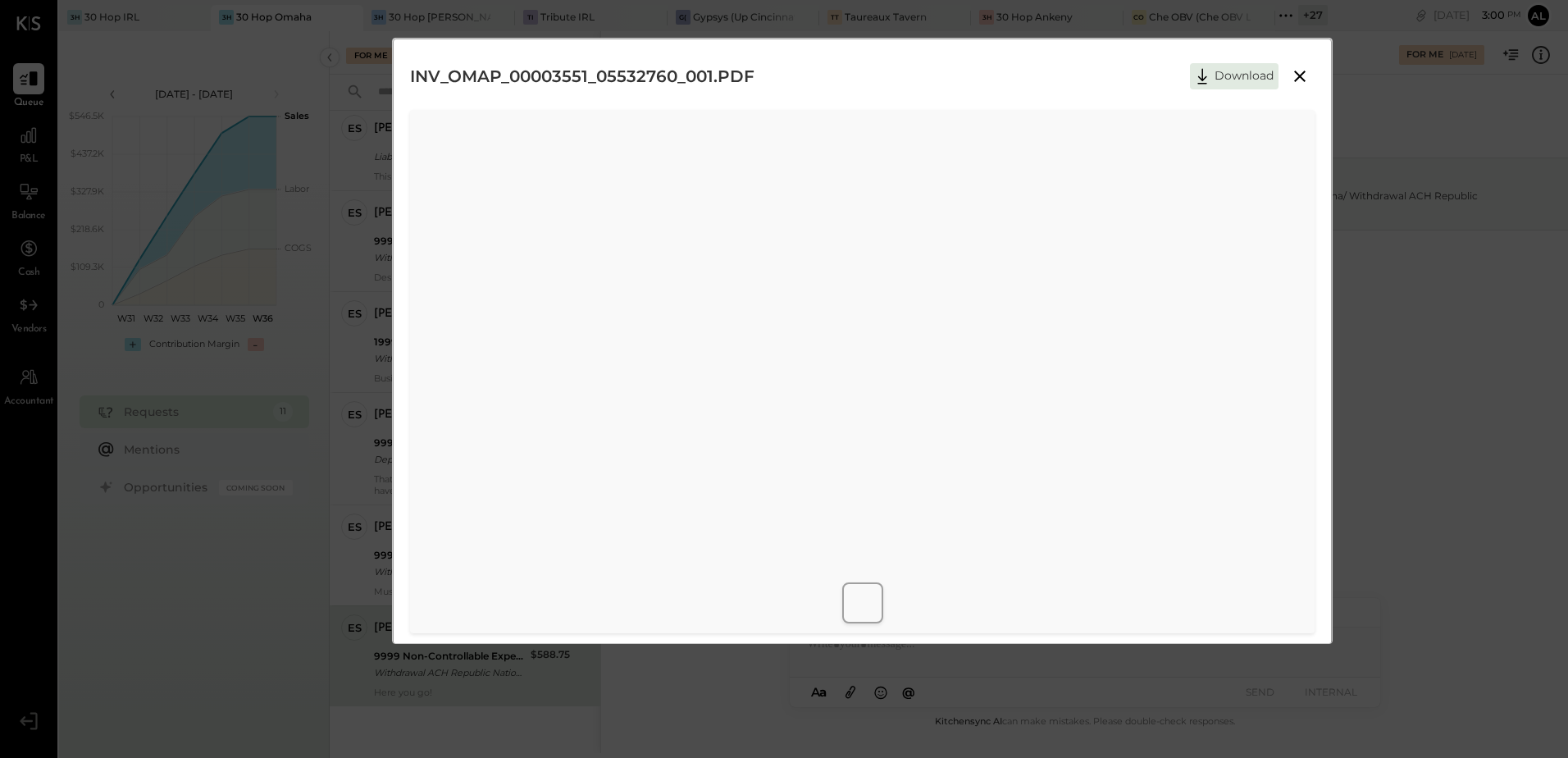
click at [1301, 79] on icon at bounding box center [1300, 76] width 12 height 12
